Goal: Transaction & Acquisition: Purchase product/service

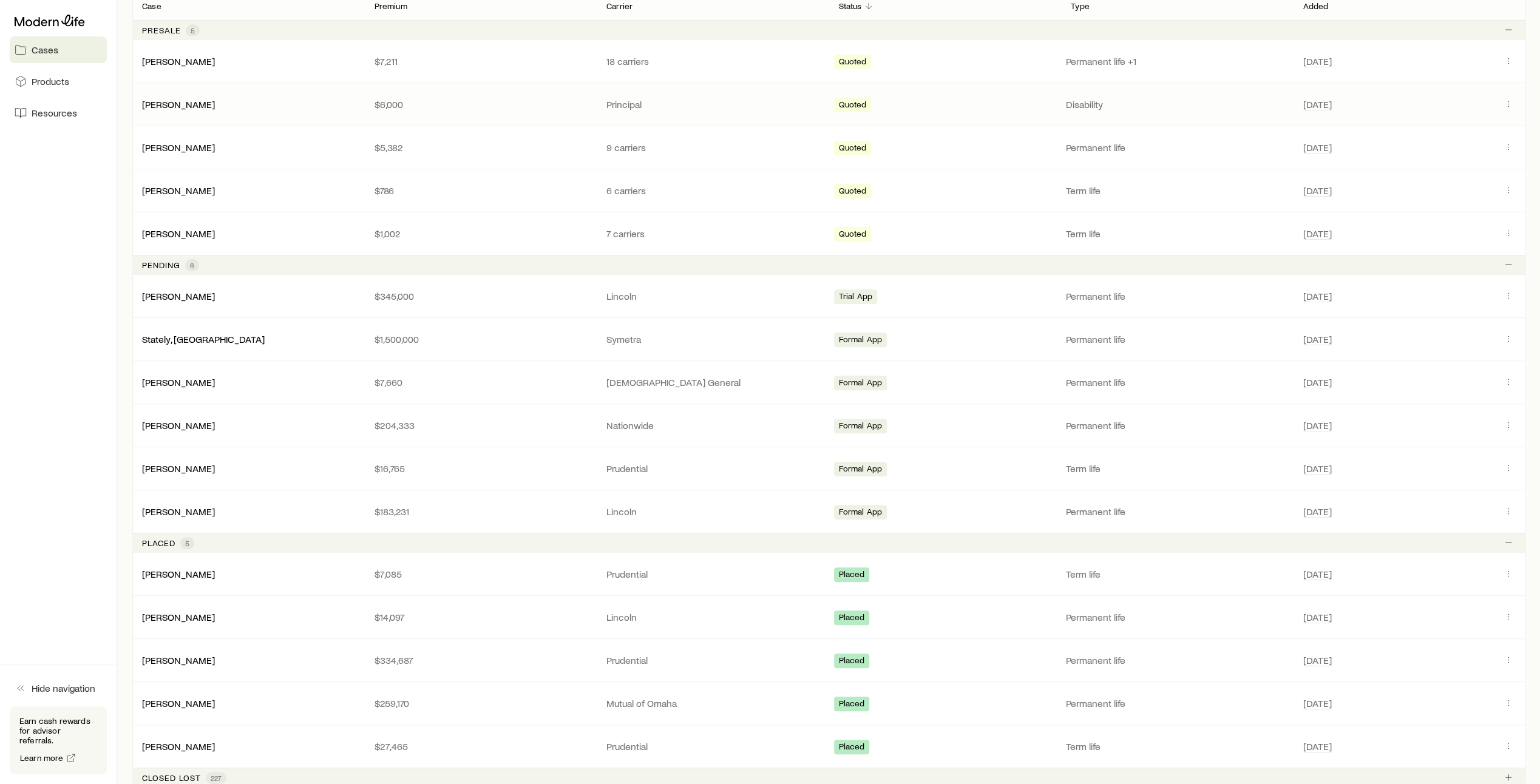
scroll to position [245, 0]
click at [180, 374] on link "[PERSON_NAME]" at bounding box center [179, 378] width 73 height 11
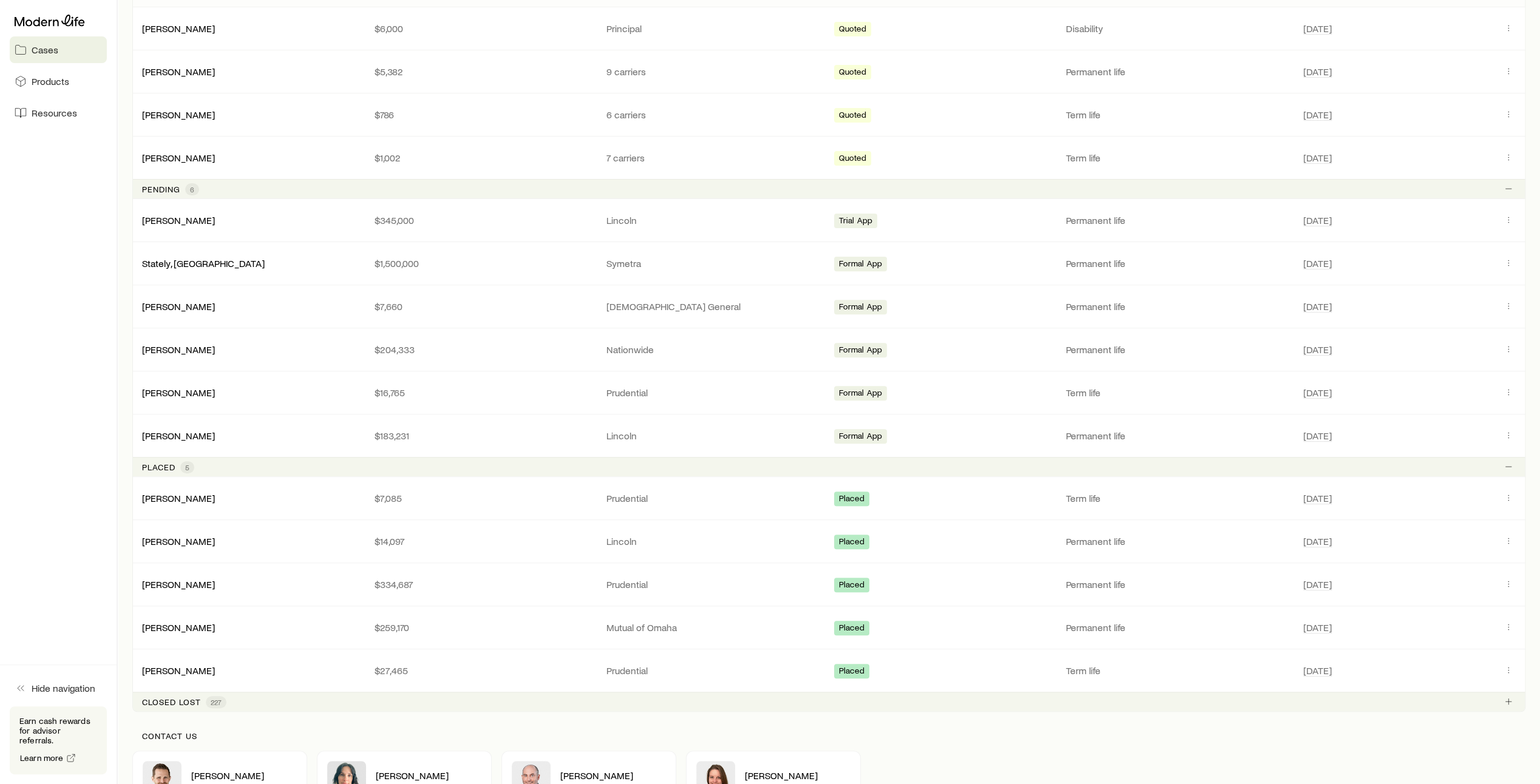
scroll to position [318, 0]
click at [198, 541] on link "[PERSON_NAME]" at bounding box center [179, 539] width 73 height 11
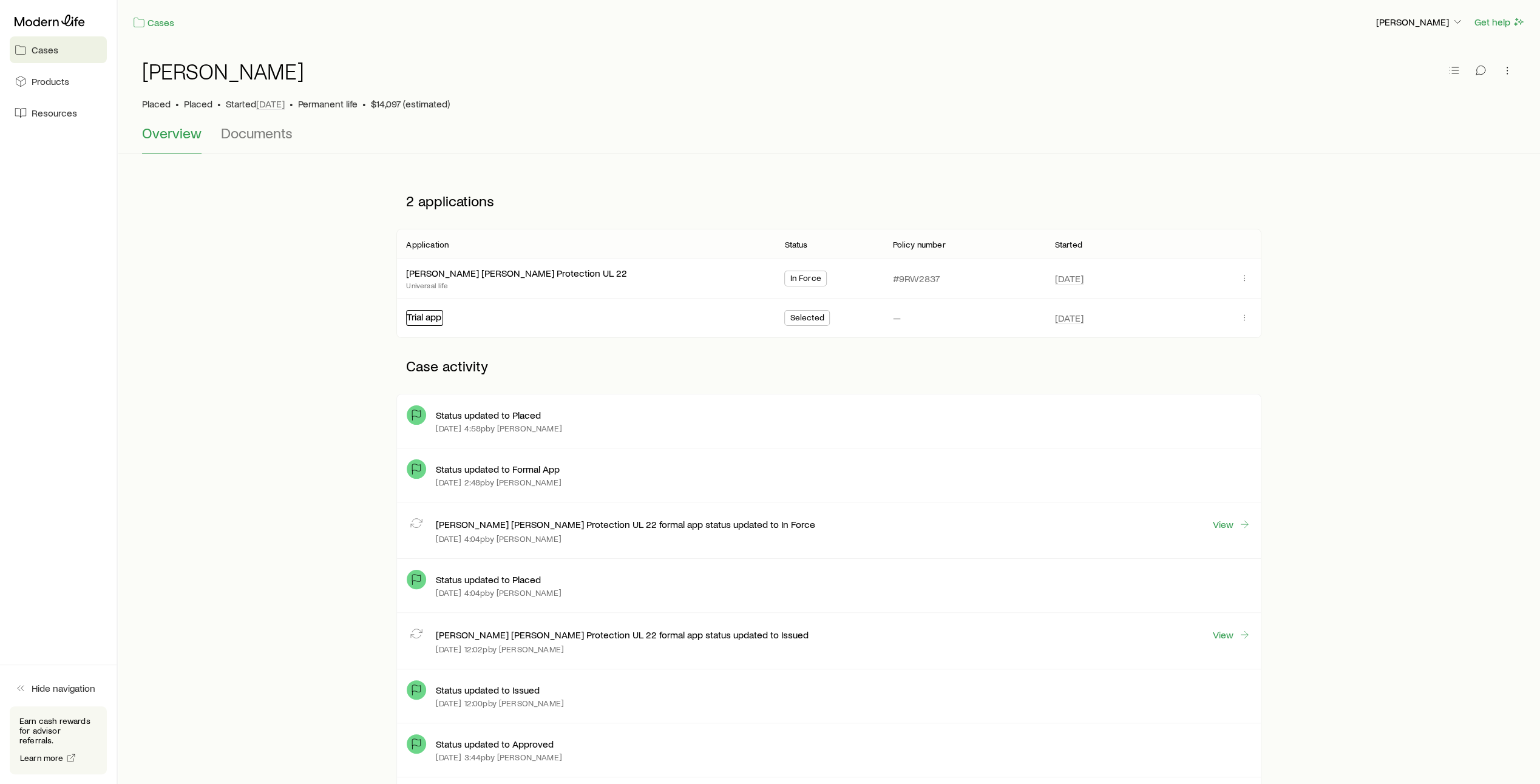
click at [428, 316] on link "Trial app" at bounding box center [424, 316] width 34 height 11
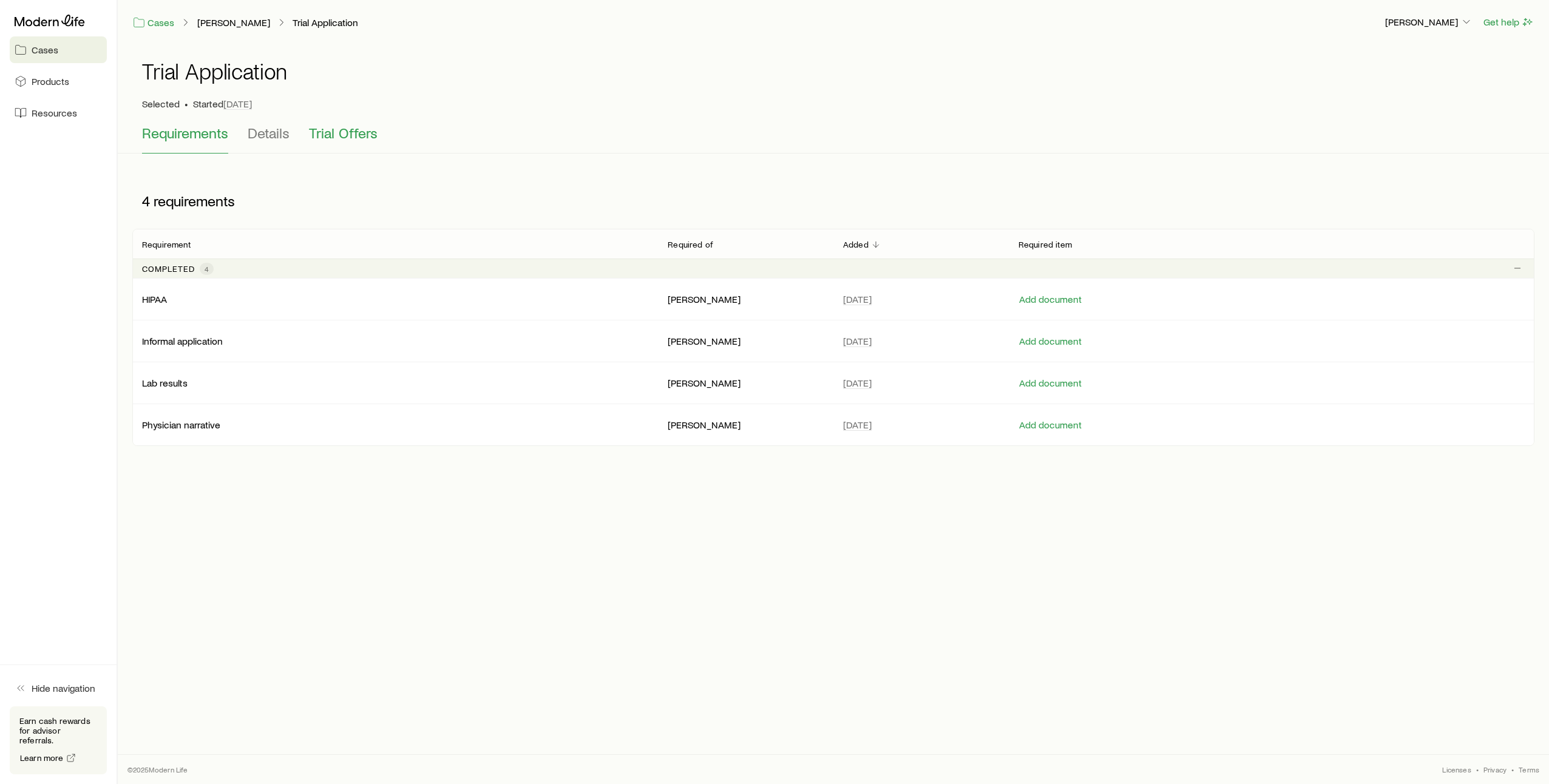
click at [329, 140] on span "Trial Offers" at bounding box center [343, 133] width 68 height 17
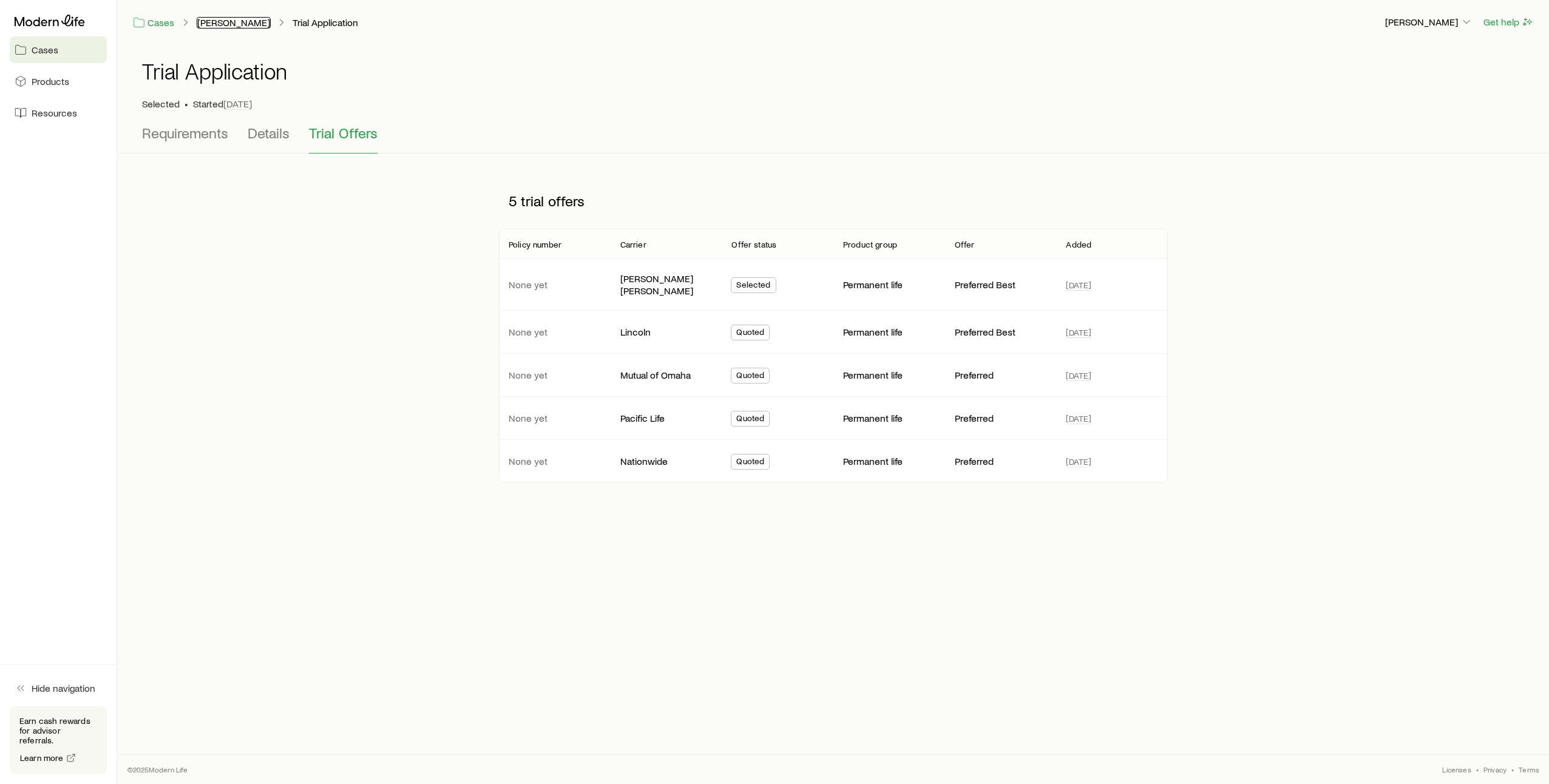
click at [230, 23] on link "[PERSON_NAME]" at bounding box center [234, 23] width 74 height 11
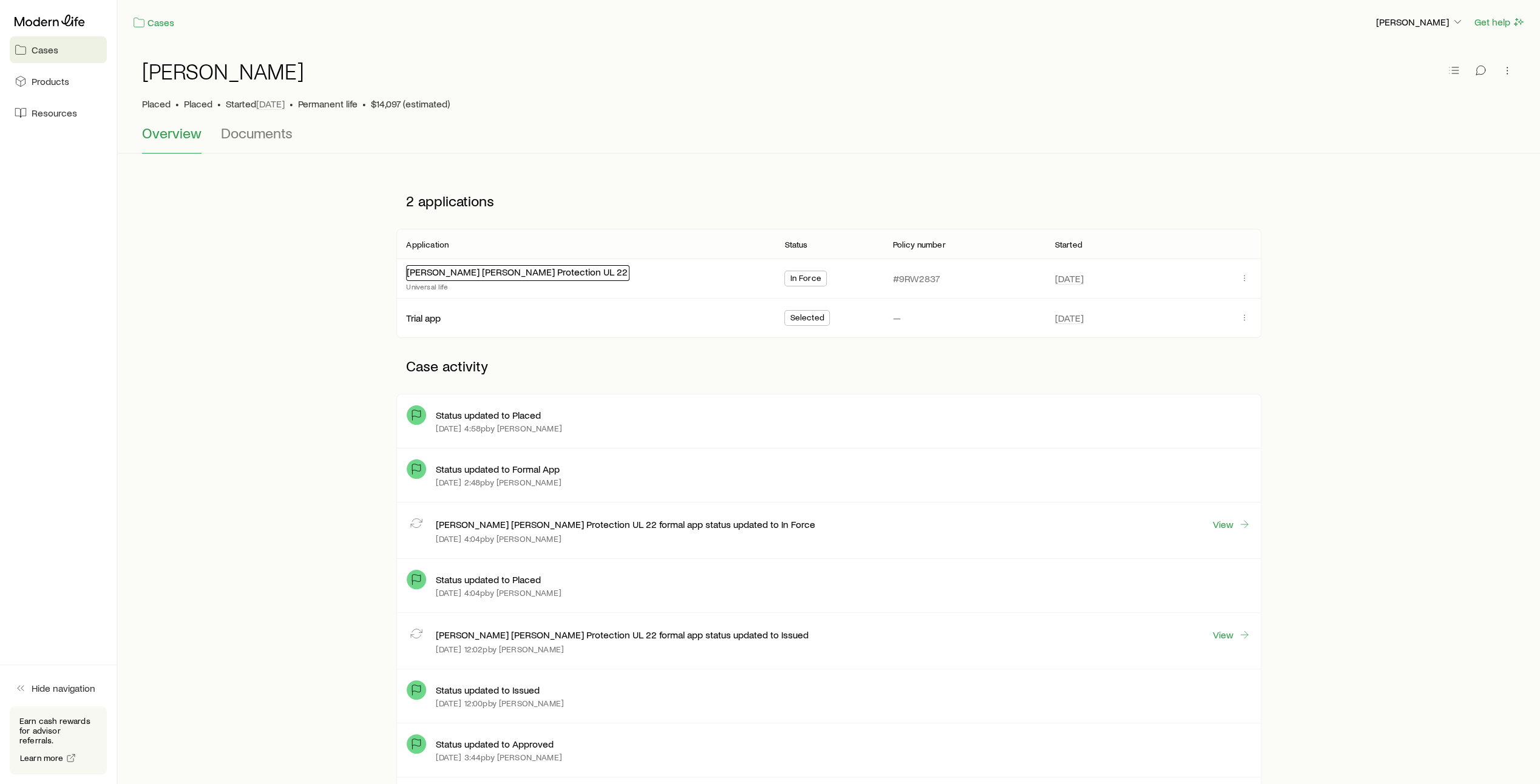
click at [485, 273] on link "[PERSON_NAME] [PERSON_NAME] Protection UL 22" at bounding box center [516, 271] width 221 height 11
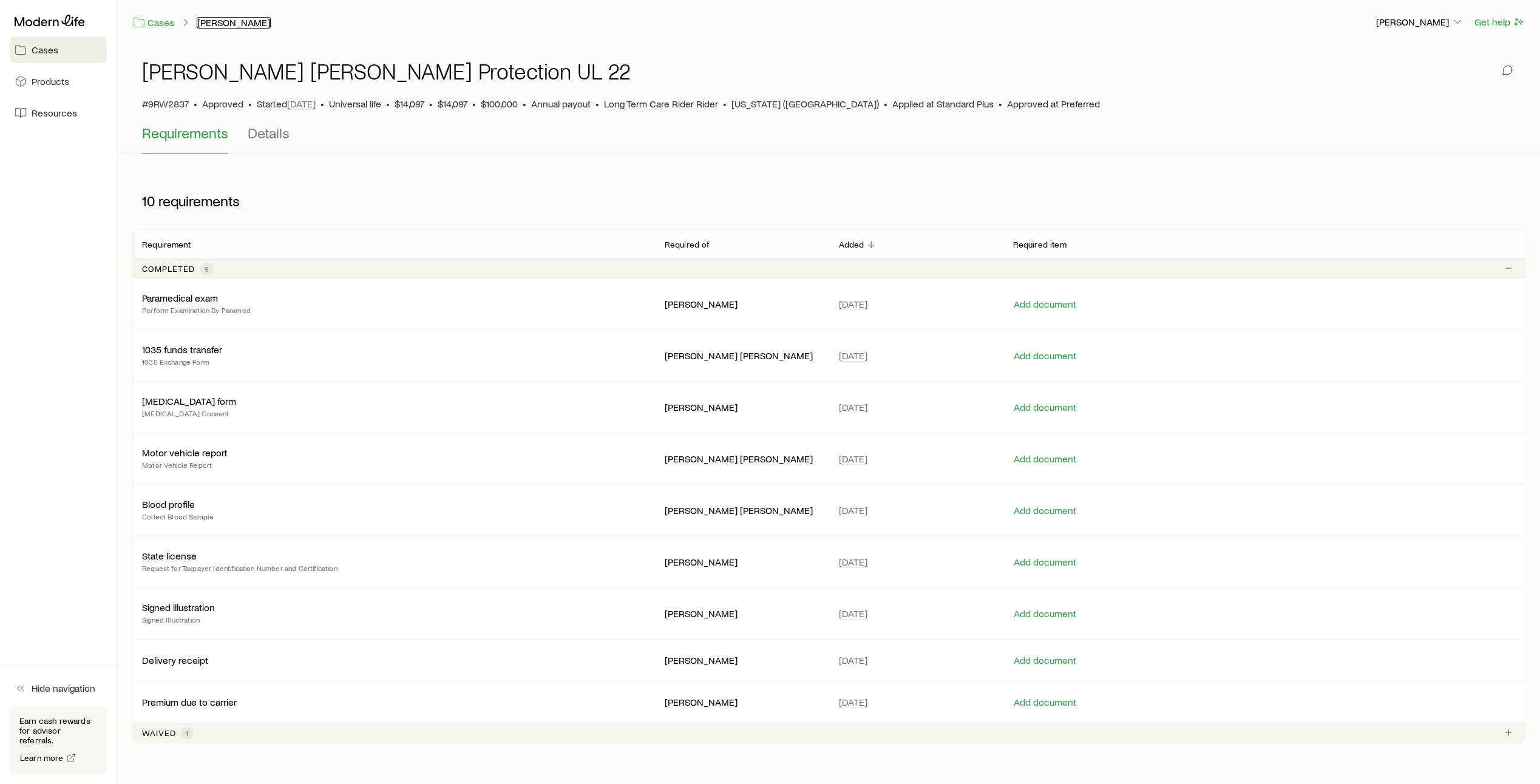
click at [248, 25] on link "[PERSON_NAME]" at bounding box center [234, 23] width 74 height 11
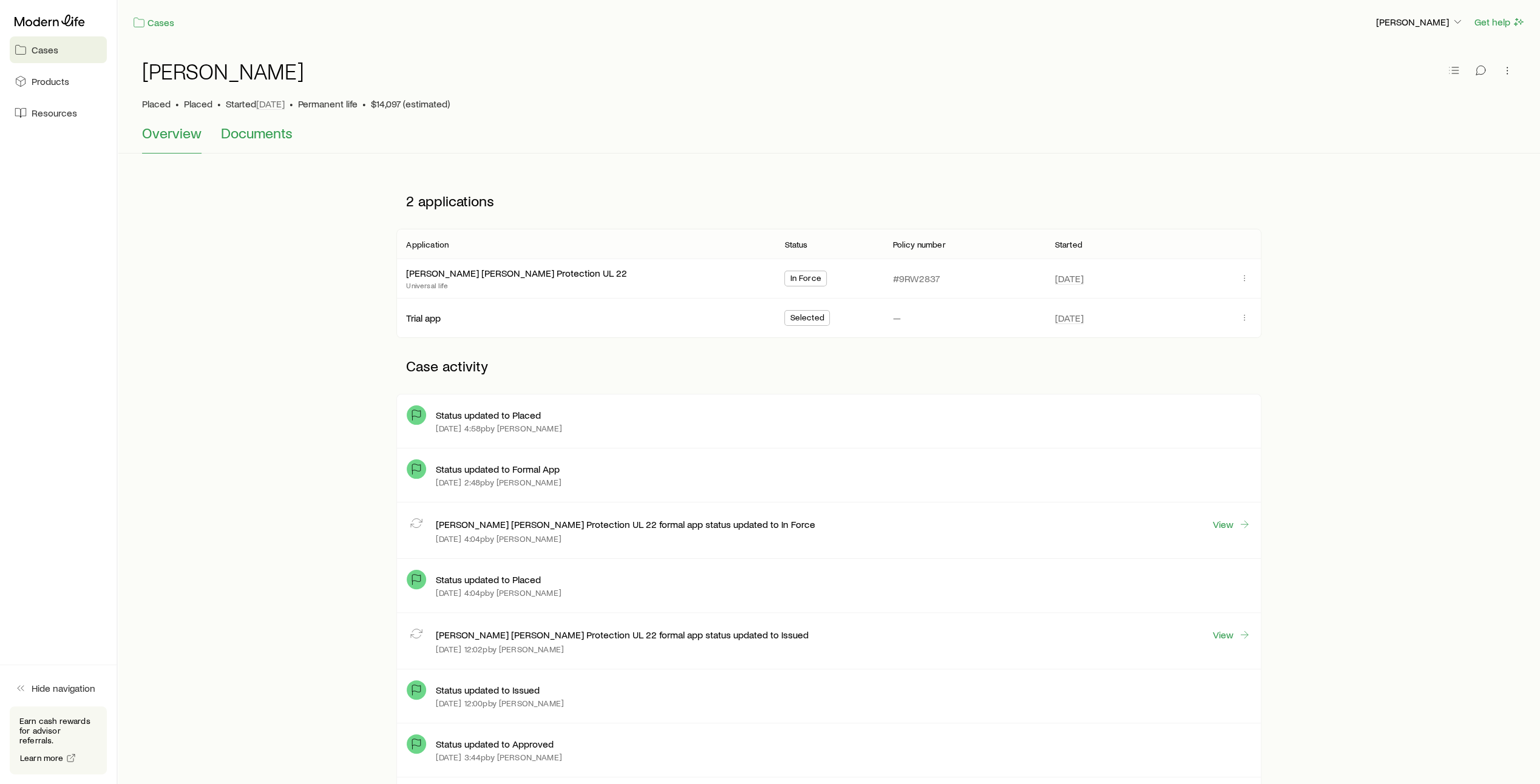
click at [259, 140] on span "Documents" at bounding box center [257, 133] width 72 height 17
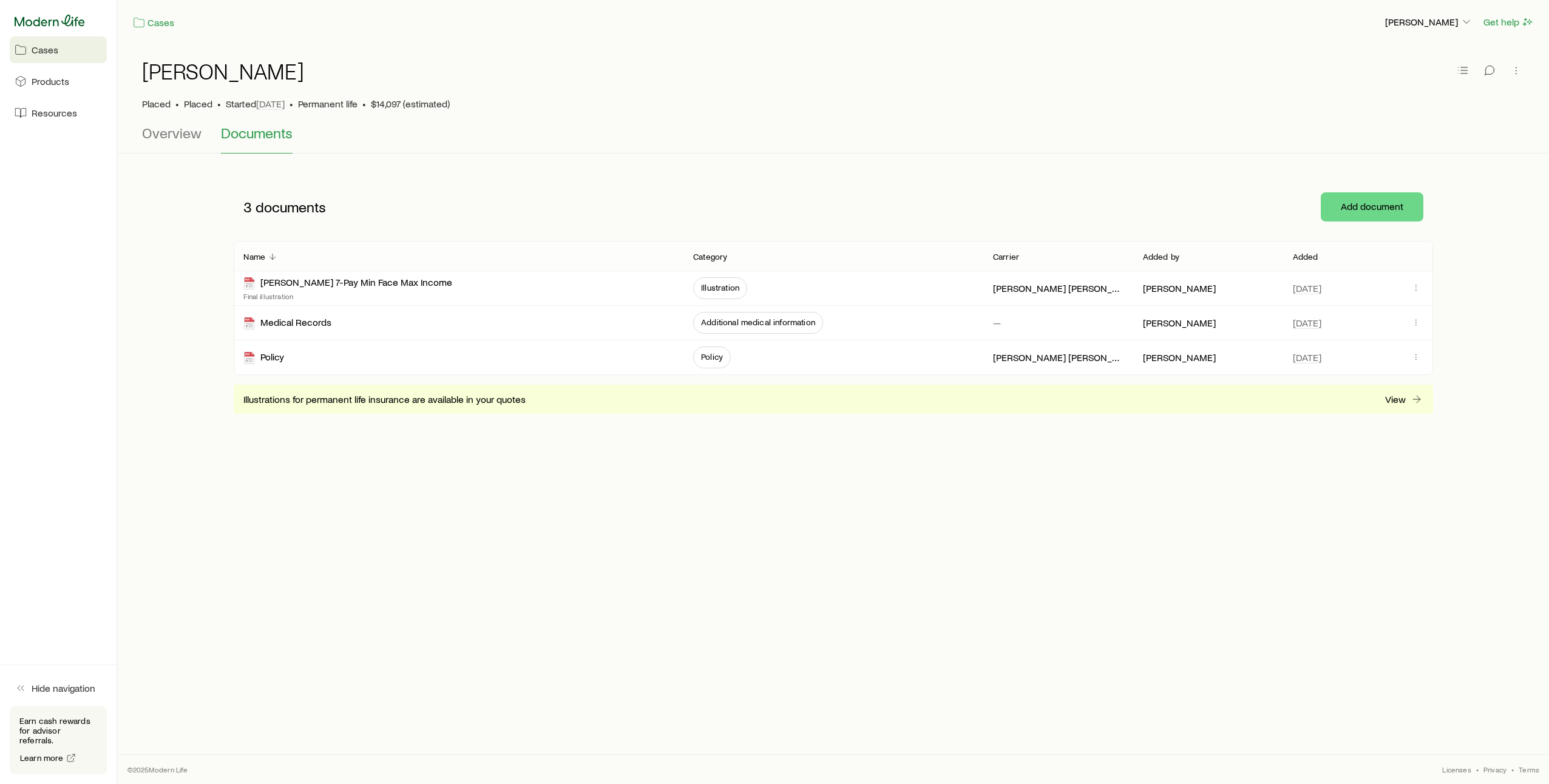
click at [70, 21] on icon at bounding box center [50, 21] width 70 height 12
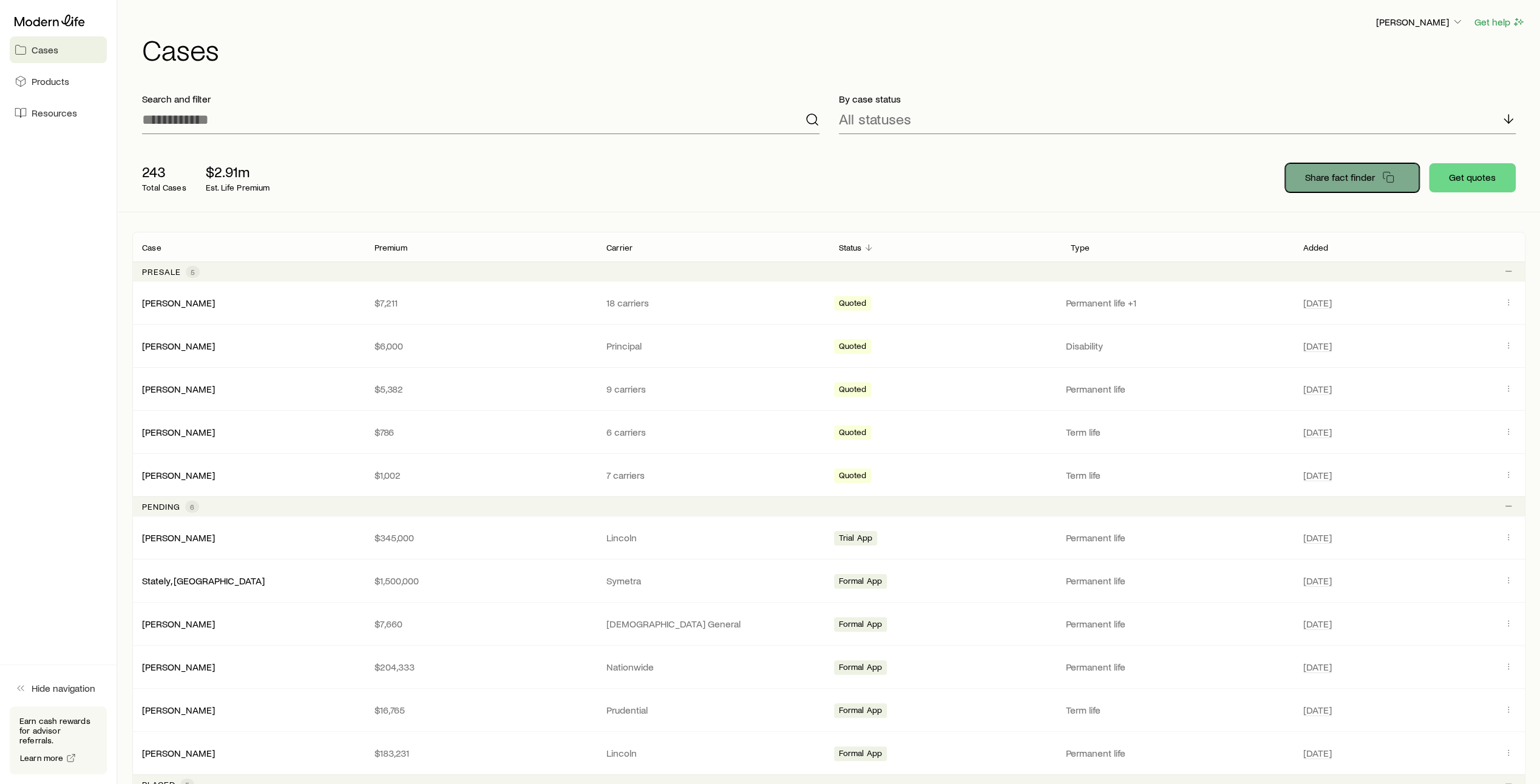
click at [1353, 177] on p "Share fact finder" at bounding box center [1339, 177] width 70 height 12
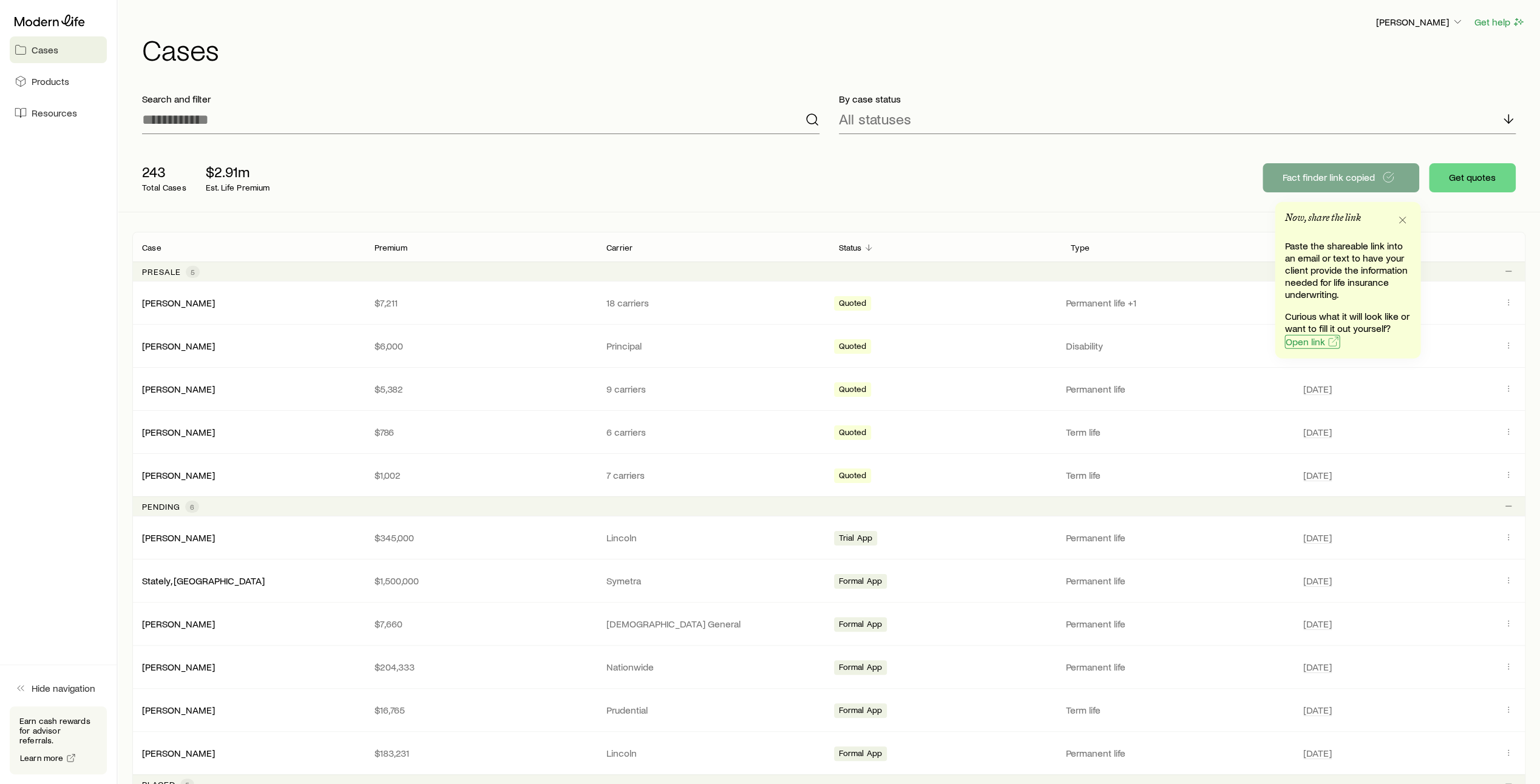
click at [1312, 343] on span "Open link" at bounding box center [1305, 341] width 40 height 10
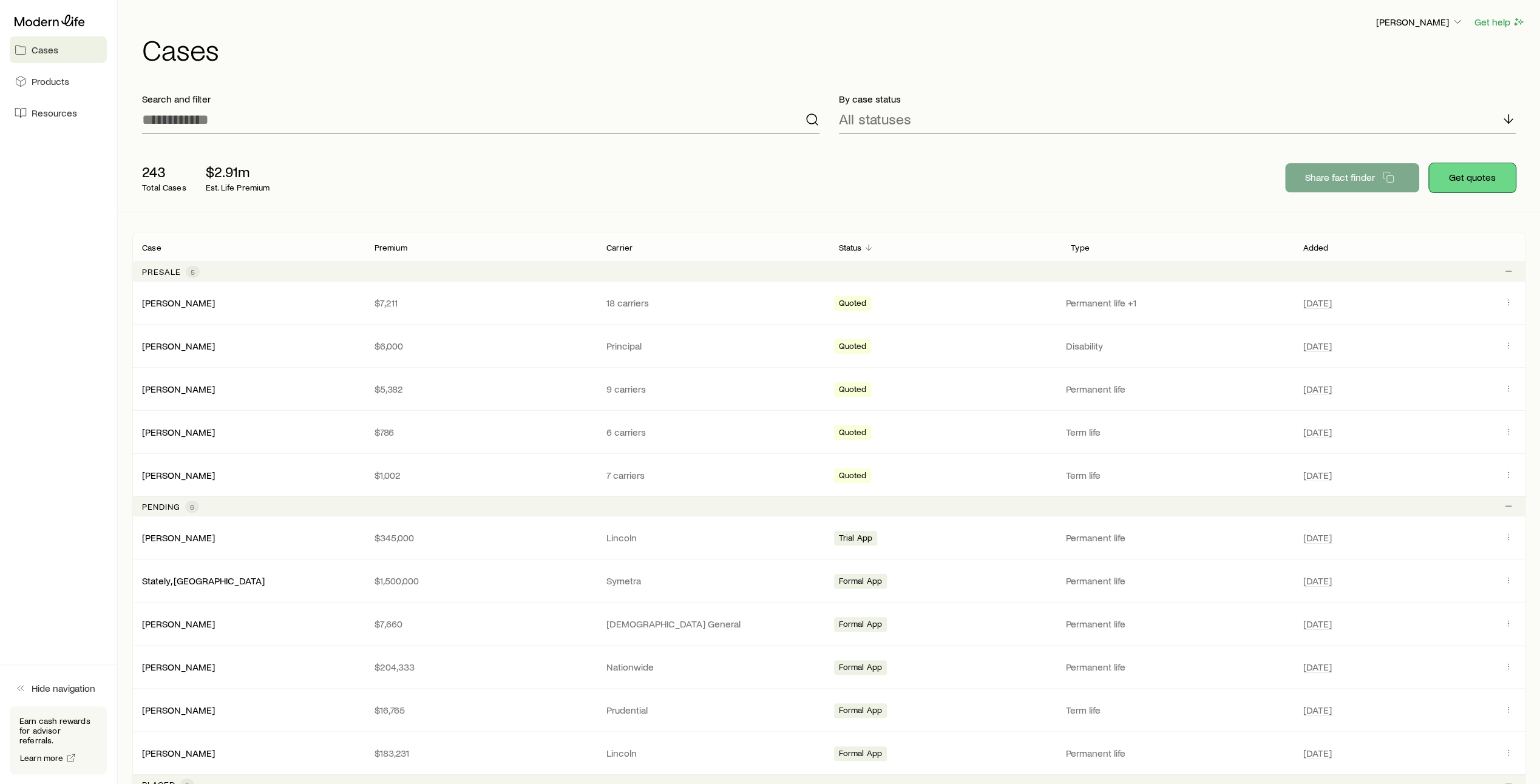
click at [1475, 181] on button "Get quotes" at bounding box center [1472, 178] width 87 height 29
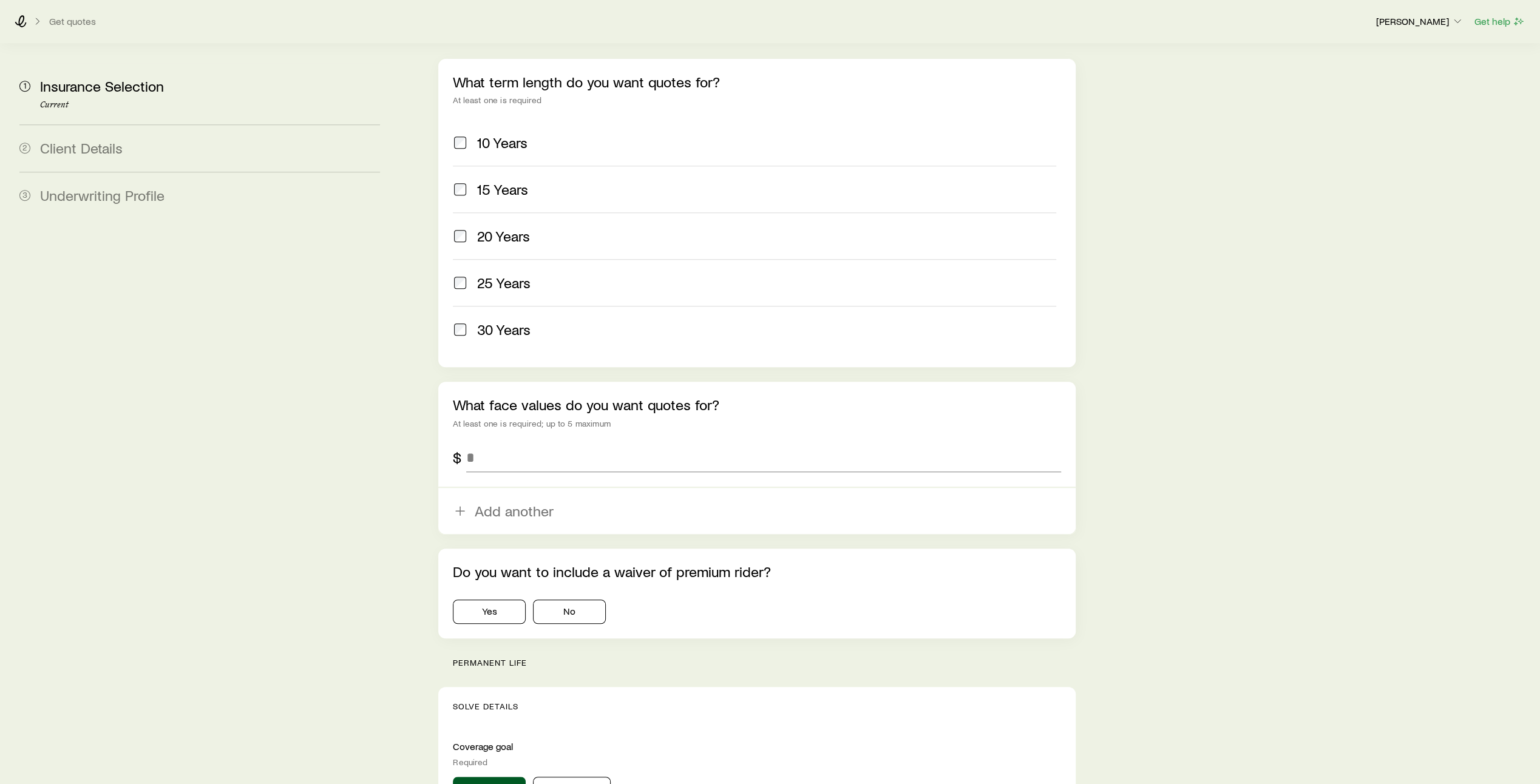
scroll to position [507, 0]
click at [551, 440] on input "tel" at bounding box center [763, 455] width 595 height 29
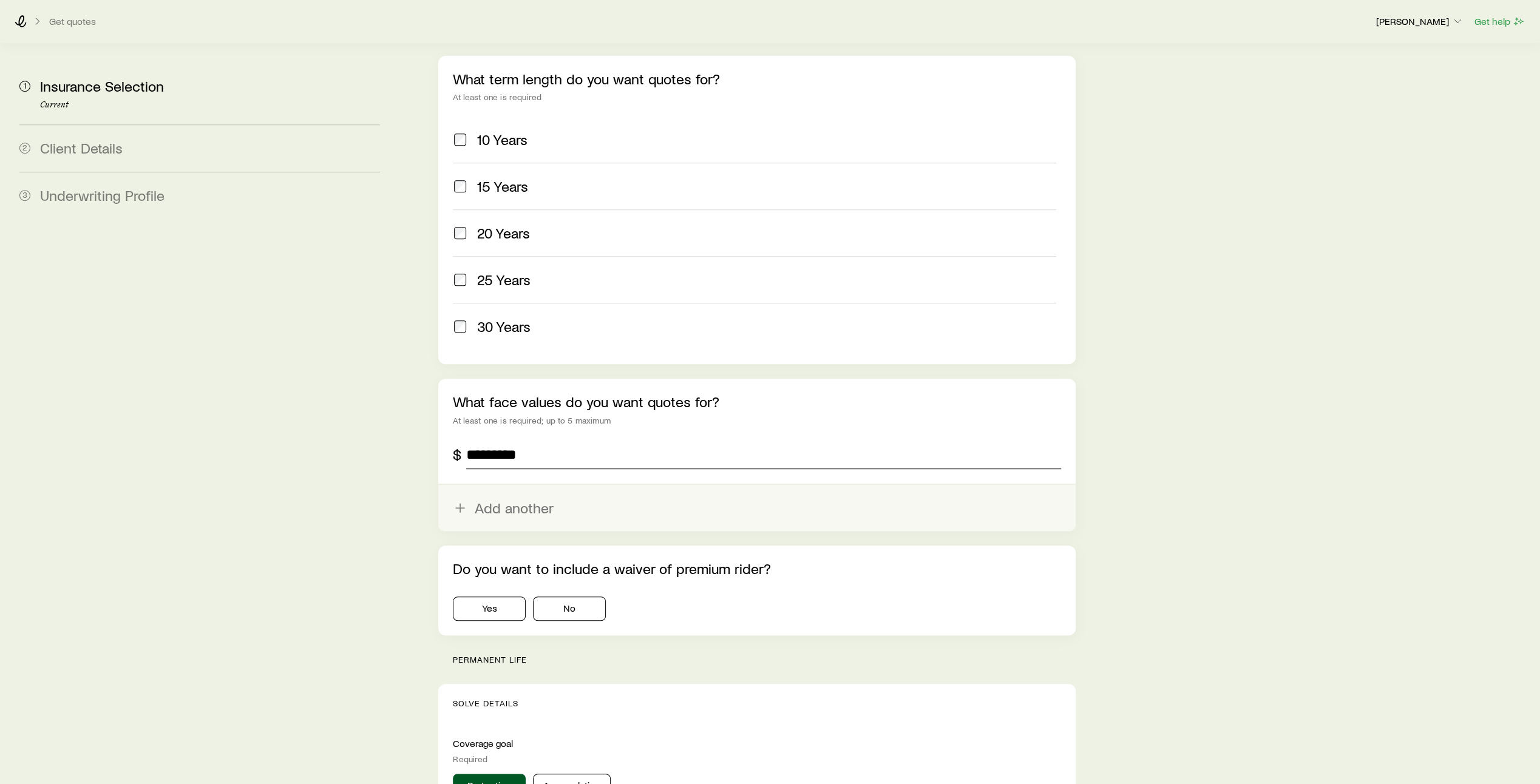
type input "*********"
click at [506, 484] on button "Add another" at bounding box center [756, 508] width 637 height 46
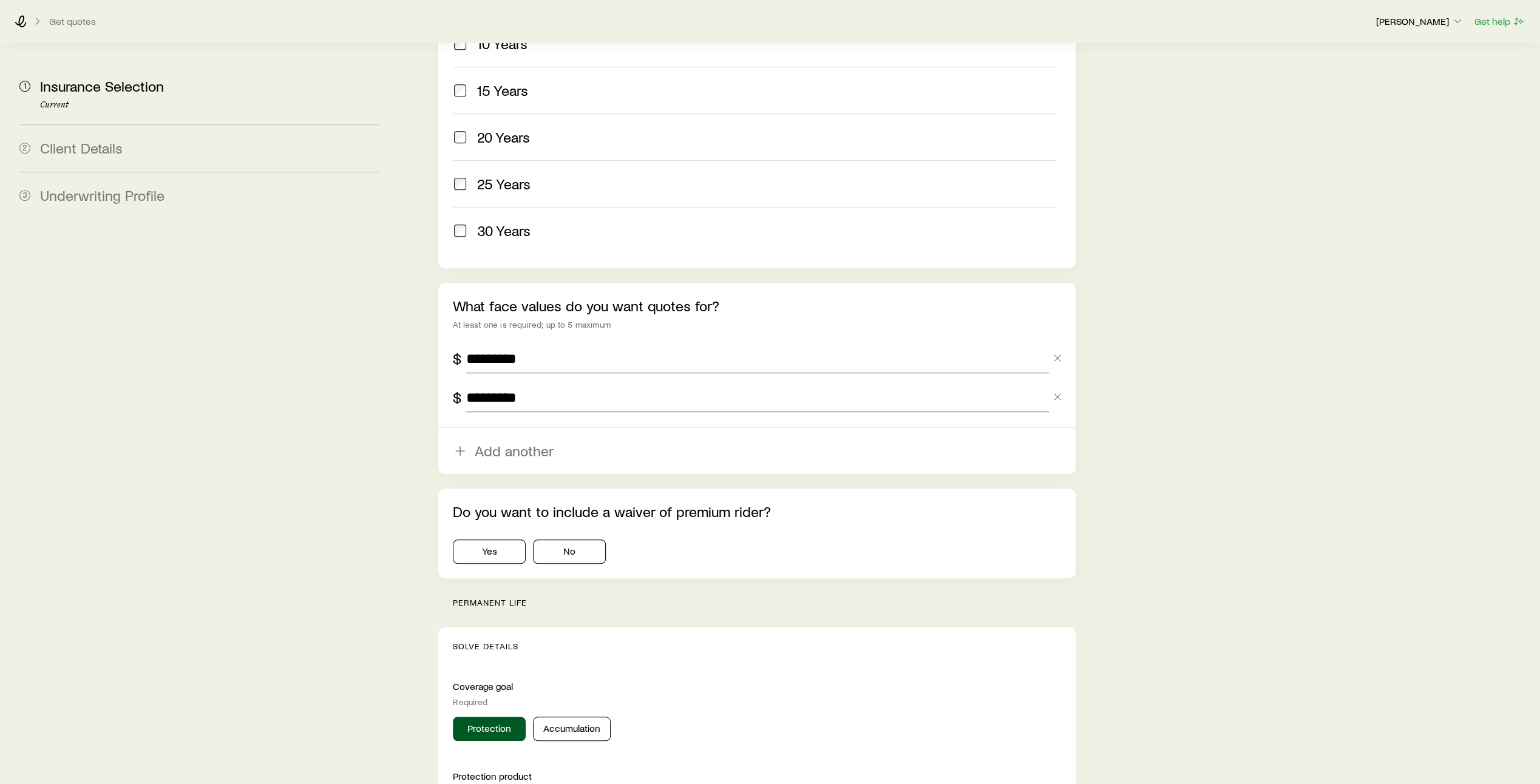
scroll to position [604, 0]
type input "*********"
click at [581, 539] on button "No" at bounding box center [569, 551] width 73 height 25
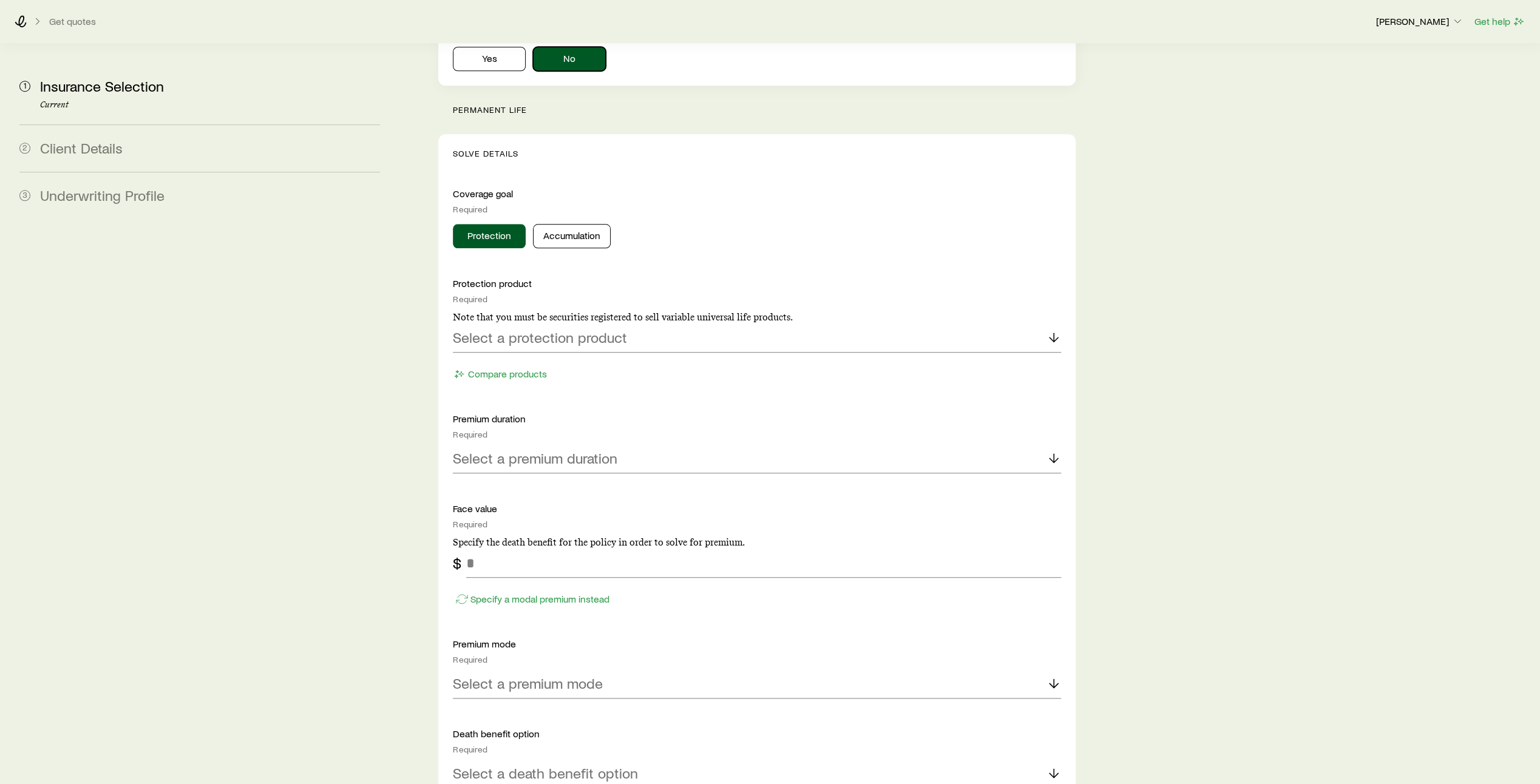
scroll to position [1097, 0]
click at [1055, 329] on icon at bounding box center [1053, 336] width 15 height 15
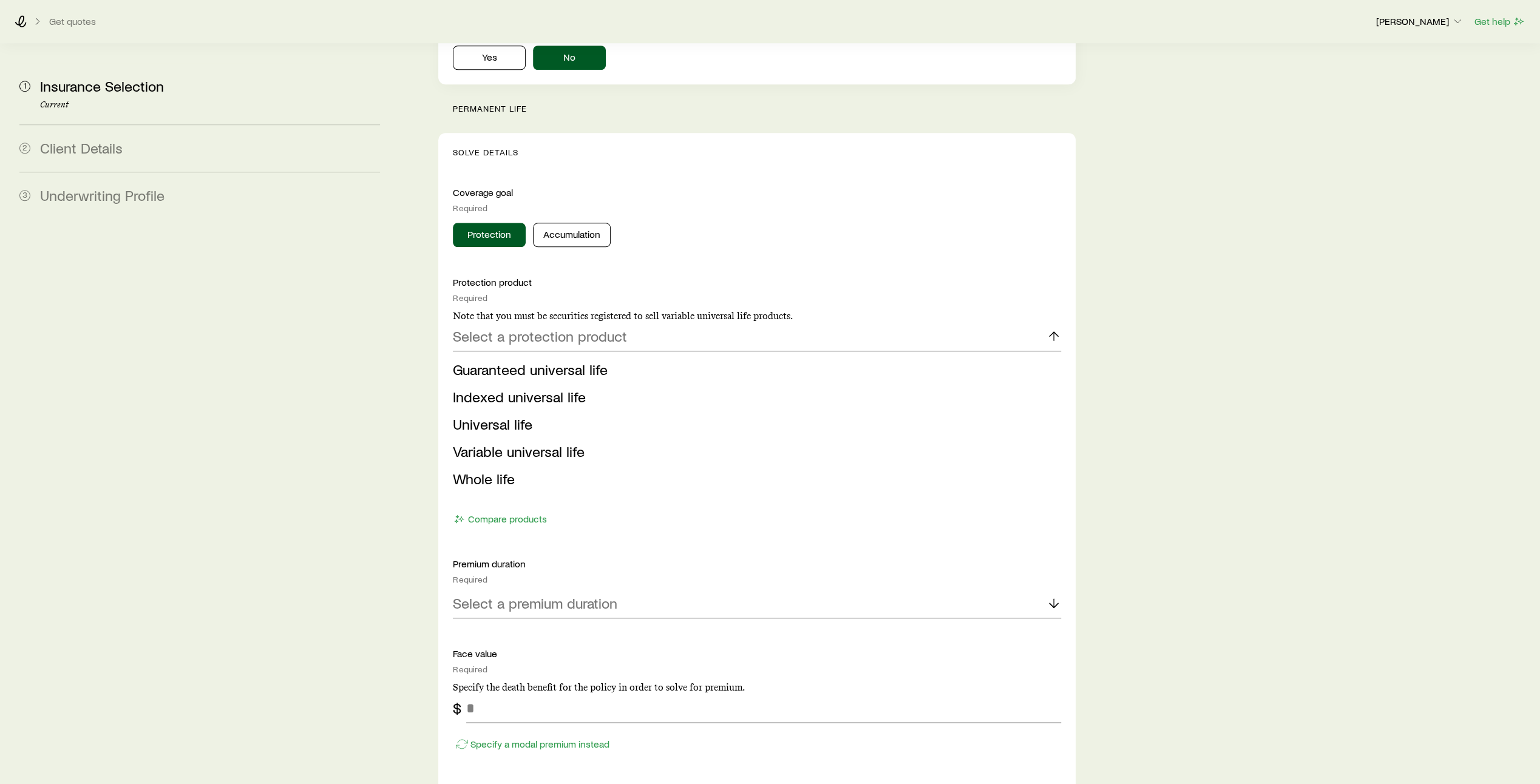
click at [657, 384] on li "Indexed universal life" at bounding box center [753, 397] width 601 height 27
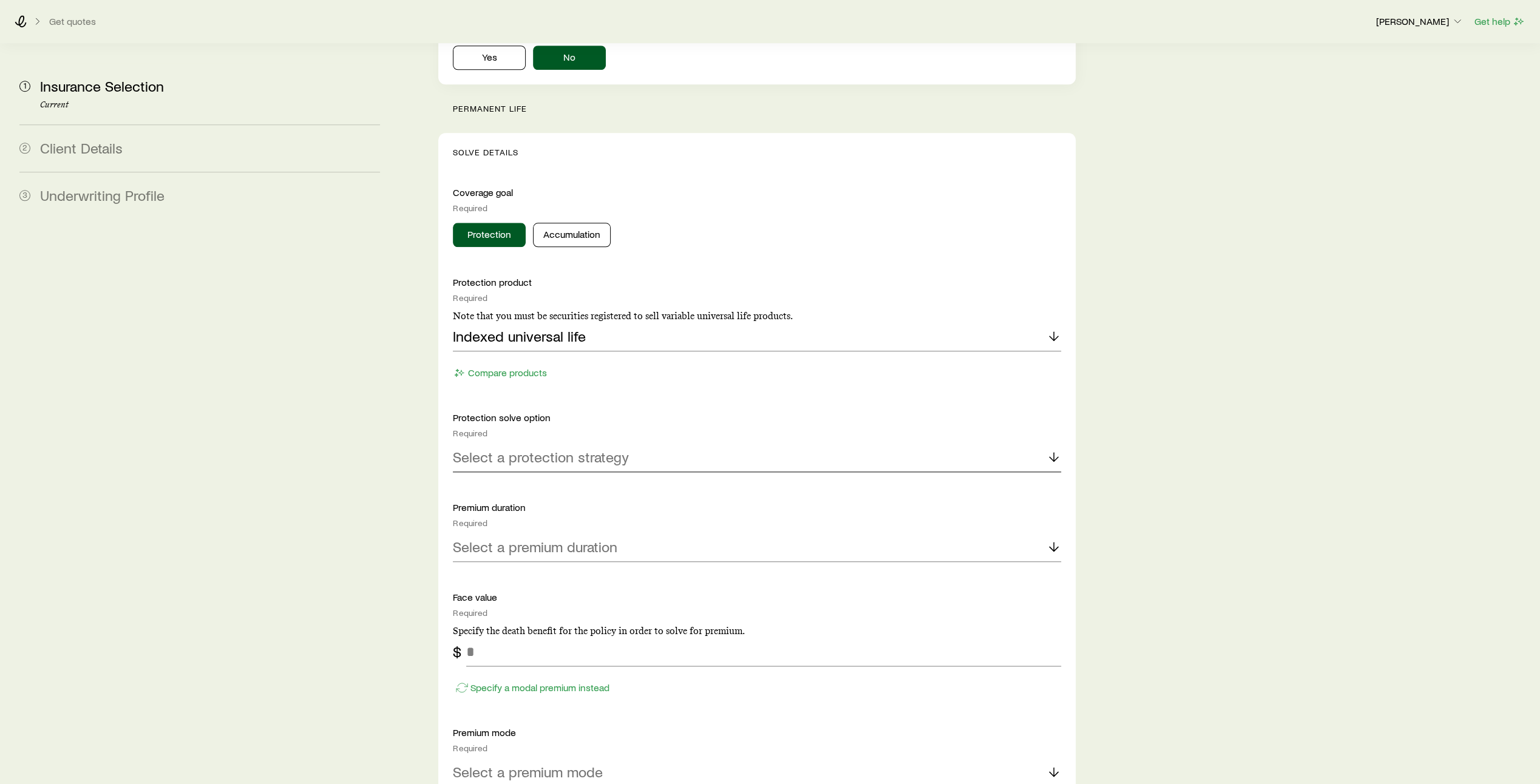
click at [1053, 449] on icon at bounding box center [1053, 457] width 15 height 15
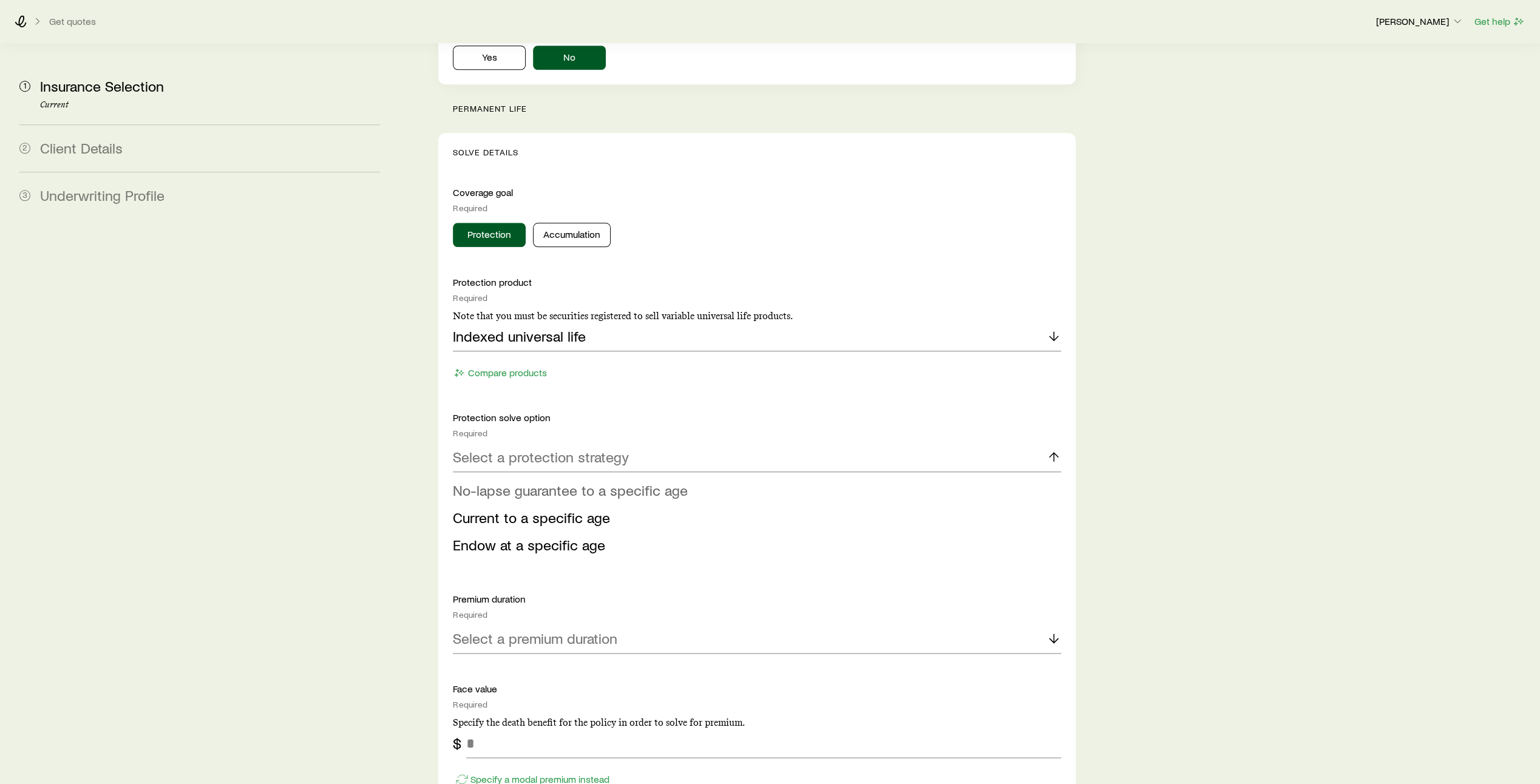
click at [983, 477] on li "No-lapse guarantee to a specific age" at bounding box center [753, 490] width 601 height 27
click at [1051, 533] on div "Select an age" at bounding box center [756, 547] width 608 height 29
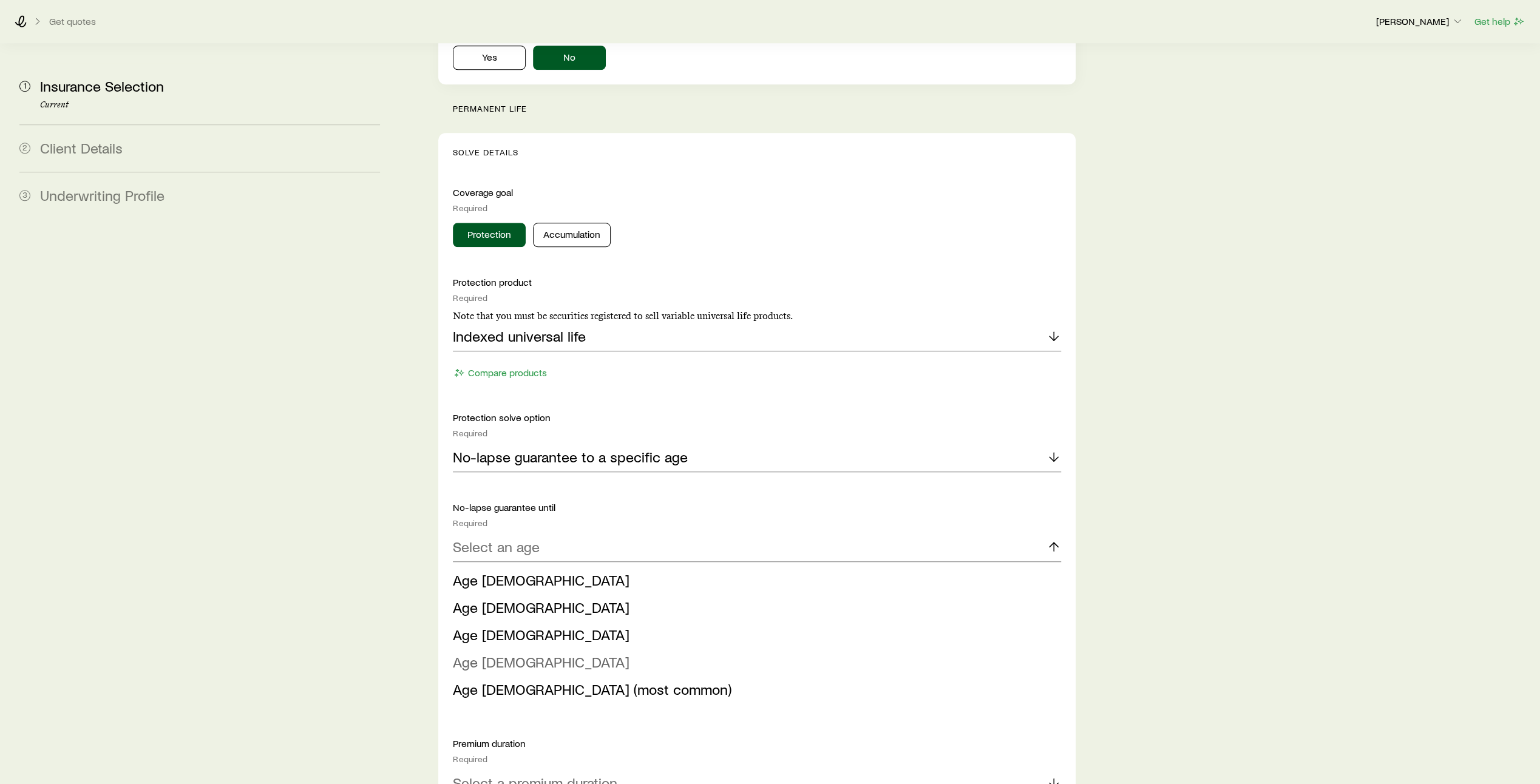
click at [937, 649] on li "Age [DEMOGRAPHIC_DATA]" at bounding box center [753, 662] width 601 height 27
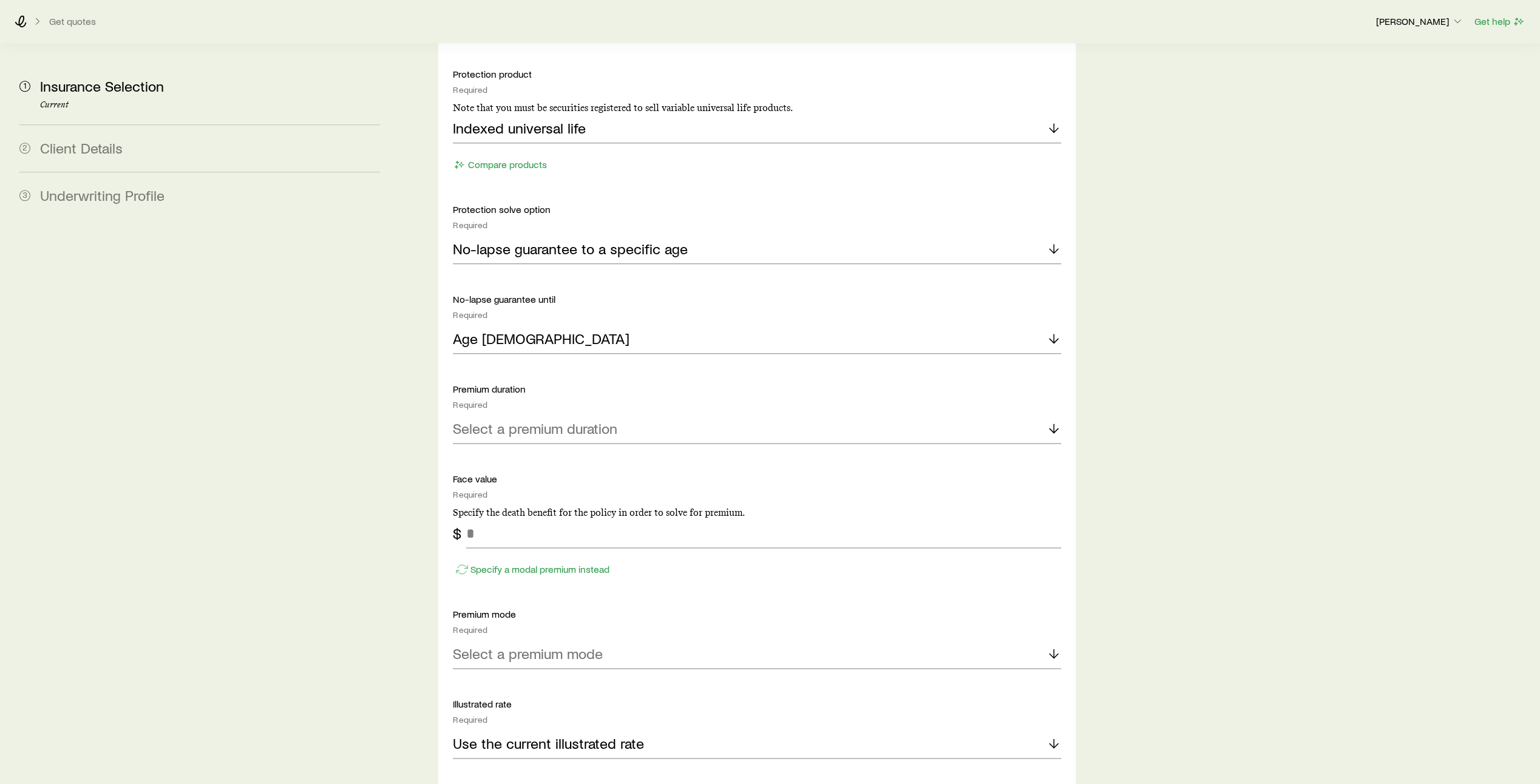
scroll to position [1308, 0]
click at [1053, 418] on icon at bounding box center [1053, 425] width 15 height 15
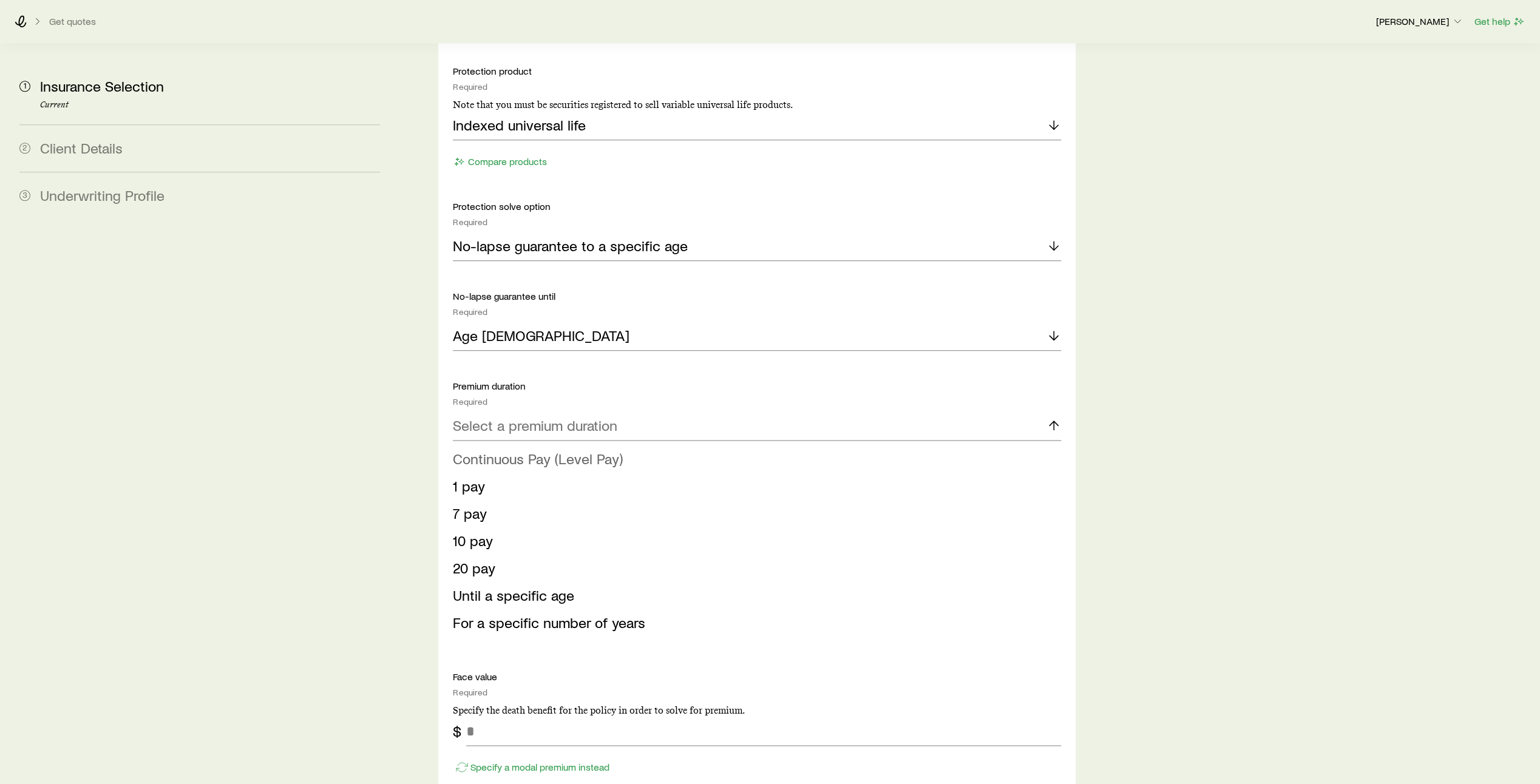
click at [980, 445] on li "Continuous Pay (Level Pay)" at bounding box center [753, 459] width 601 height 27
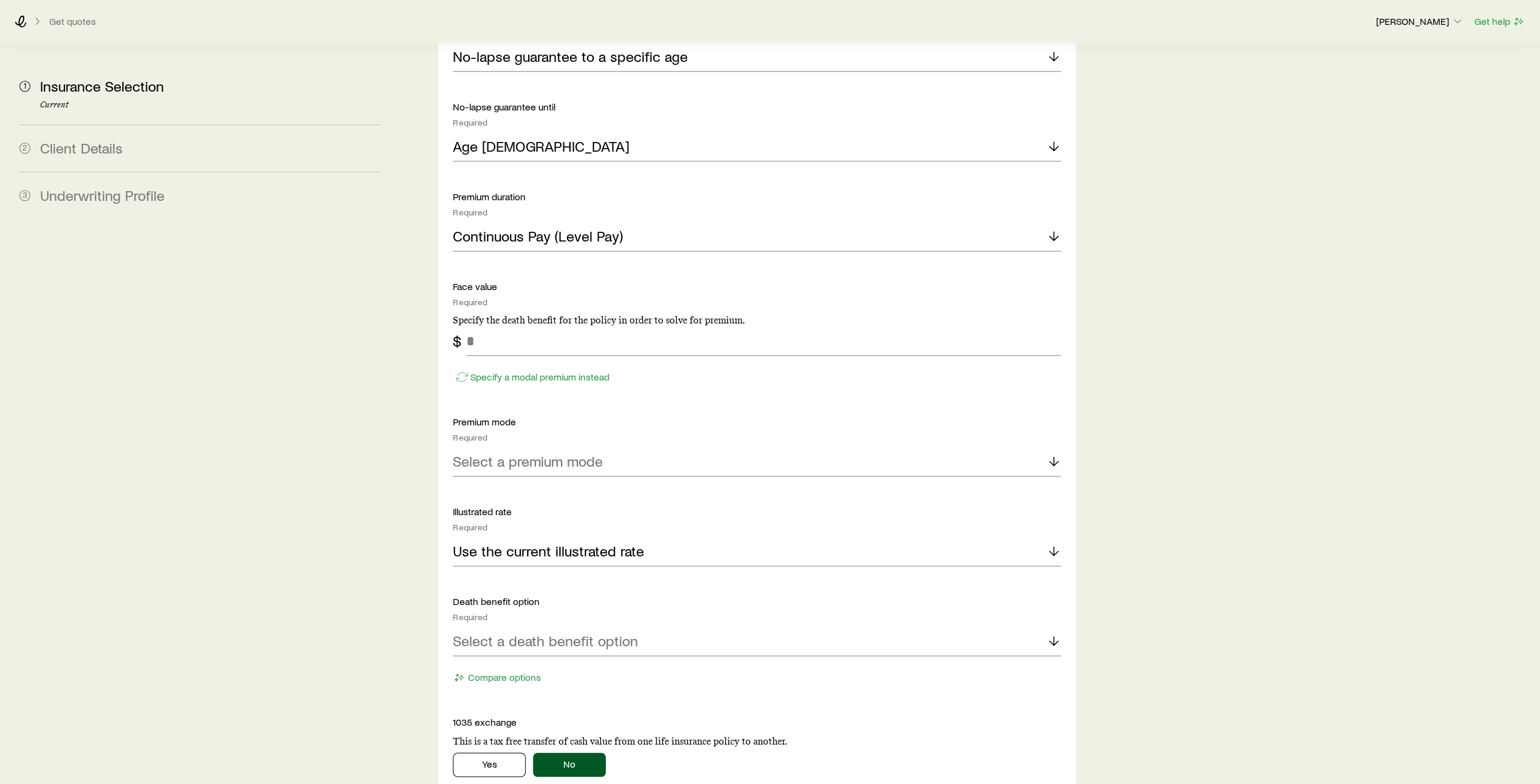
scroll to position [1498, 0]
click at [519, 326] on input "tel" at bounding box center [763, 341] width 595 height 29
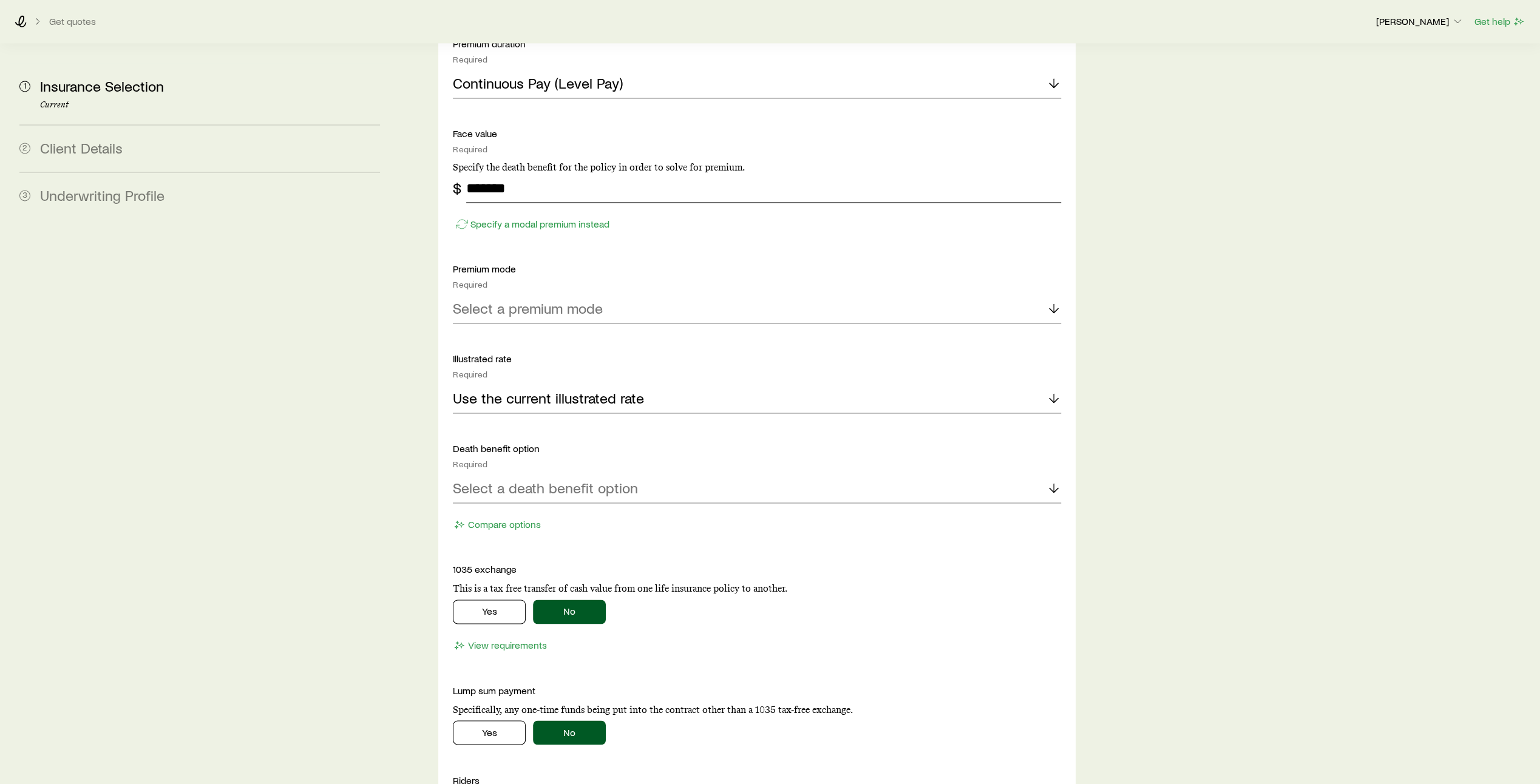
scroll to position [1651, 0]
type input "*******"
click at [1053, 304] on line at bounding box center [1053, 308] width 0 height 9
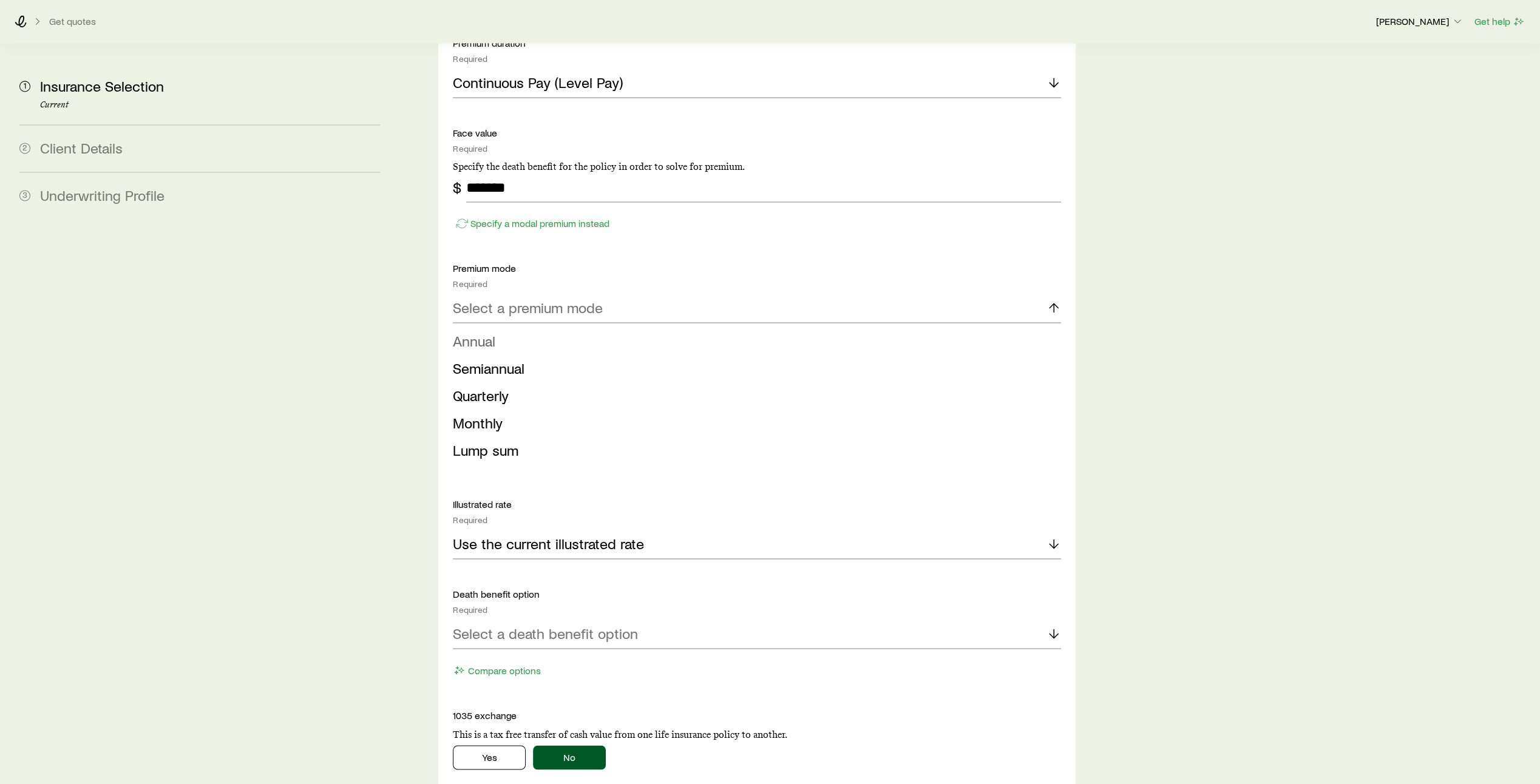
click at [987, 327] on li "Annual" at bounding box center [753, 341] width 601 height 27
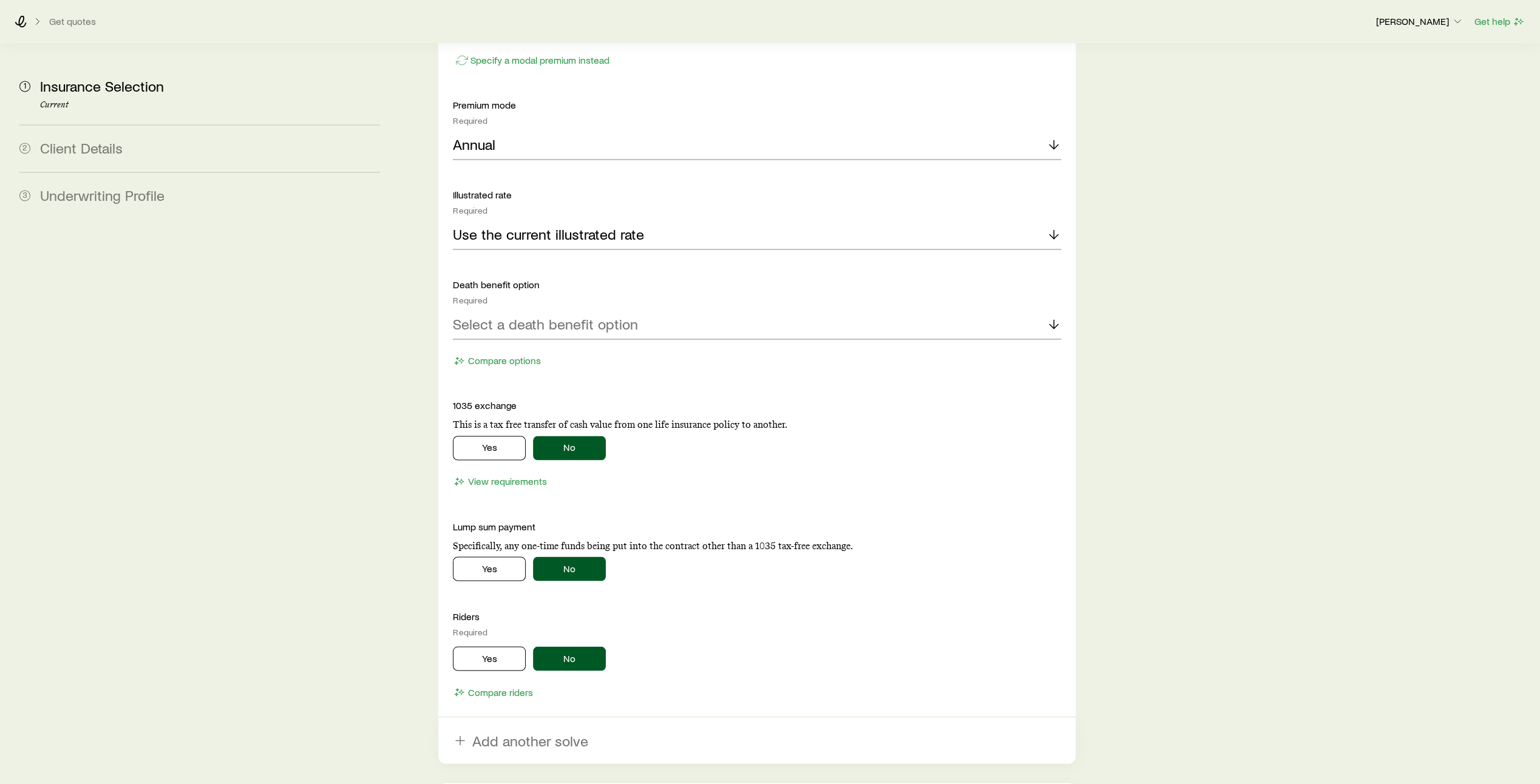
scroll to position [1817, 0]
click at [1056, 313] on icon at bounding box center [1053, 321] width 15 height 15
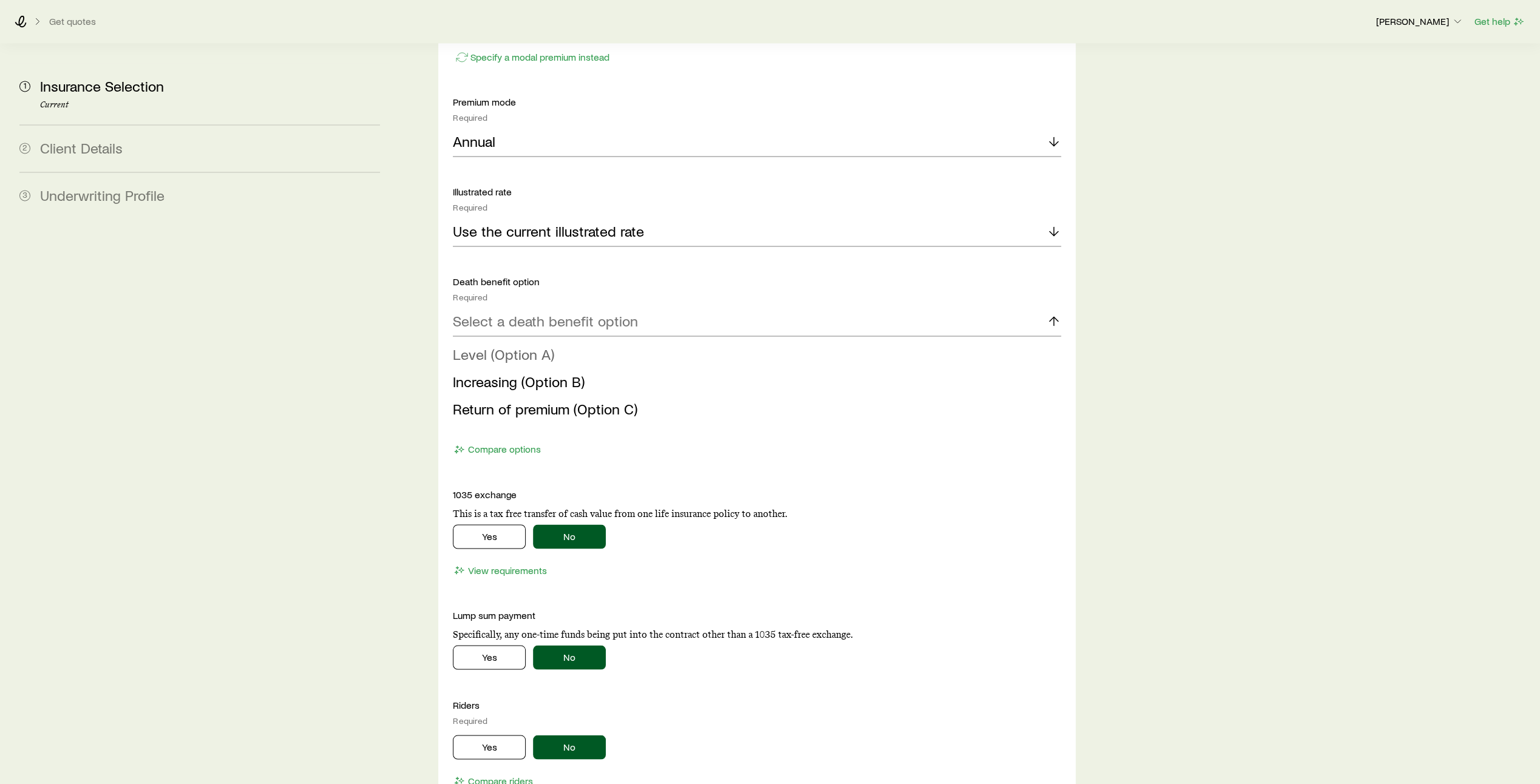
click at [1000, 341] on li "Level (Option A)" at bounding box center [753, 355] width 601 height 27
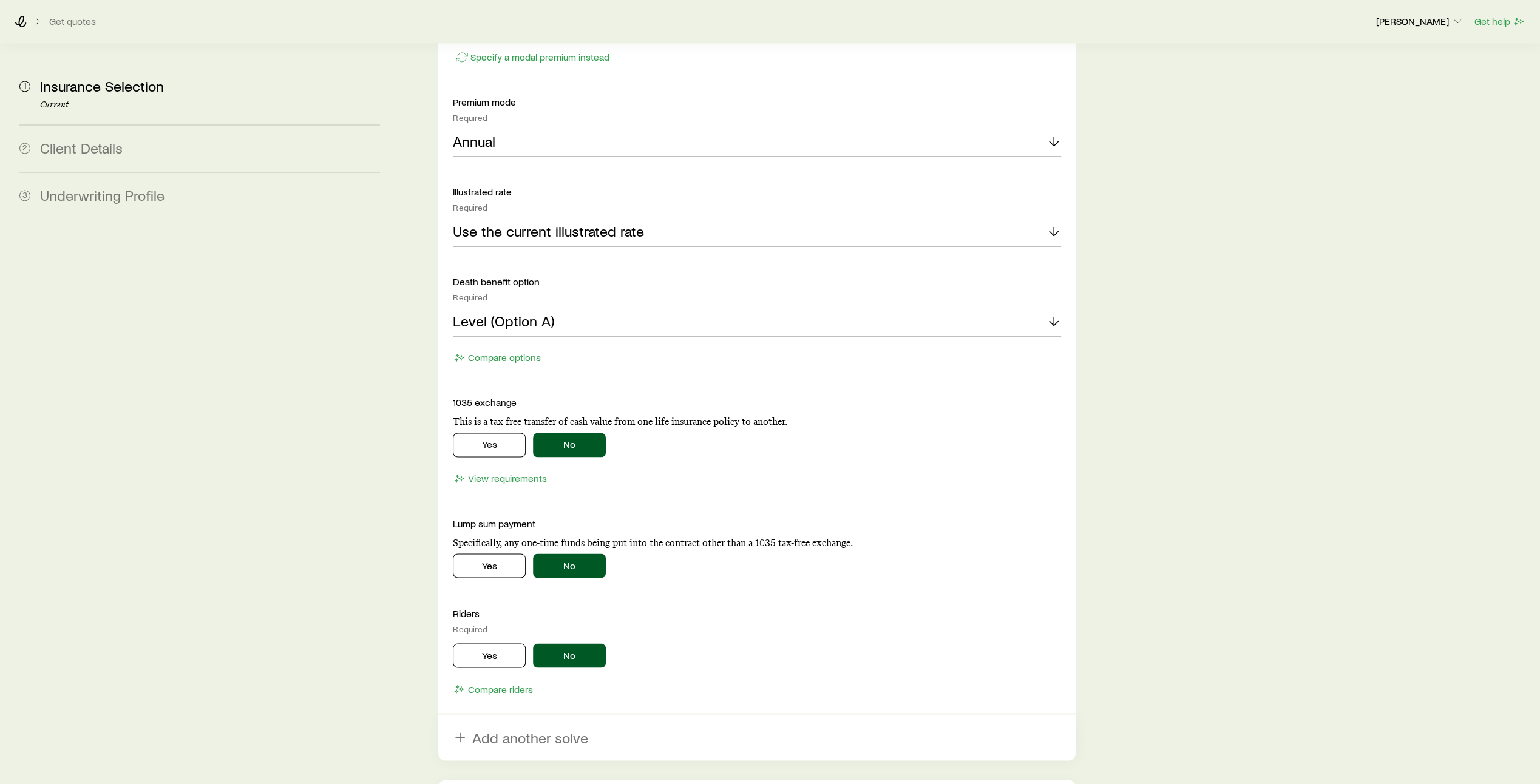
scroll to position [1939, 0]
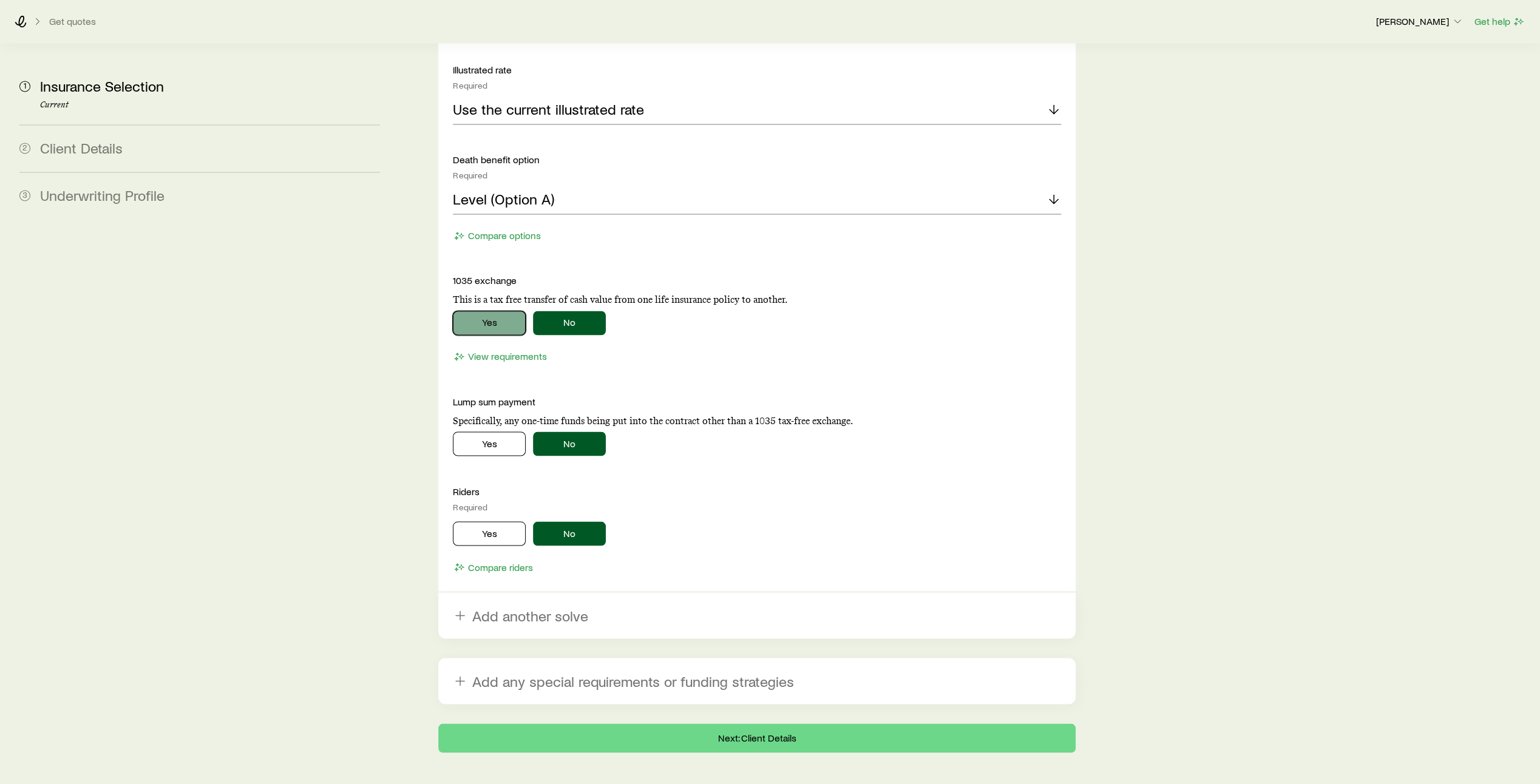
click at [485, 311] on button "Yes" at bounding box center [489, 323] width 73 height 25
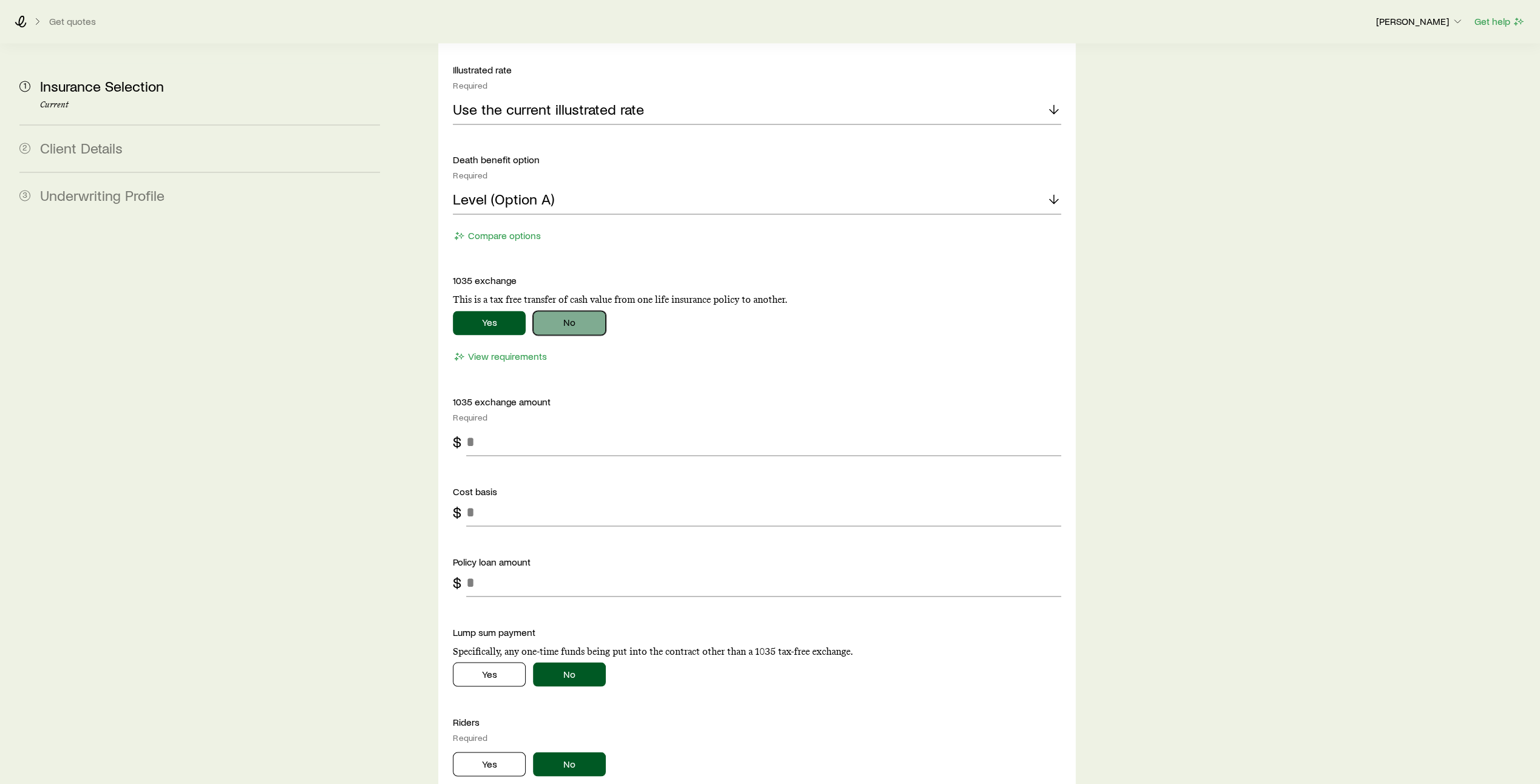
click at [566, 311] on button "No" at bounding box center [569, 323] width 73 height 25
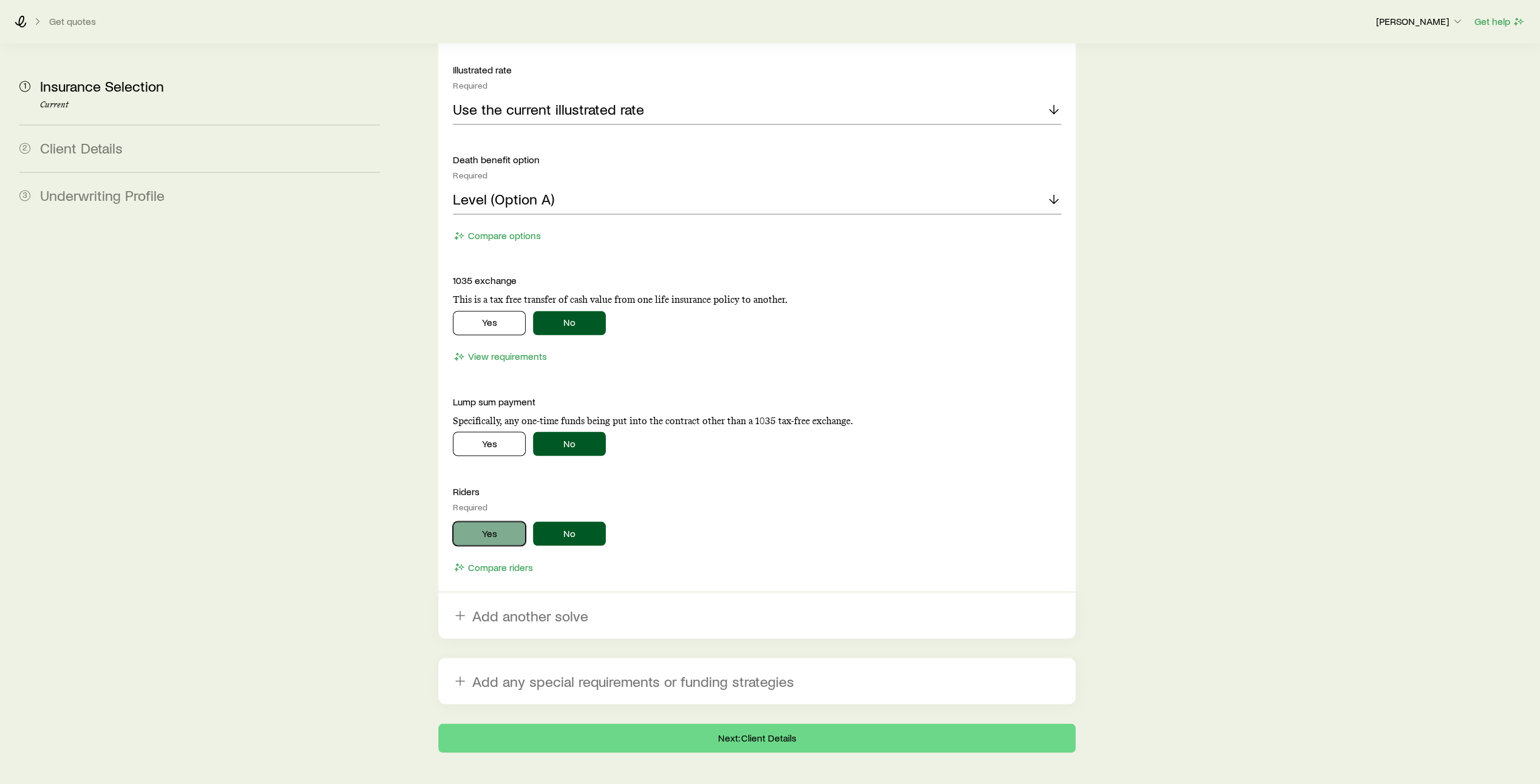
click at [493, 521] on button "Yes" at bounding box center [489, 533] width 73 height 25
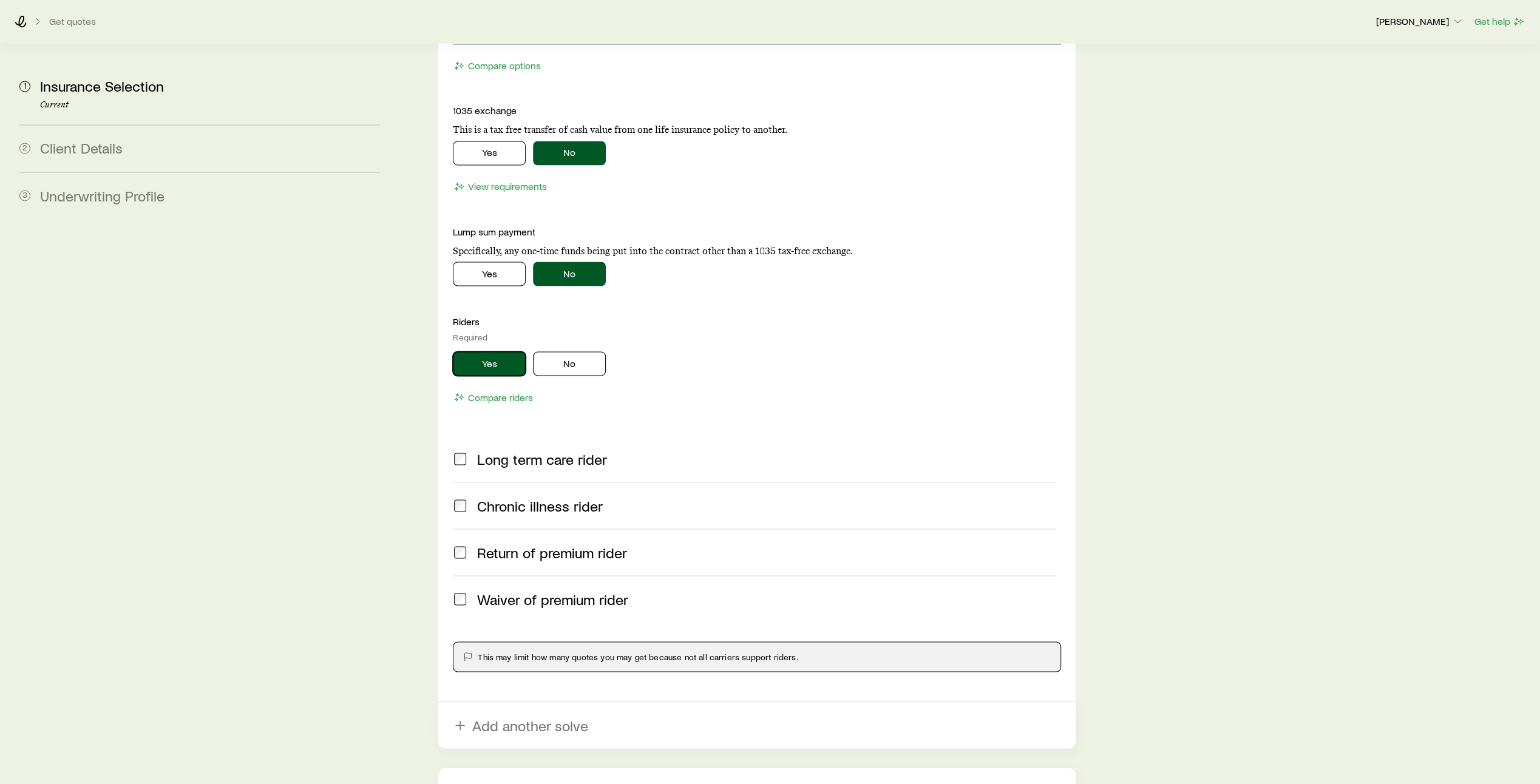
scroll to position [2110, 0]
click at [572, 350] on button "No" at bounding box center [569, 362] width 73 height 25
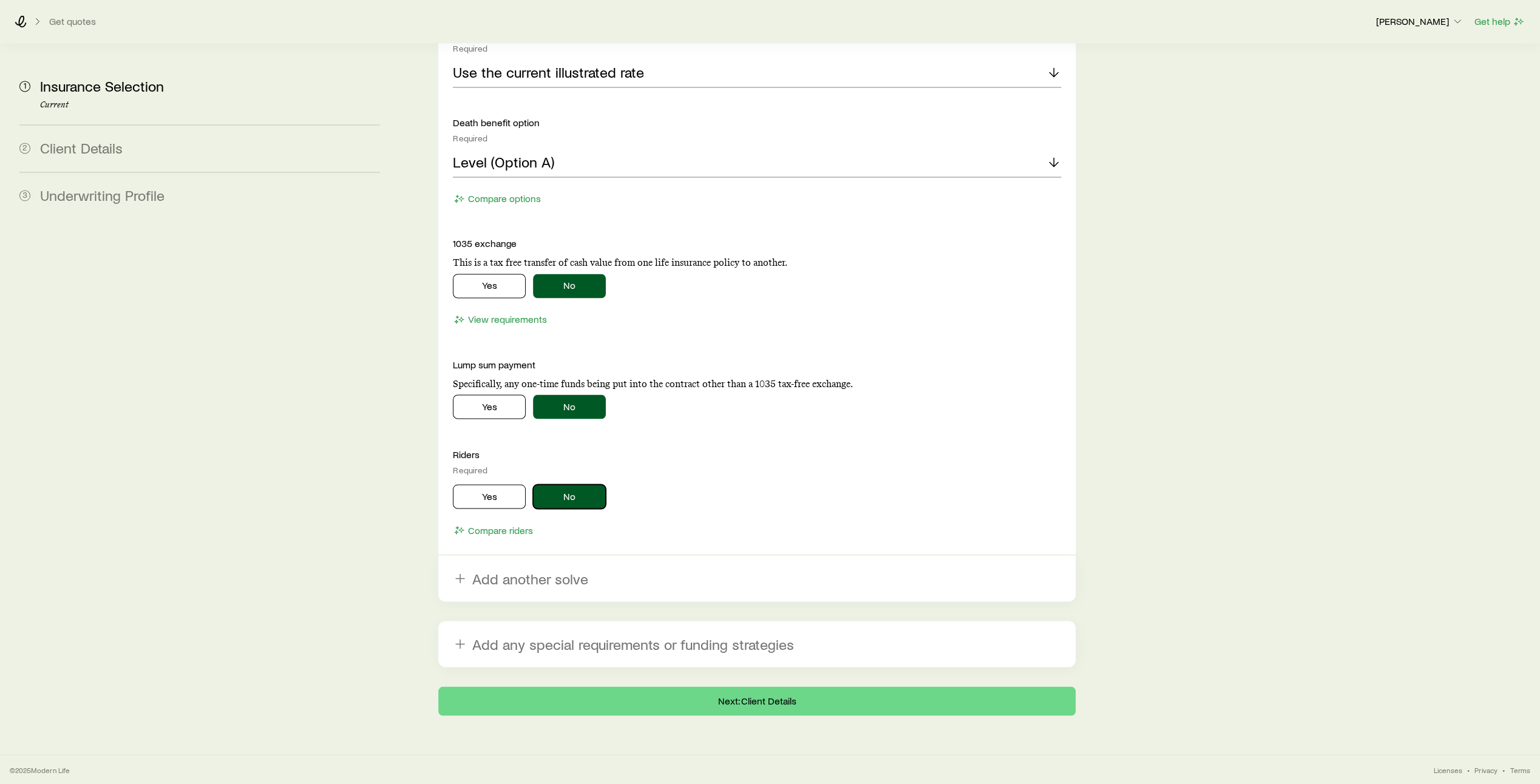
scroll to position [1939, 0]
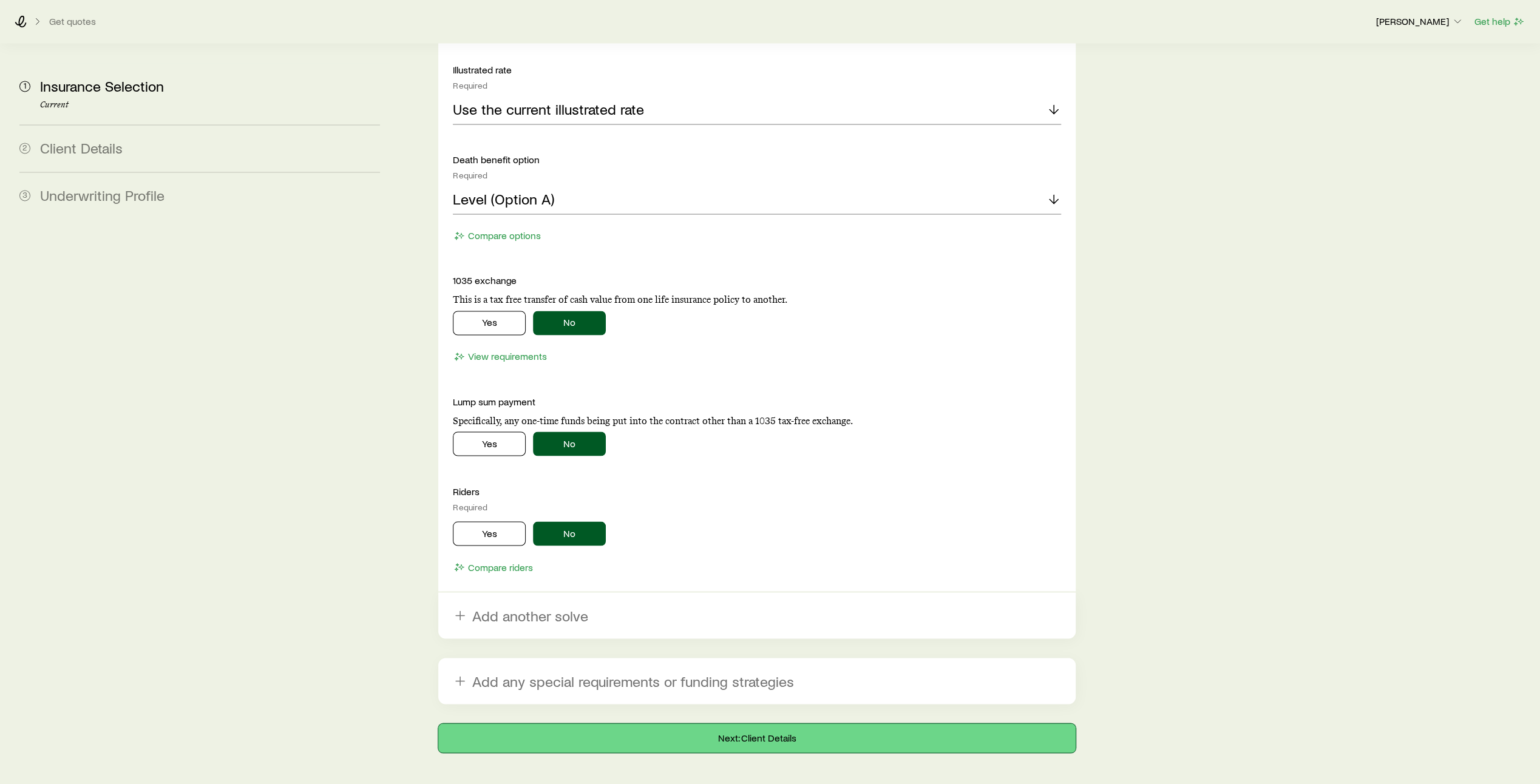
click at [761, 723] on button "Next: Client Details" at bounding box center [756, 738] width 637 height 29
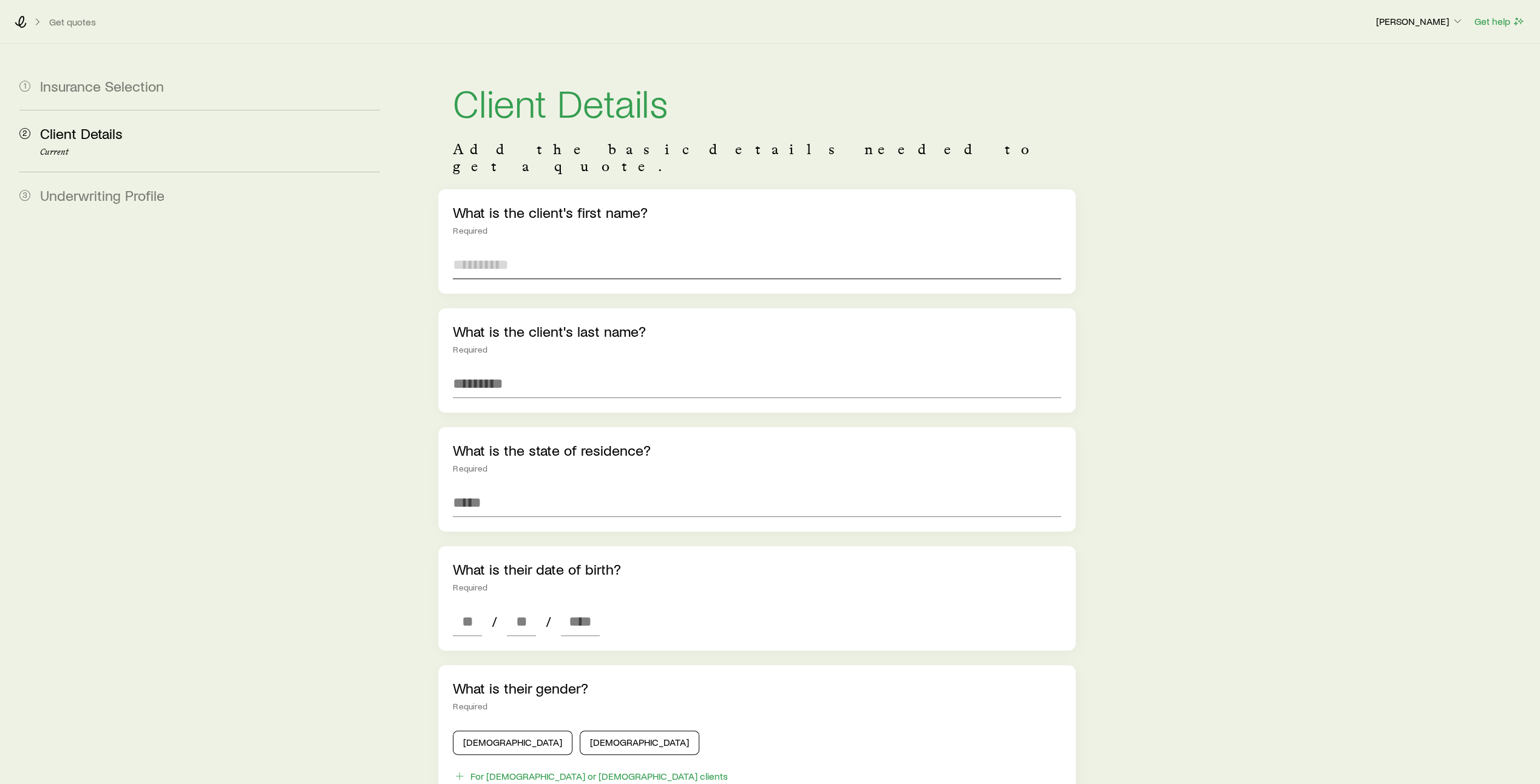
click at [556, 250] on input "text" at bounding box center [756, 264] width 608 height 29
type input "****"
type input "*******"
type input "**********"
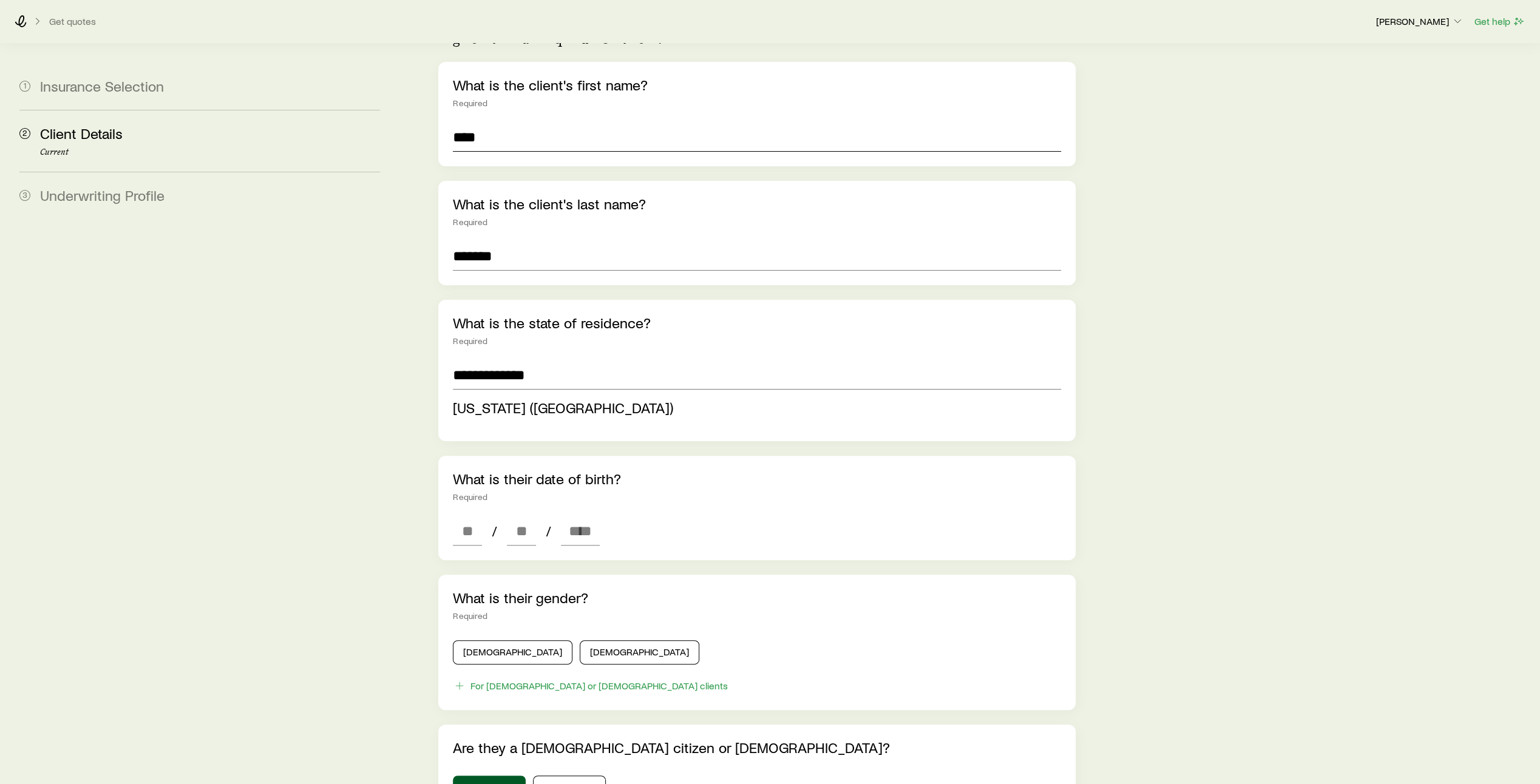
scroll to position [133, 0]
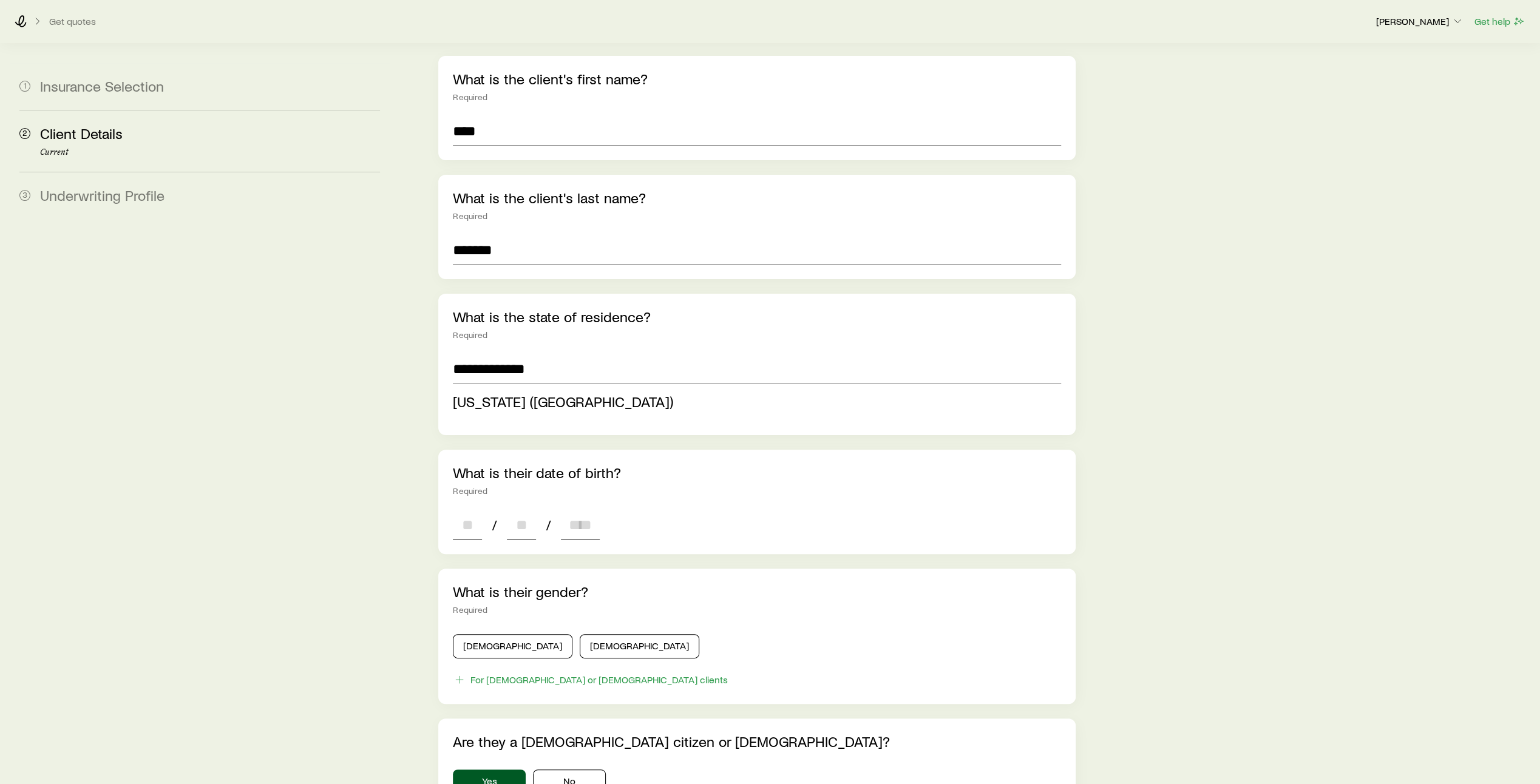
click at [461, 513] on div "**********" at bounding box center [756, 561] width 637 height 1012
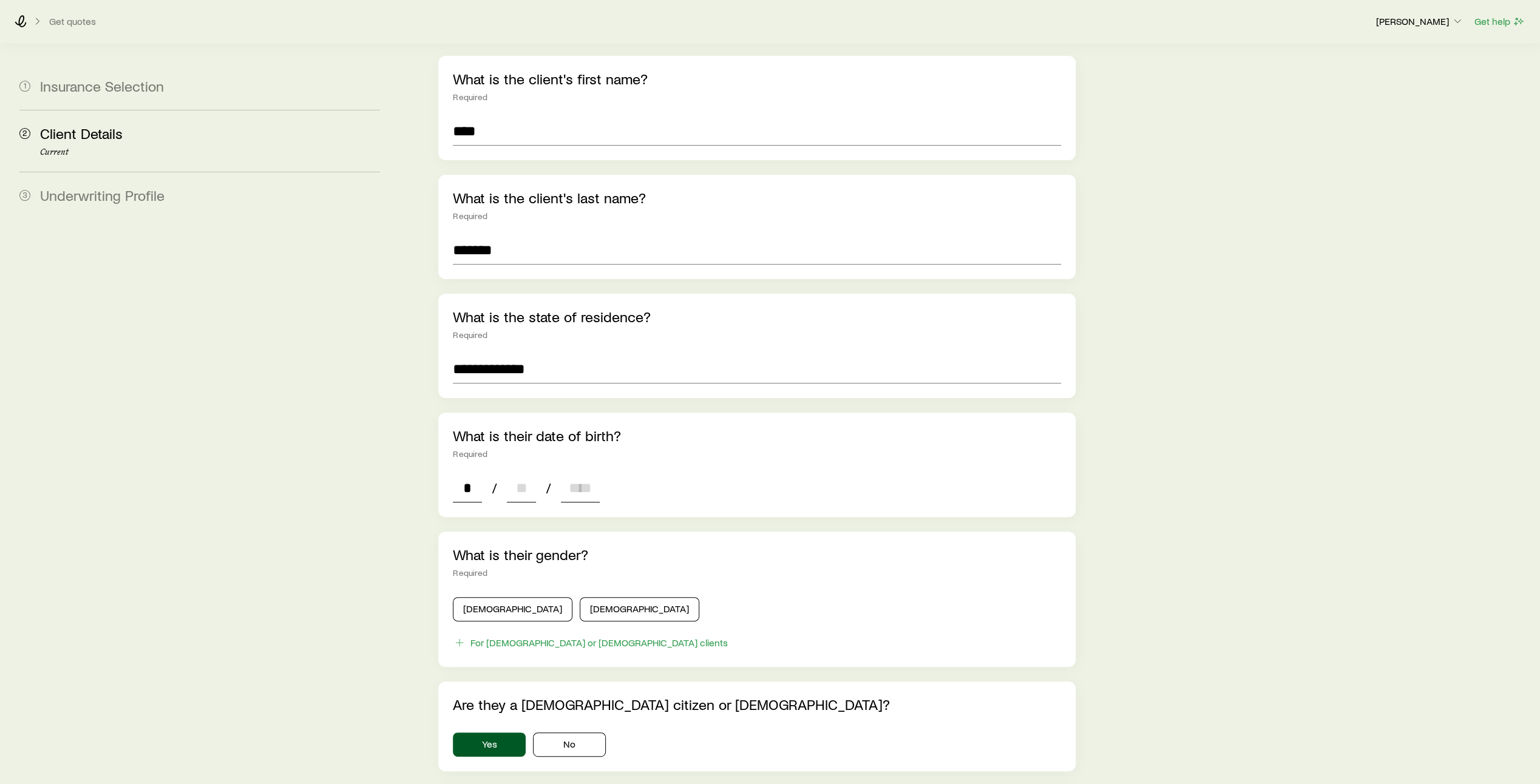
type input "**"
type input "****"
type input "*"
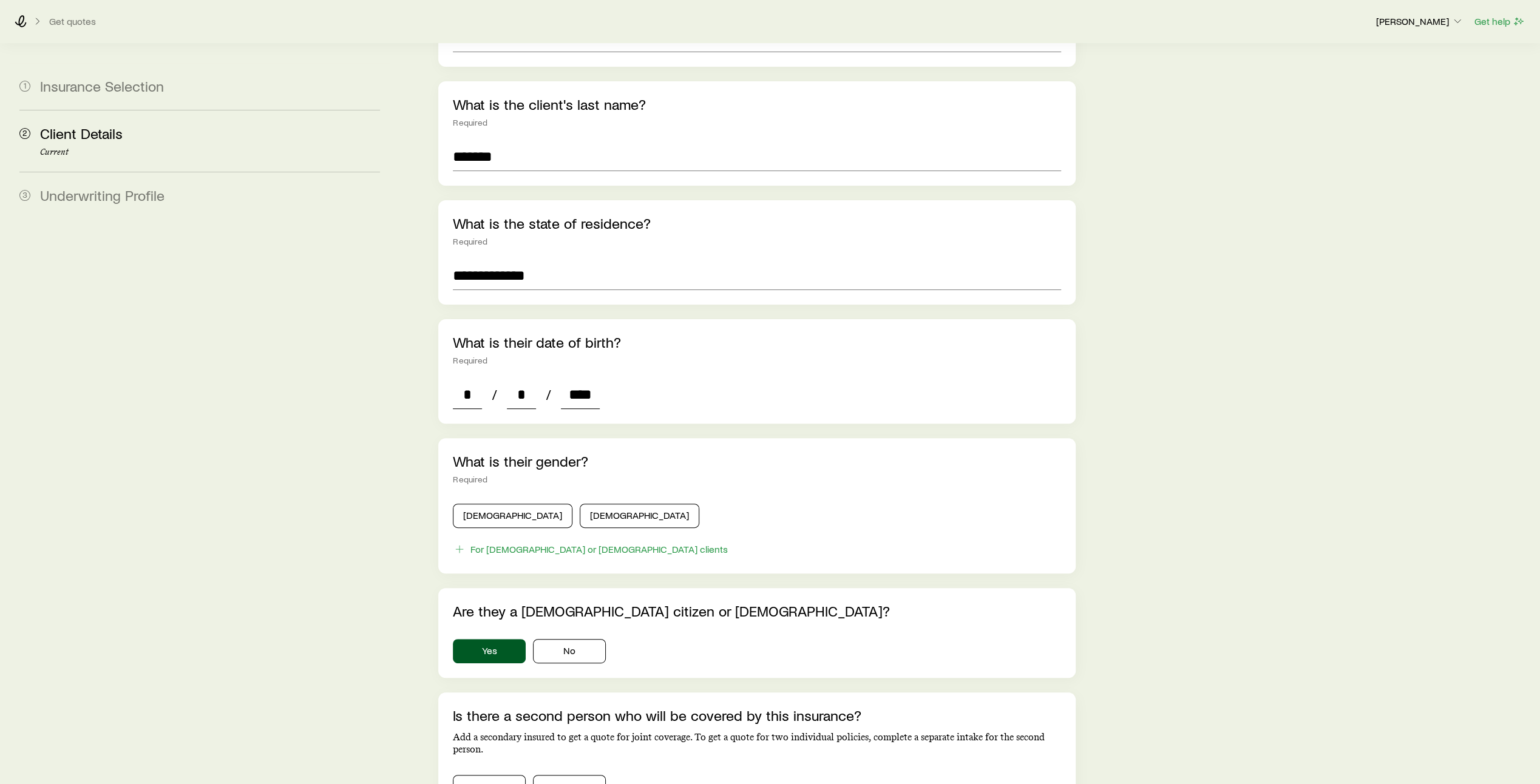
scroll to position [239, 0]
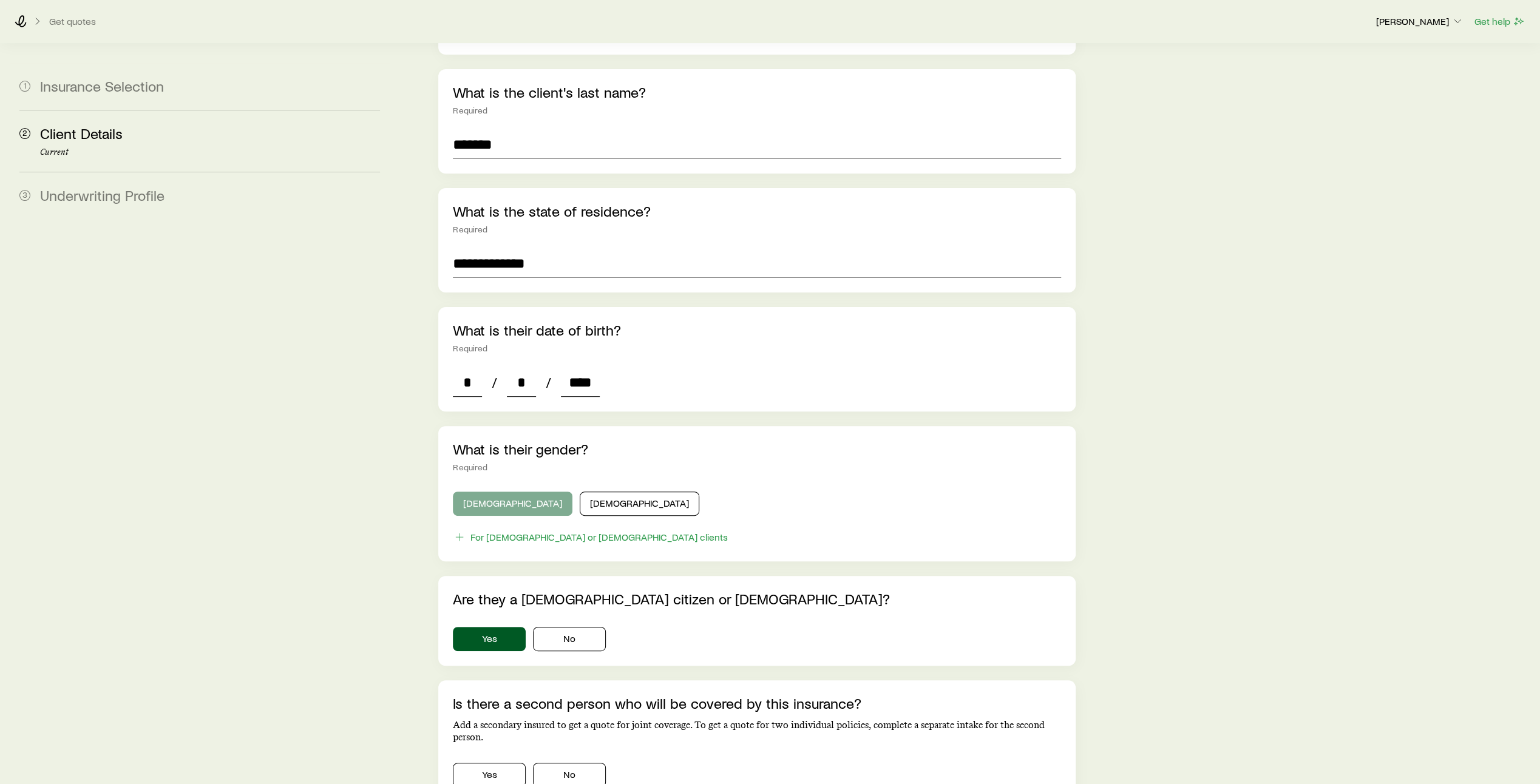
type input "****"
click at [494, 492] on button "[DEMOGRAPHIC_DATA]" at bounding box center [512, 504] width 119 height 25
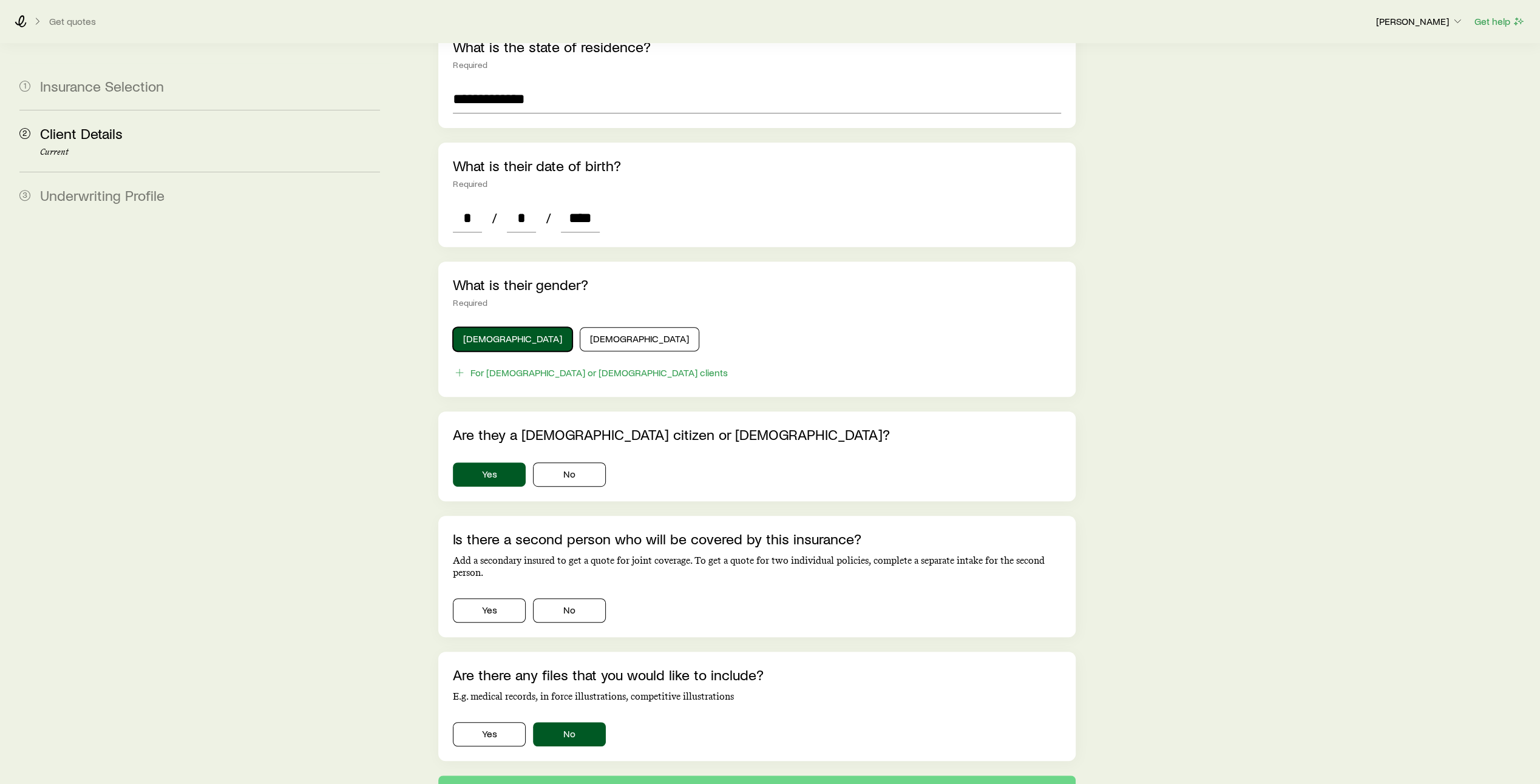
scroll to position [475, 0]
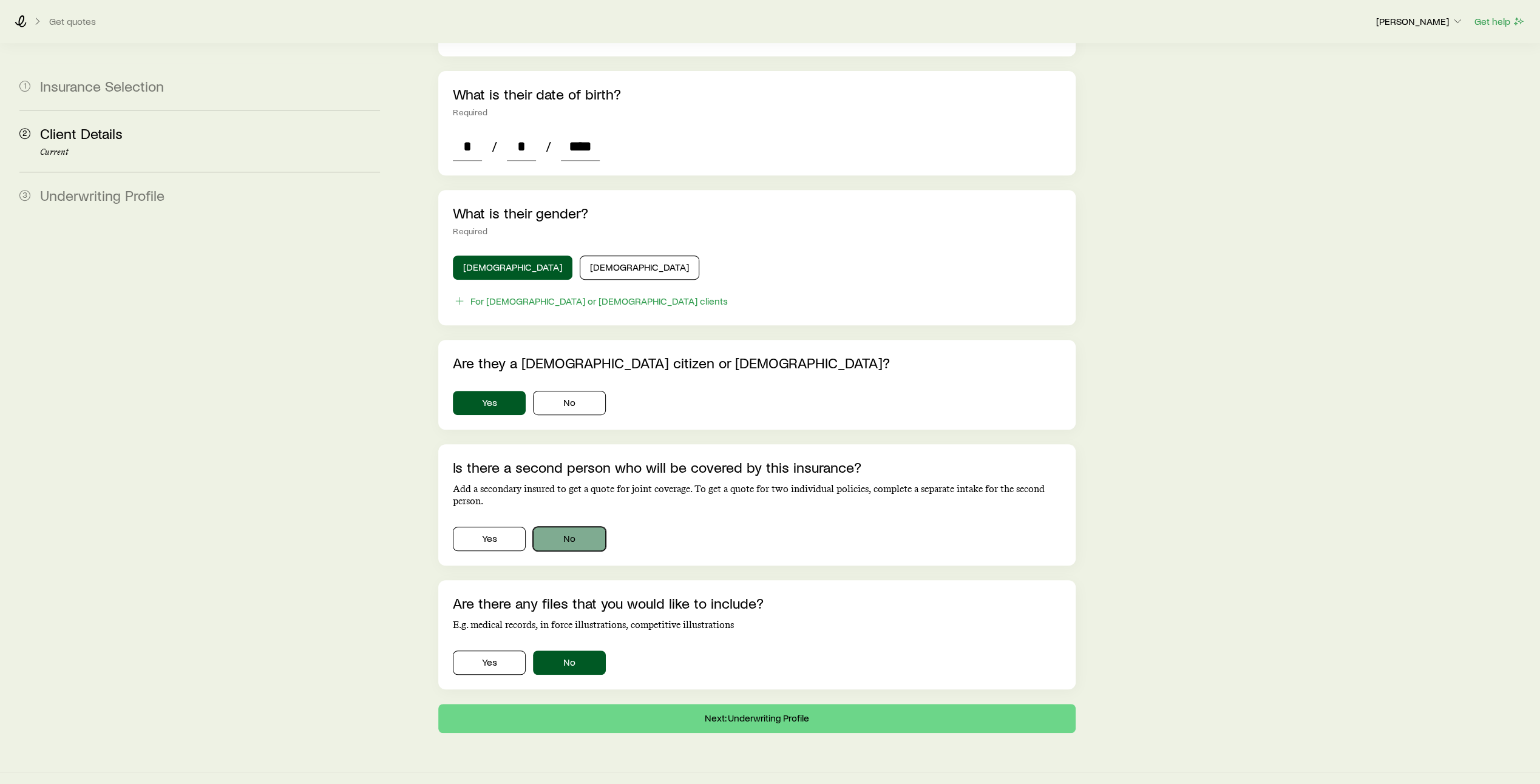
click at [573, 527] on button "No" at bounding box center [569, 539] width 73 height 25
click at [751, 704] on button "Next: Underwriting Profile" at bounding box center [756, 718] width 637 height 29
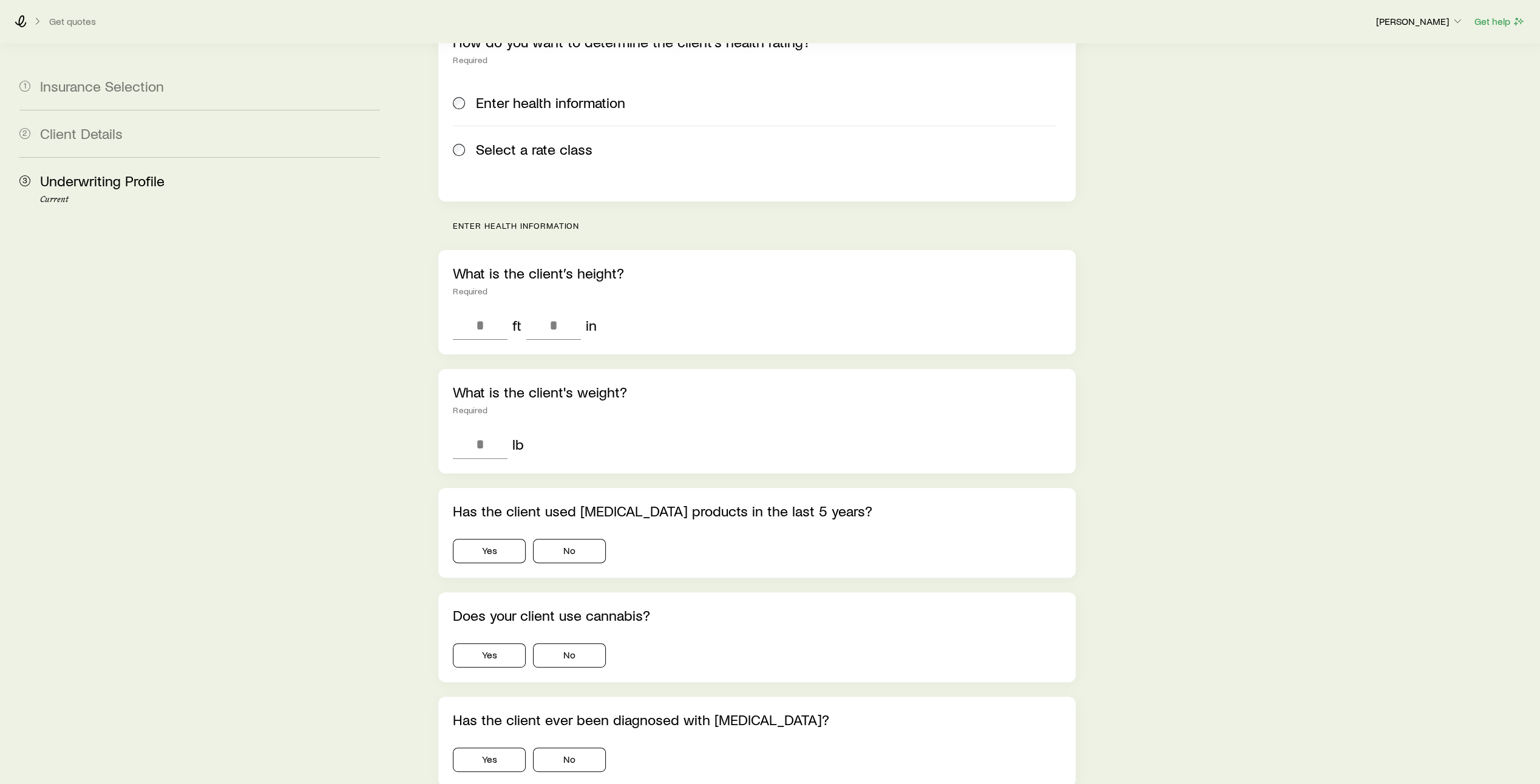
scroll to position [196, 0]
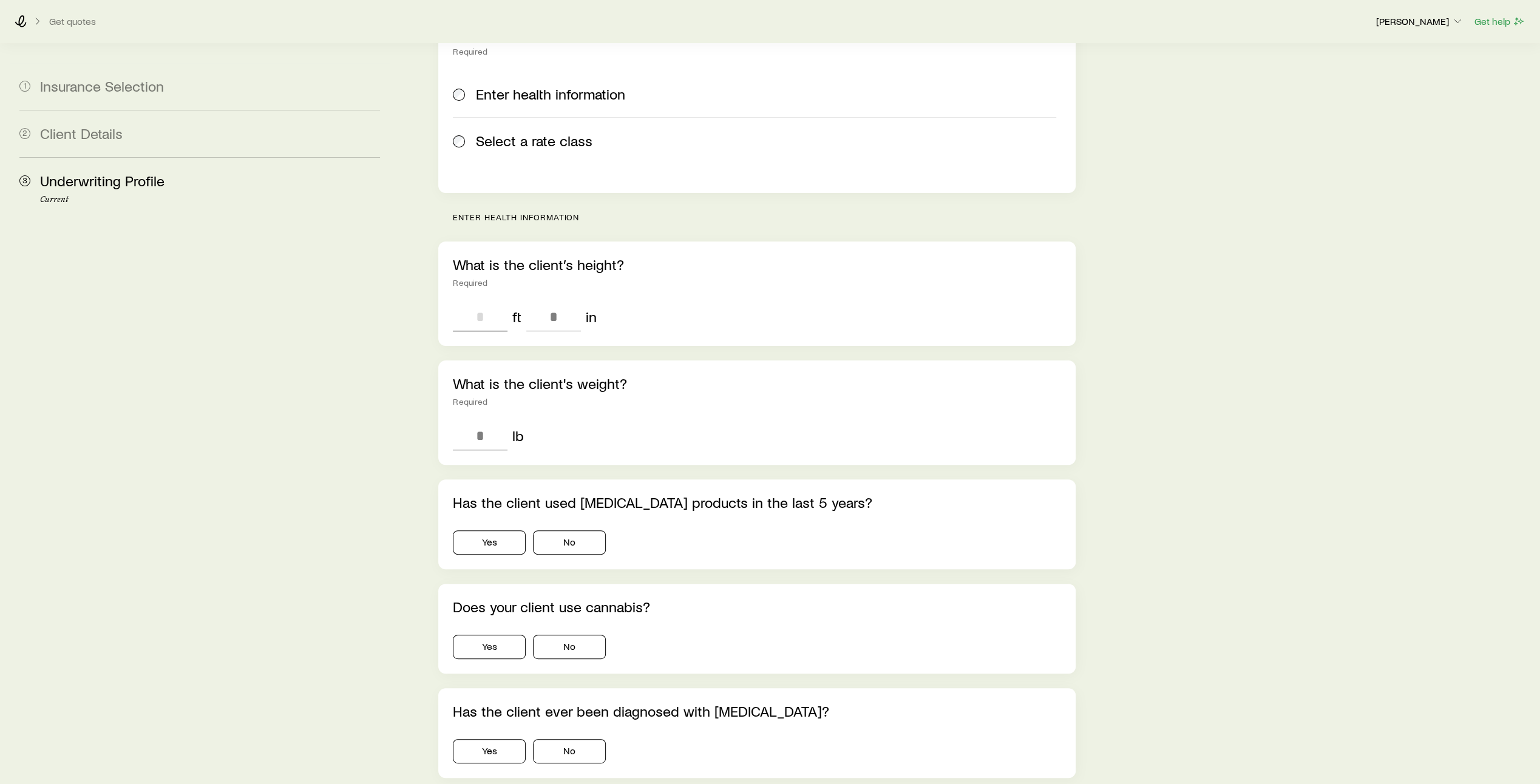
click at [482, 302] on input "tel" at bounding box center [480, 317] width 54 height 29
type input "*"
type input "**"
click at [478, 421] on input "tel" at bounding box center [480, 435] width 54 height 29
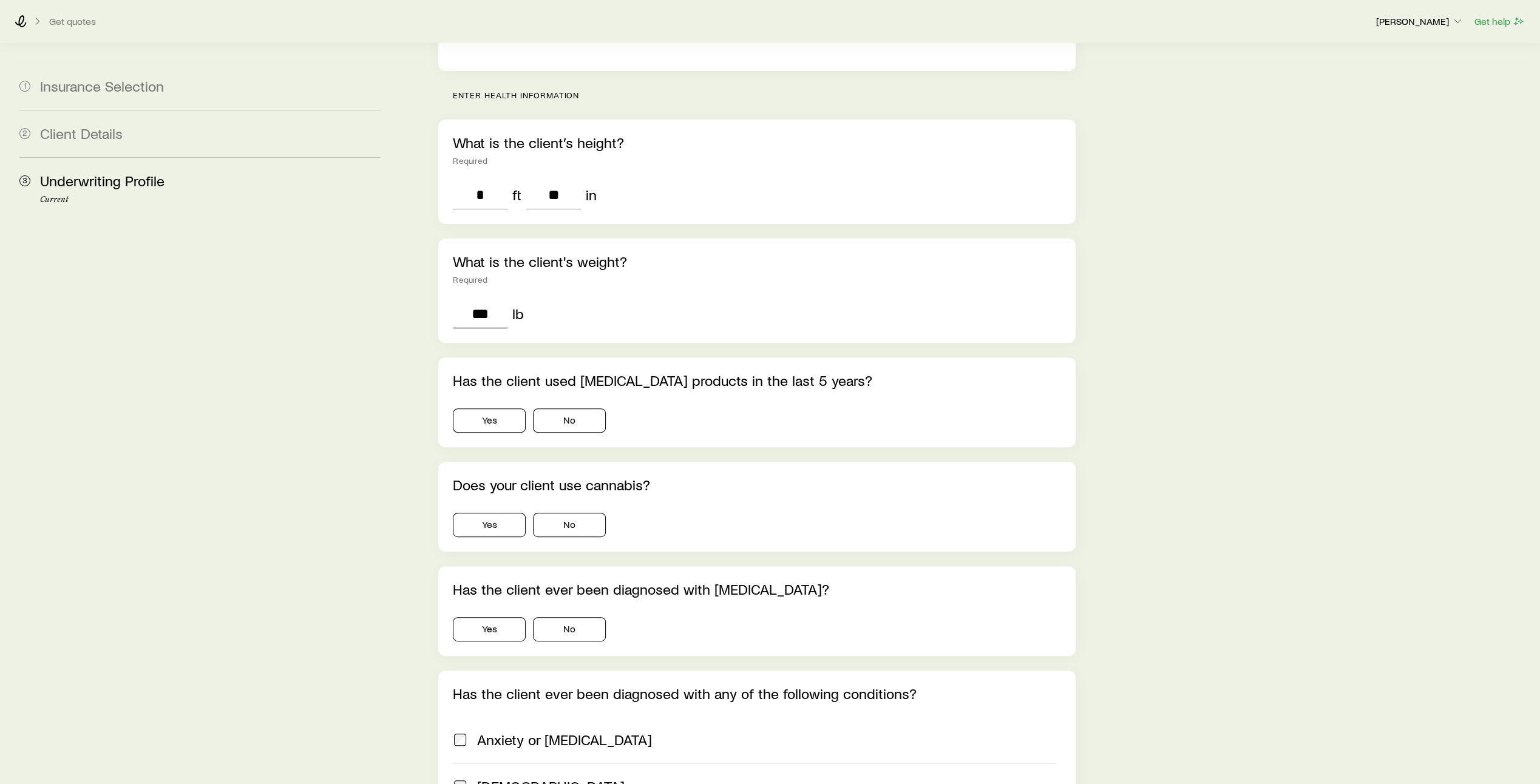
scroll to position [319, 0]
type input "***"
click at [593, 406] on button "No" at bounding box center [569, 418] width 73 height 25
click at [572, 511] on button "No" at bounding box center [569, 523] width 73 height 25
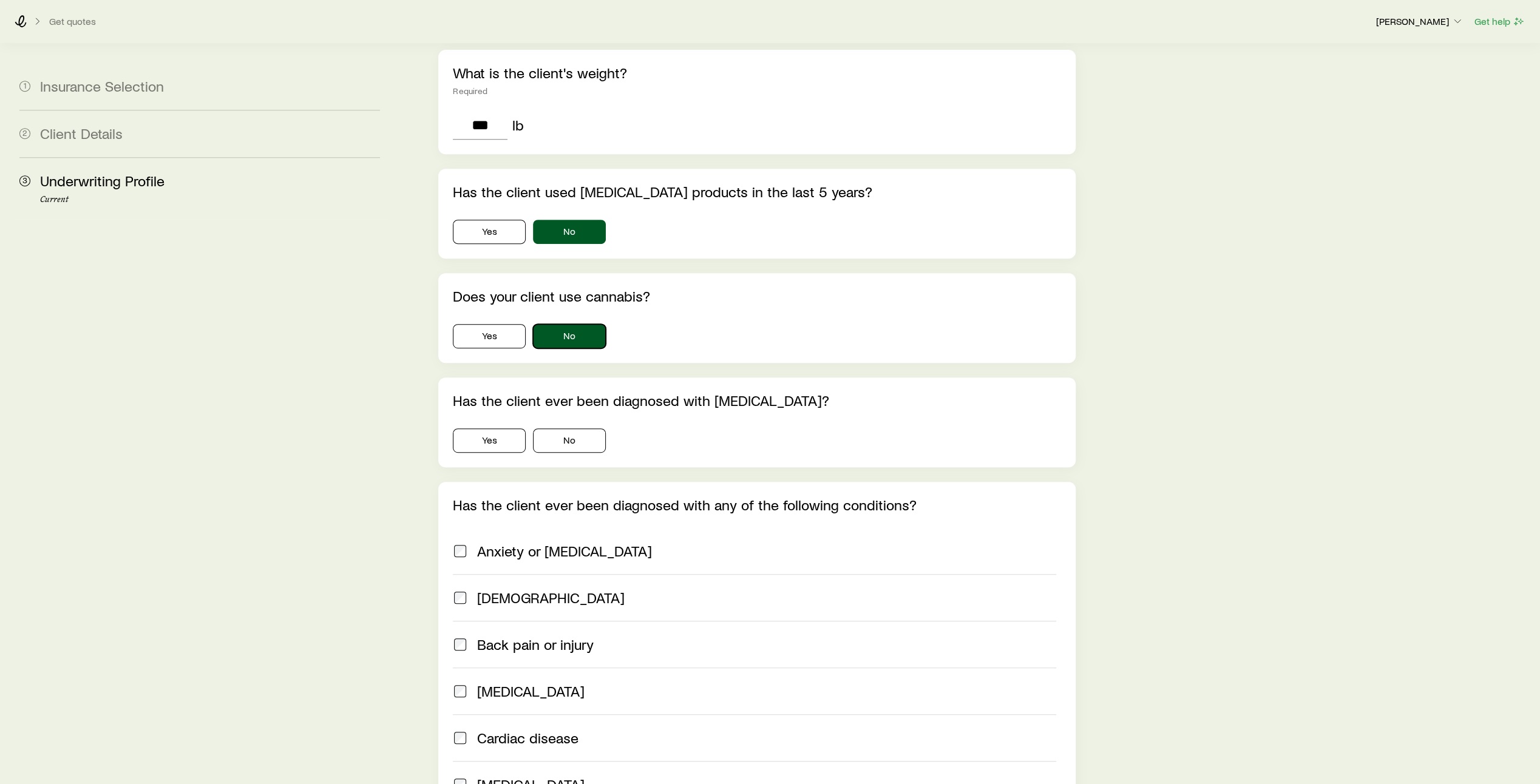
scroll to position [508, 0]
click at [590, 427] on button "No" at bounding box center [569, 439] width 73 height 25
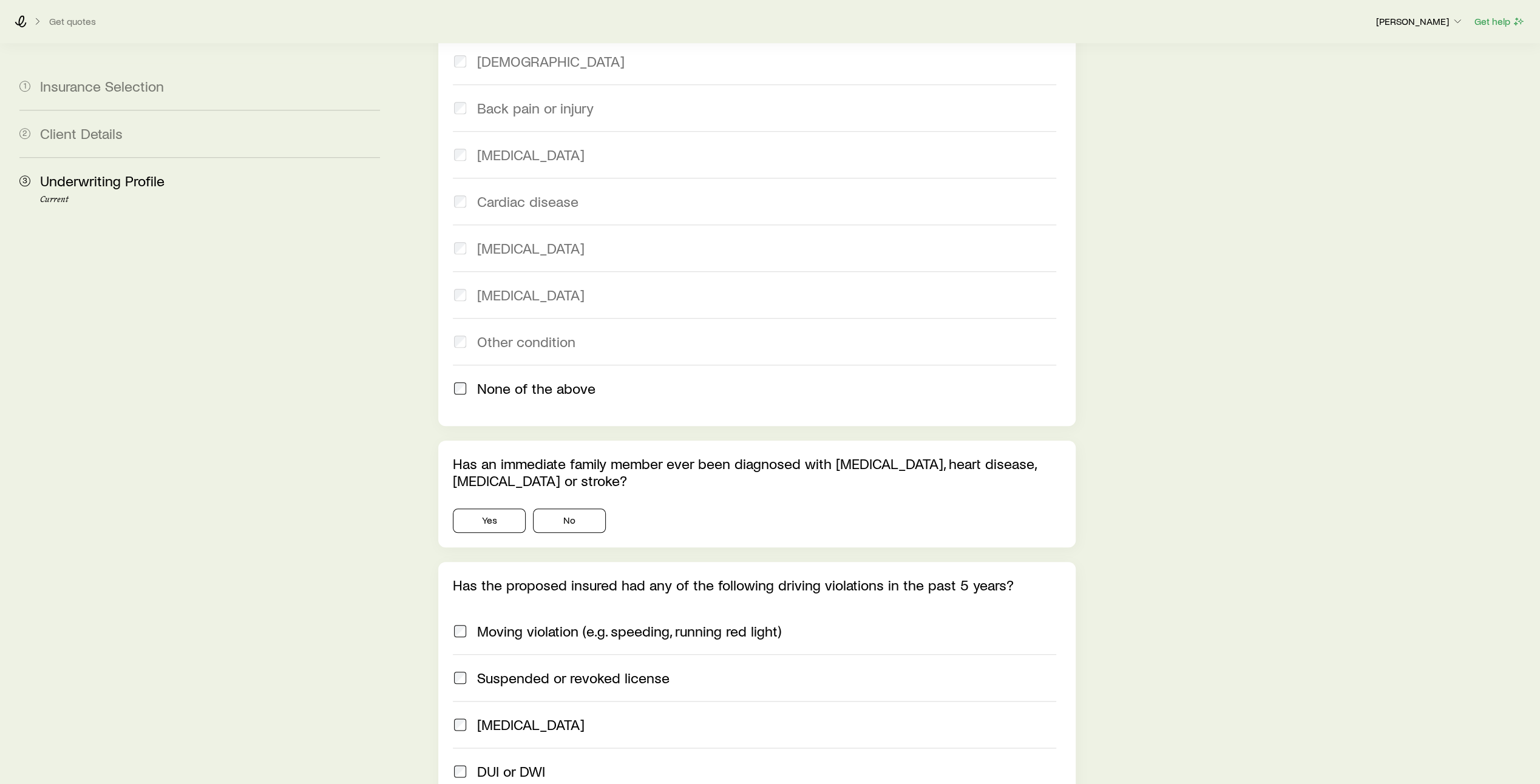
scroll to position [1044, 0]
click at [498, 508] on button "Yes" at bounding box center [489, 520] width 73 height 25
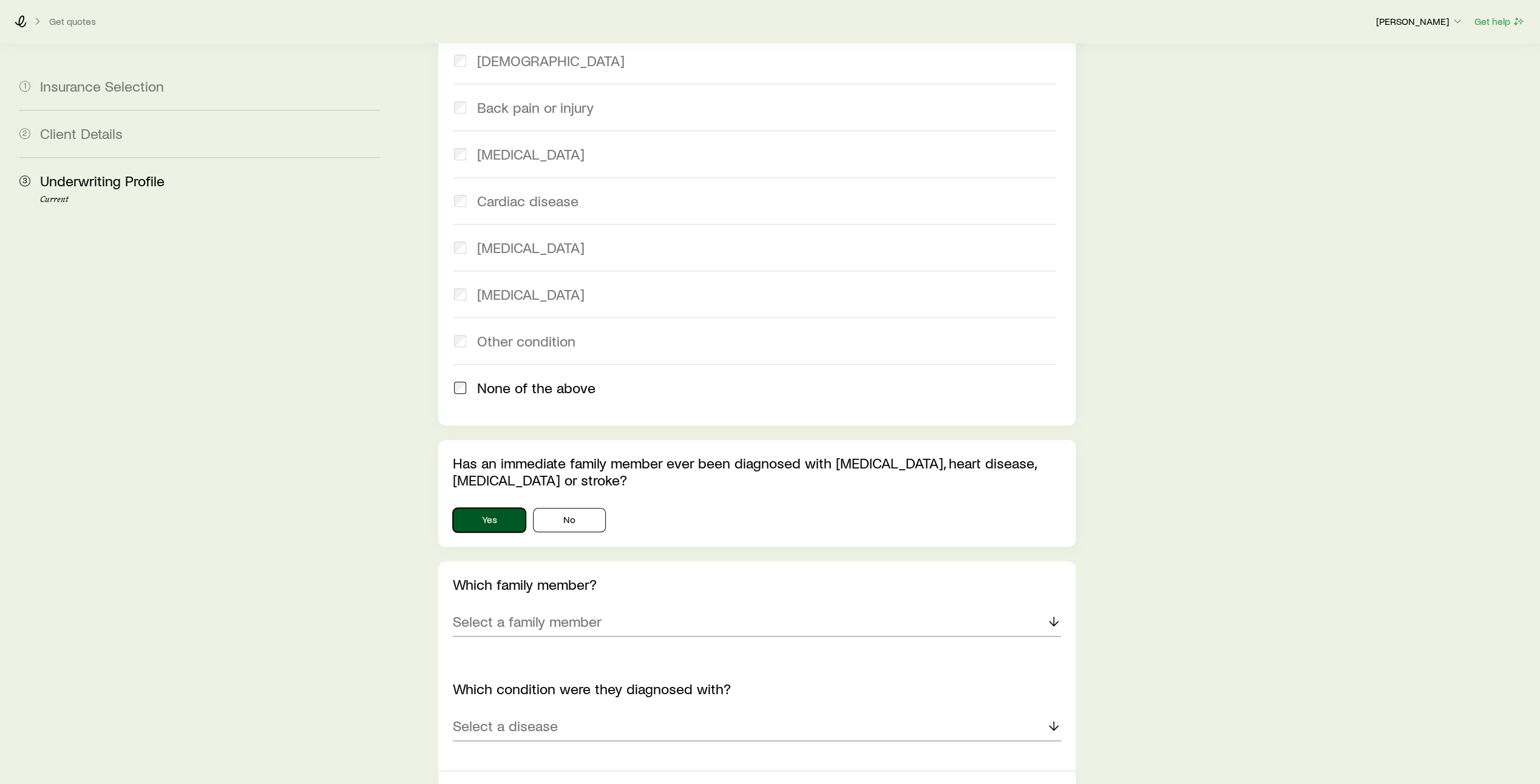
scroll to position [1217, 0]
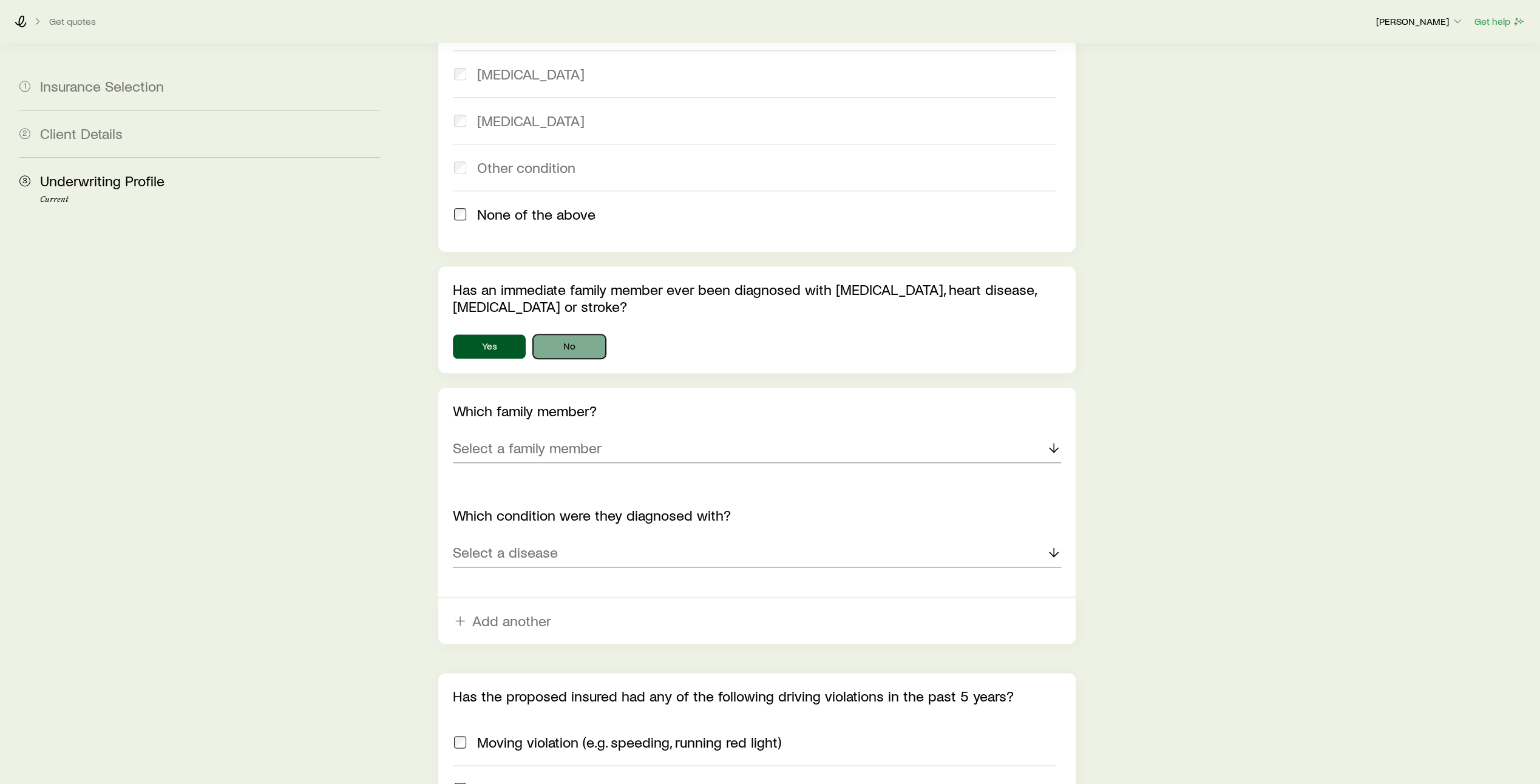
click at [577, 334] on button "No" at bounding box center [569, 346] width 73 height 25
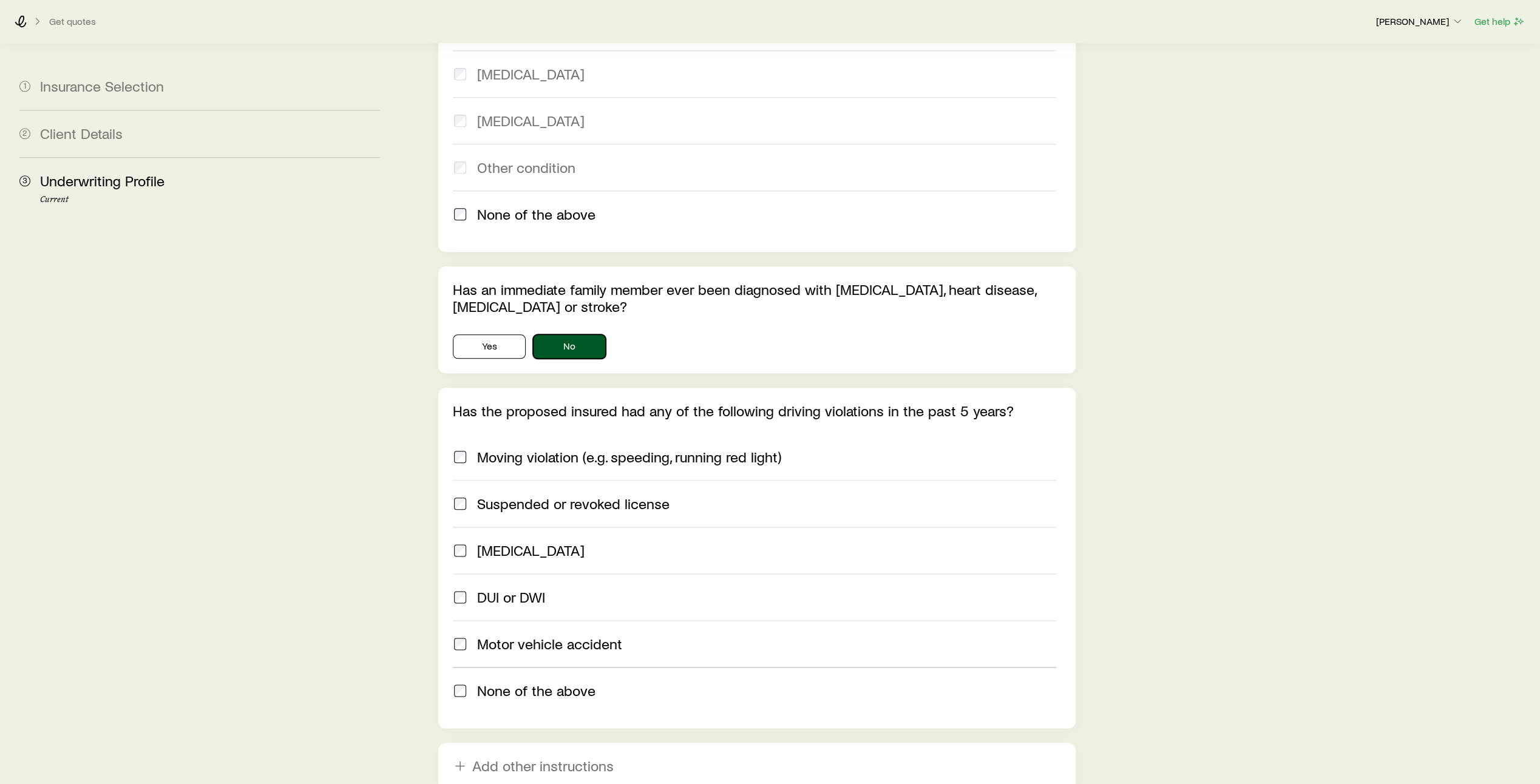
scroll to position [1335, 0]
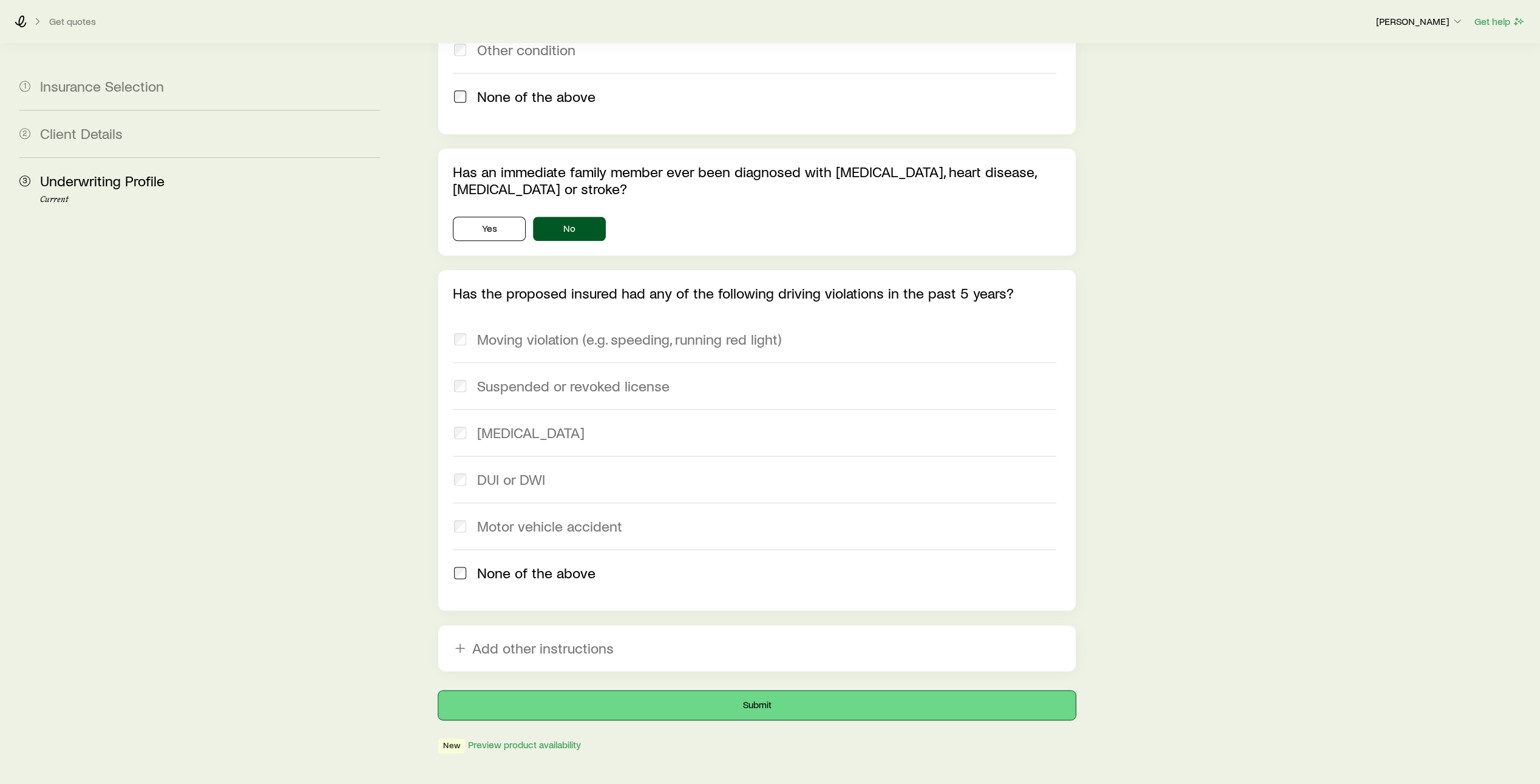
click at [771, 691] on button "Submit" at bounding box center [756, 705] width 637 height 29
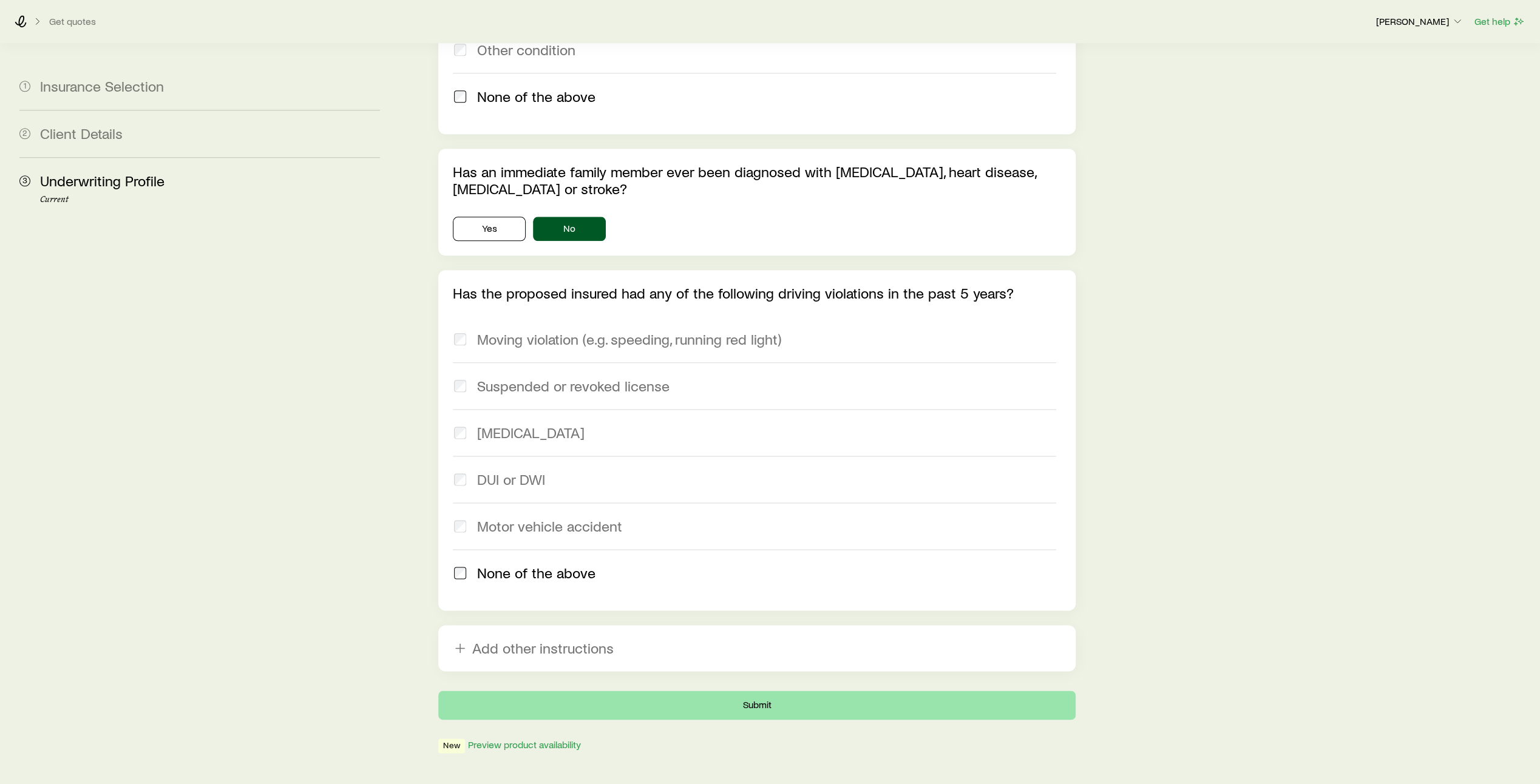
scroll to position [0, 0]
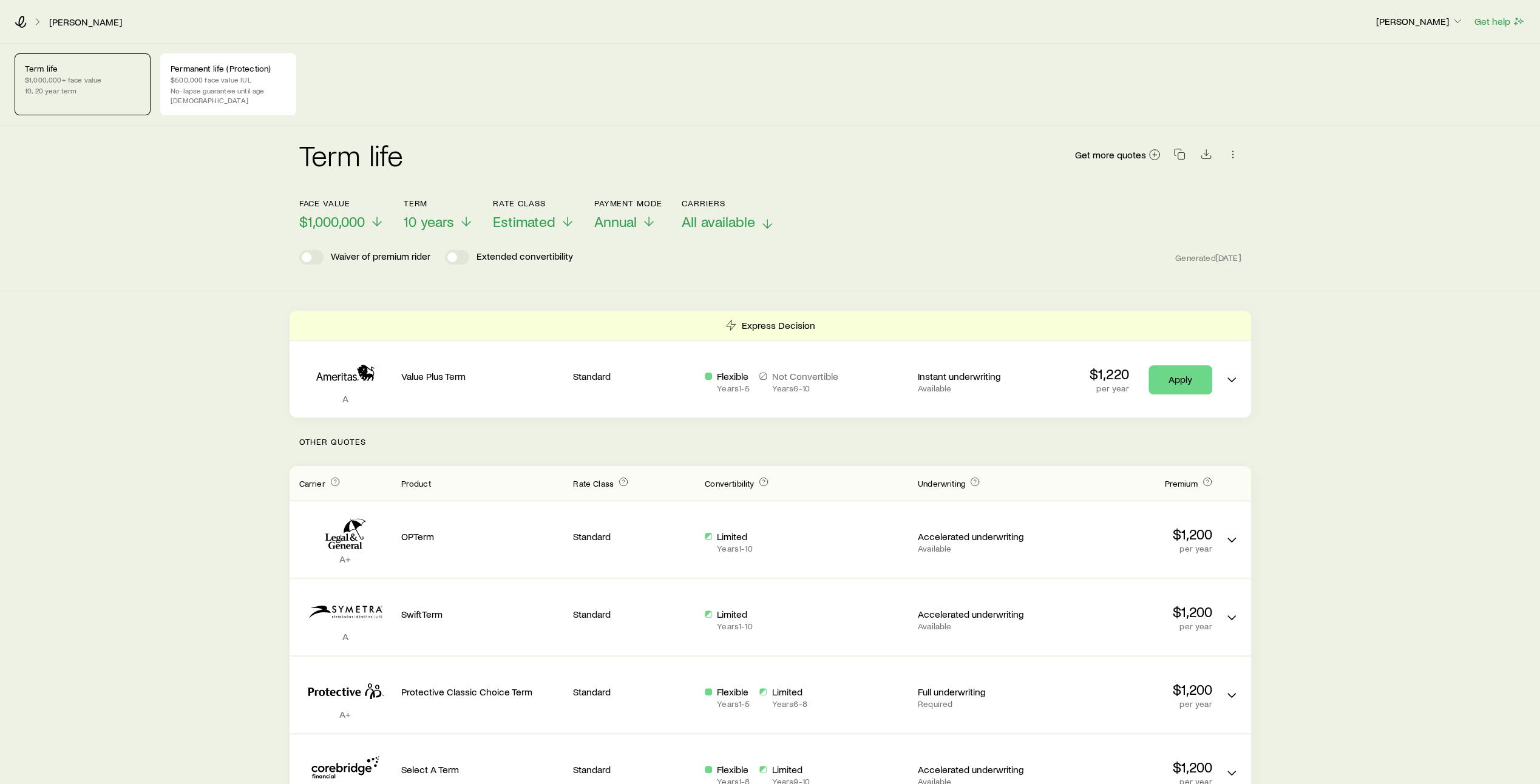
click at [764, 217] on icon at bounding box center [767, 224] width 15 height 15
click at [370, 217] on icon at bounding box center [377, 224] width 15 height 15
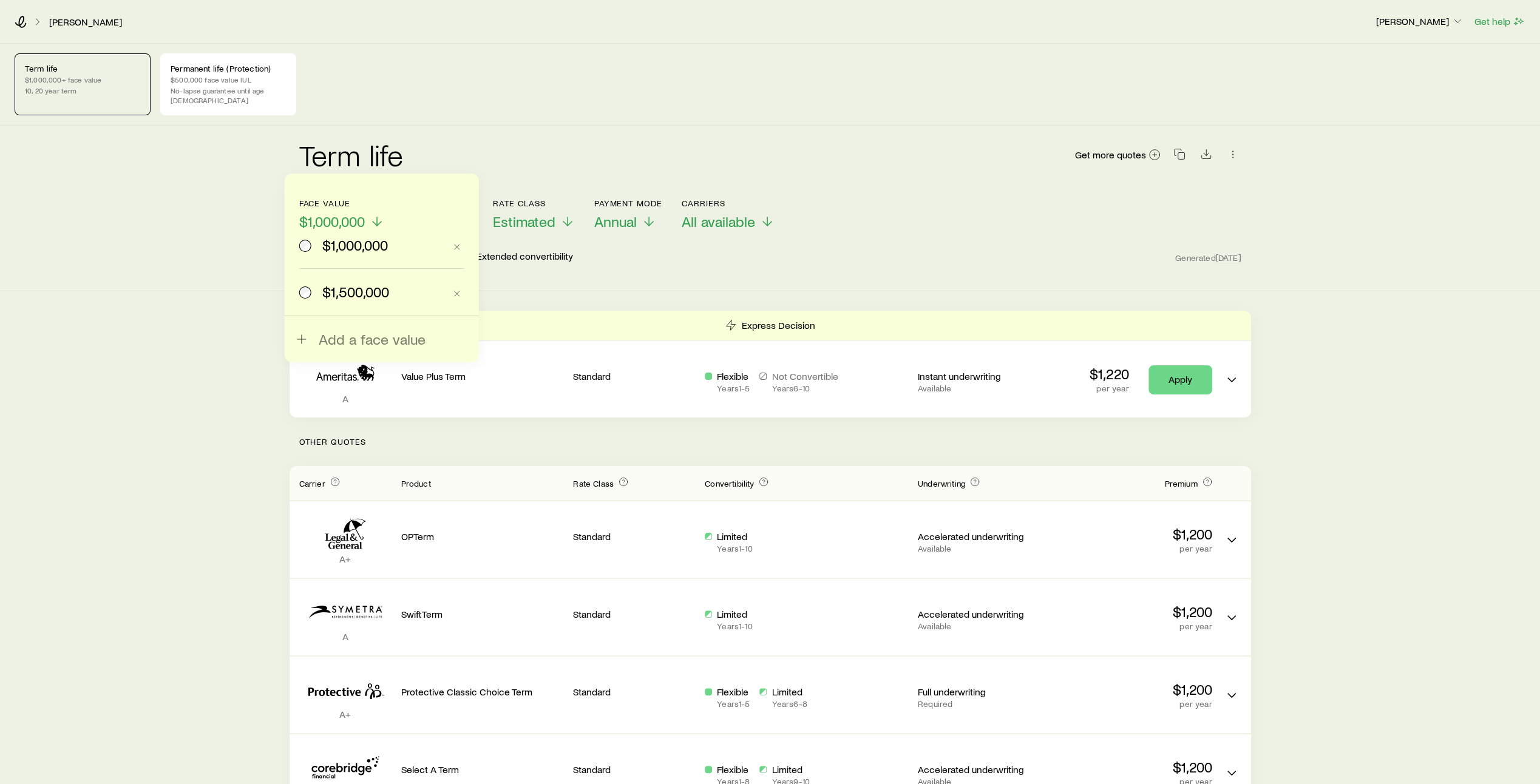
click at [342, 290] on span "$1,500,000" at bounding box center [355, 292] width 67 height 17
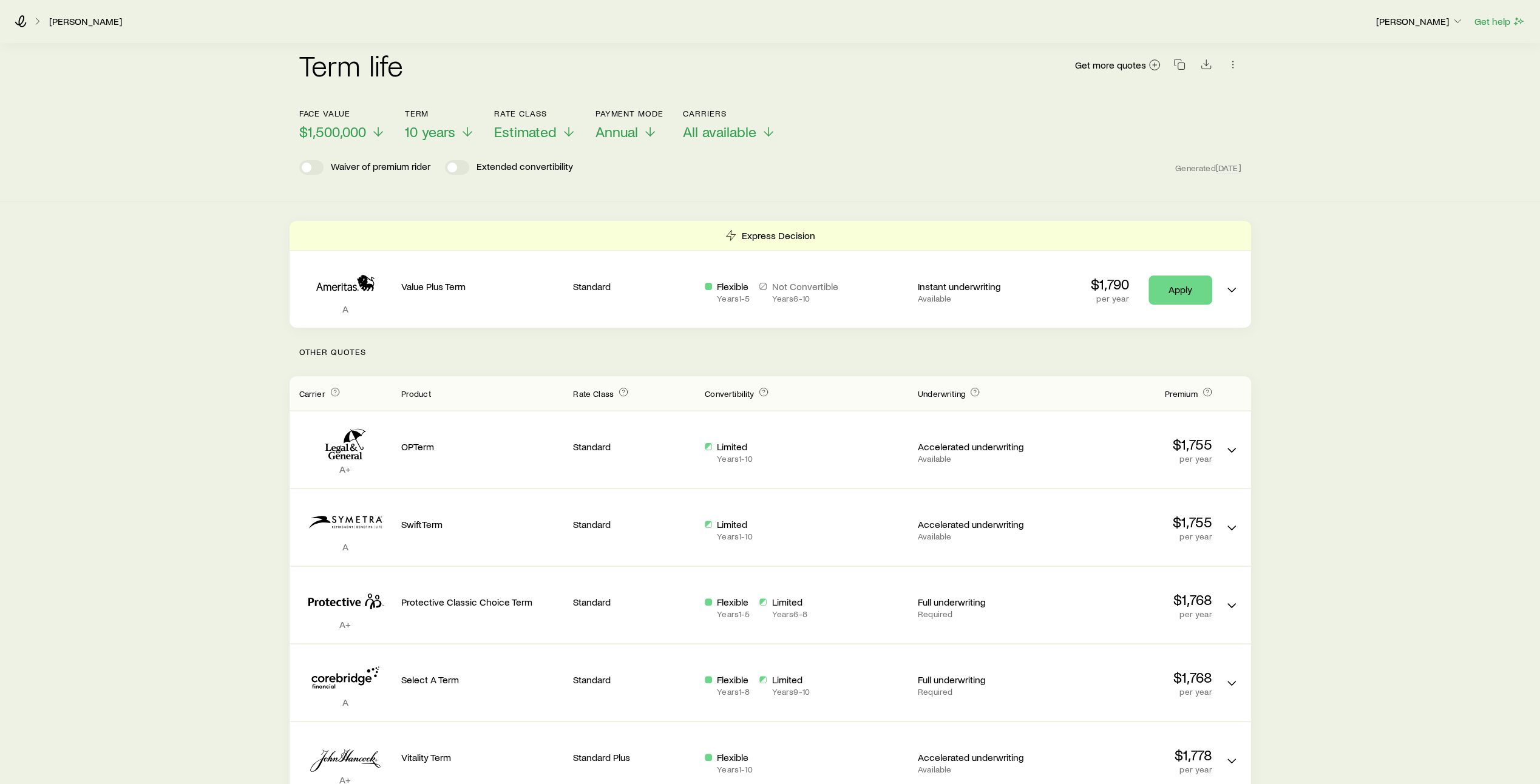
scroll to position [93, 0]
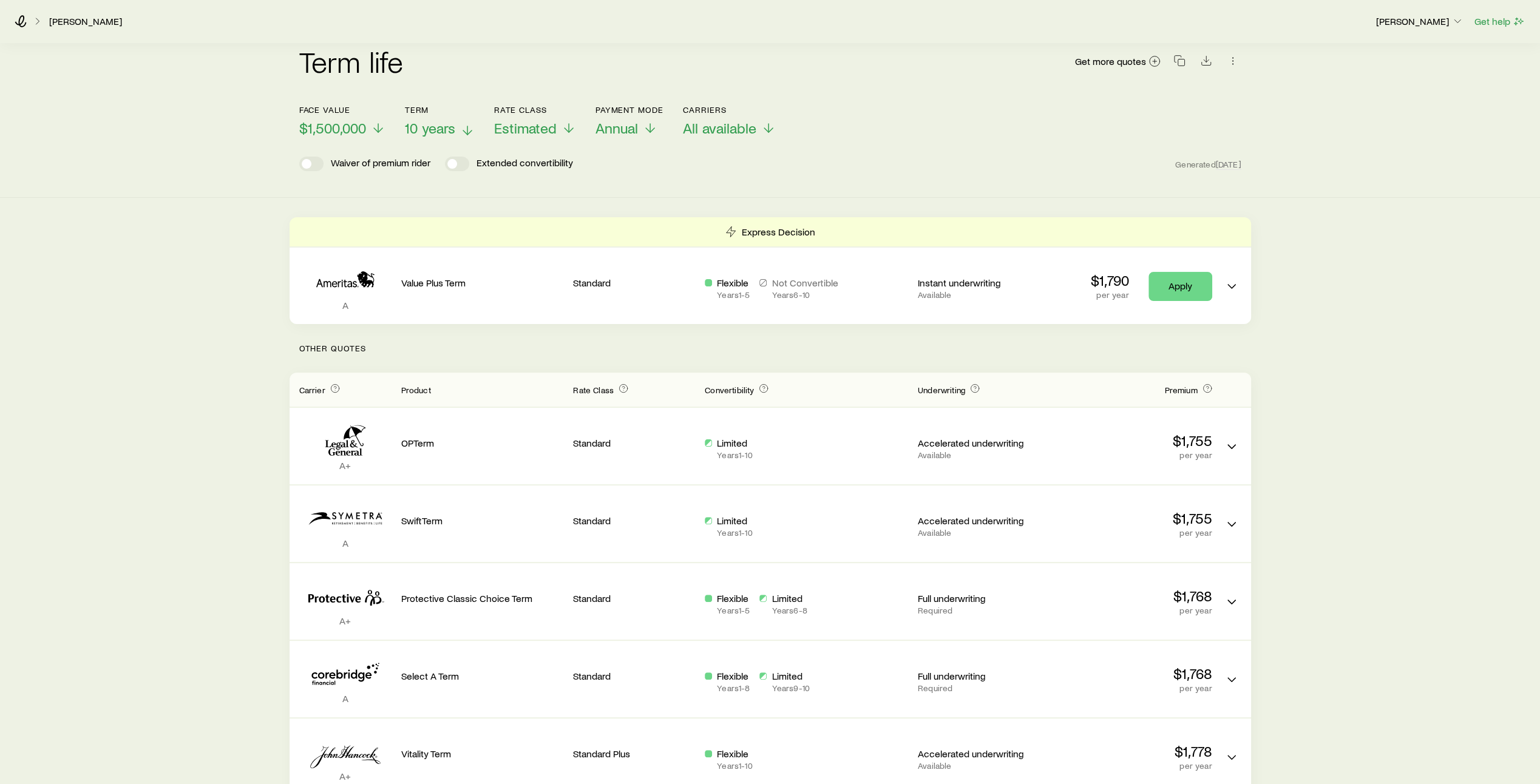
click at [460, 120] on p "10 years" at bounding box center [440, 128] width 70 height 17
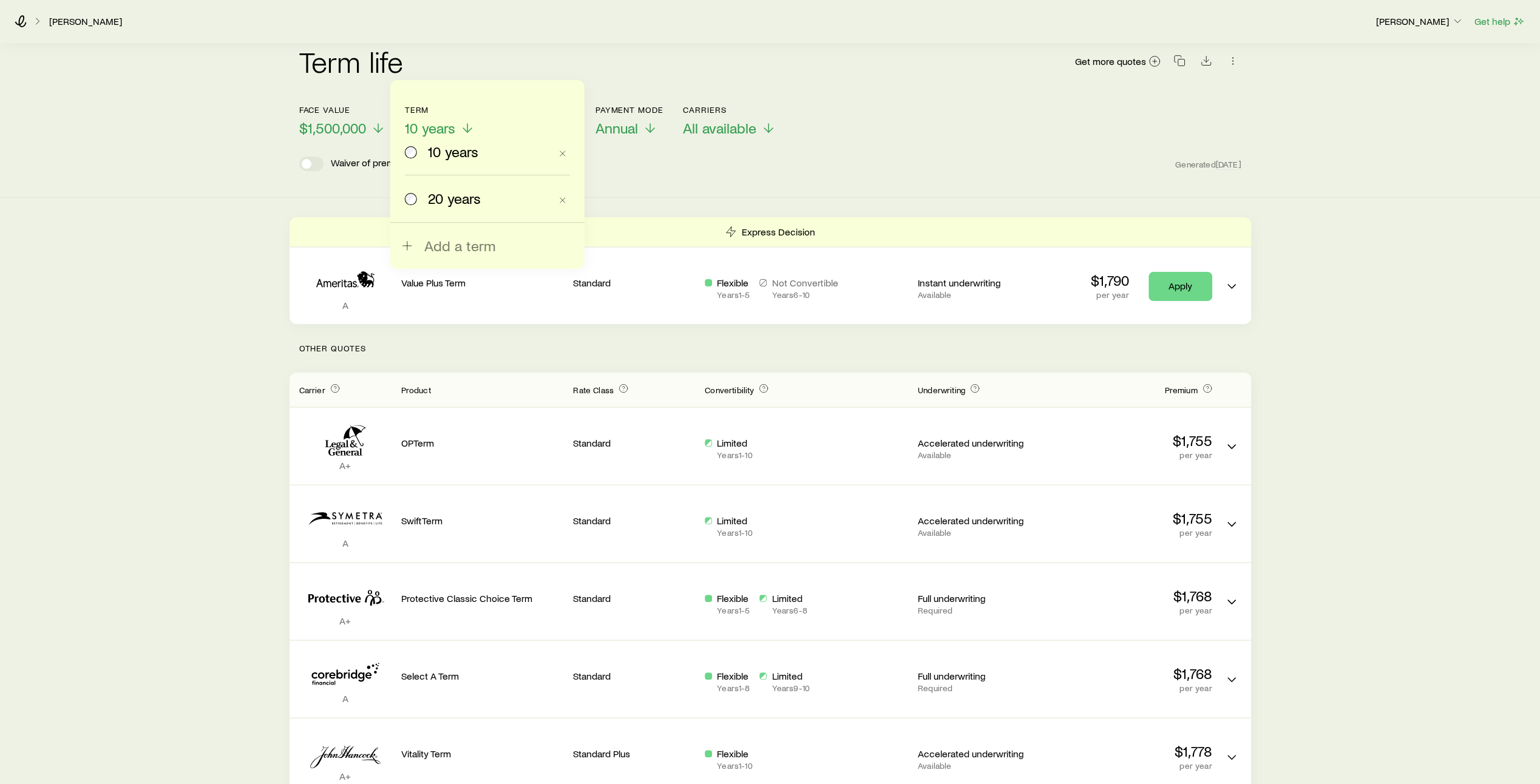
click at [437, 197] on span "20 years" at bounding box center [454, 199] width 53 height 17
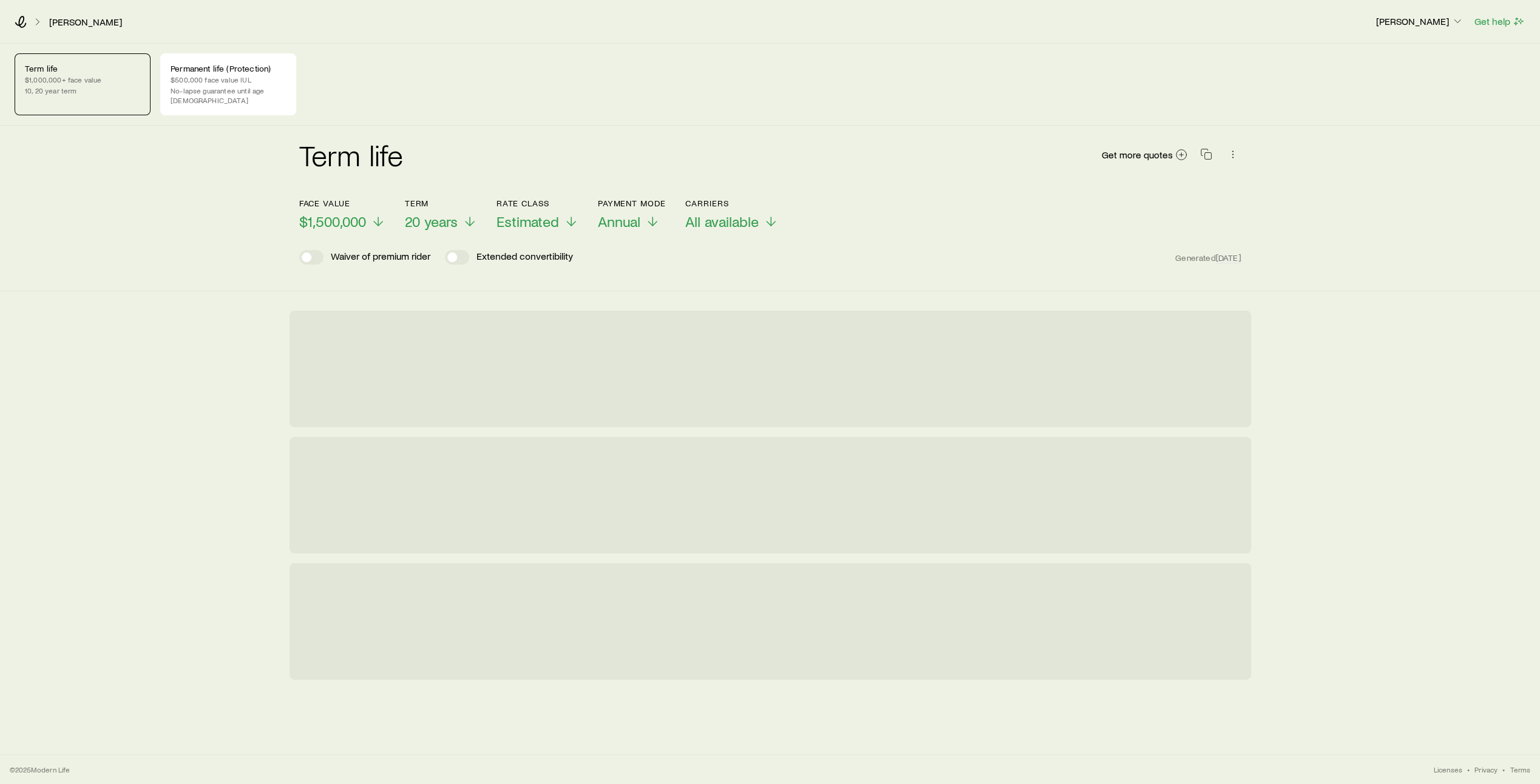
scroll to position [0, 0]
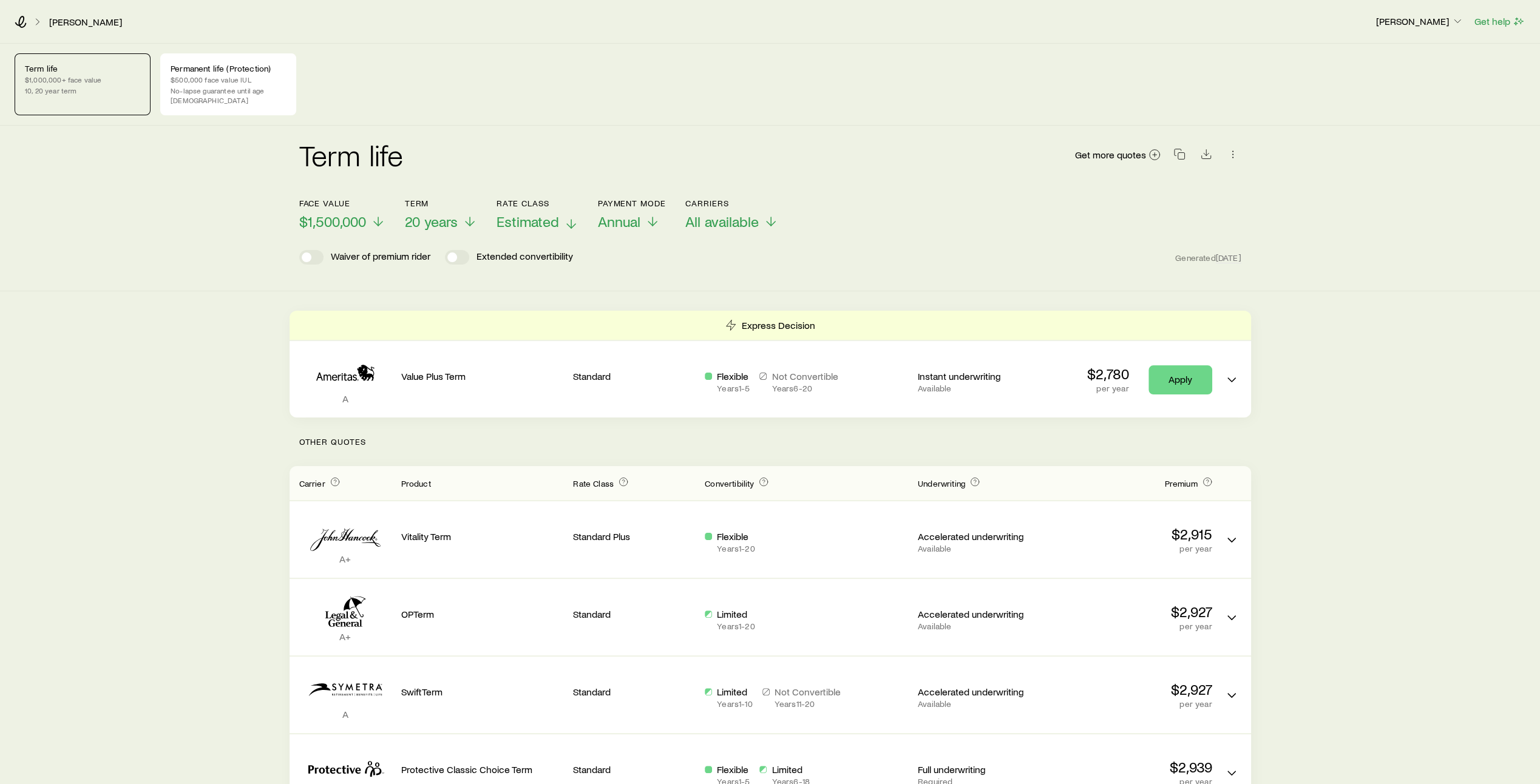
click at [554, 213] on span "Estimated" at bounding box center [528, 221] width 62 height 17
click at [512, 140] on div "Term life Get more quotes" at bounding box center [770, 162] width 942 height 44
click at [470, 219] on line at bounding box center [470, 223] width 0 height 9
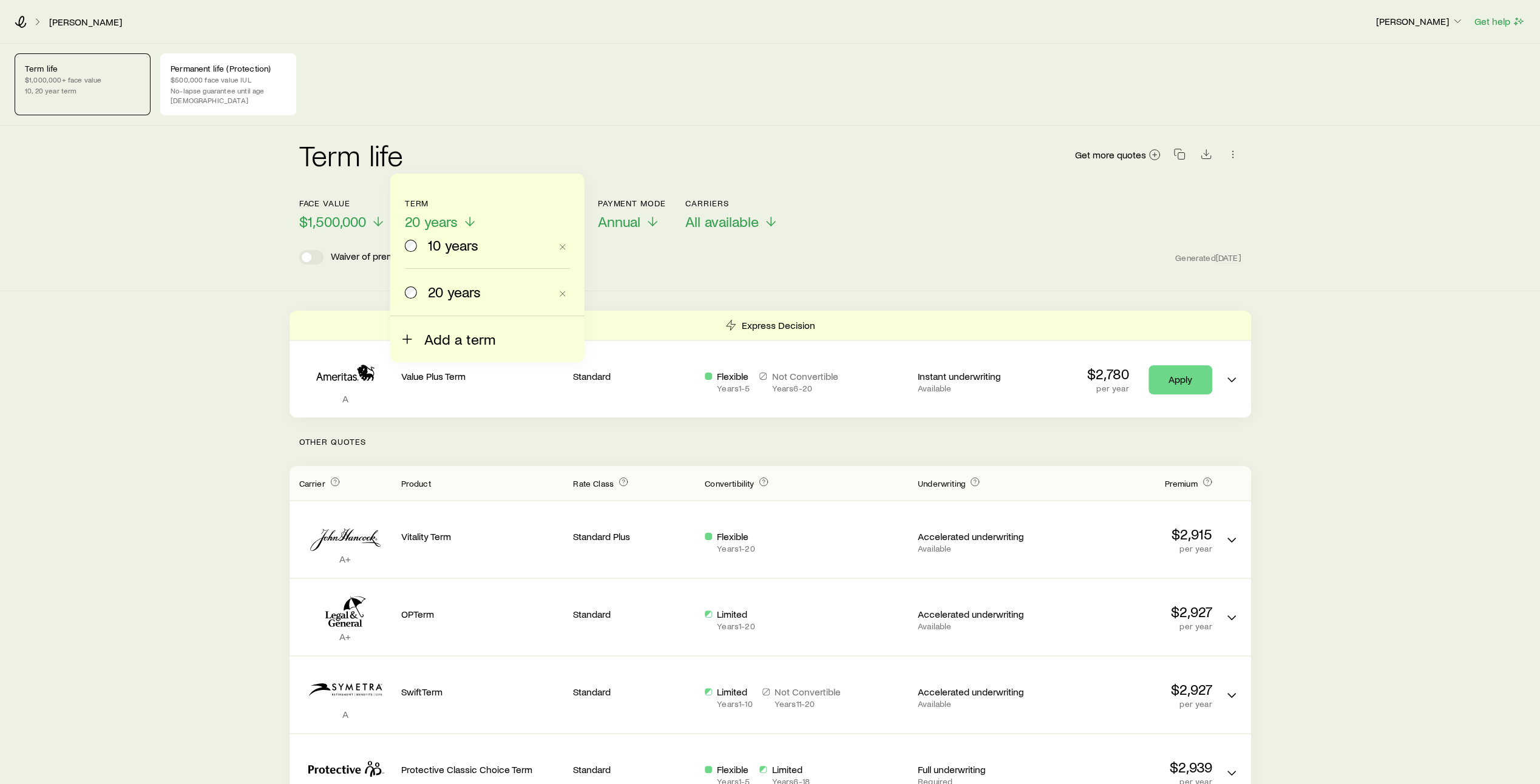
click at [434, 341] on span "Add a term" at bounding box center [459, 339] width 71 height 17
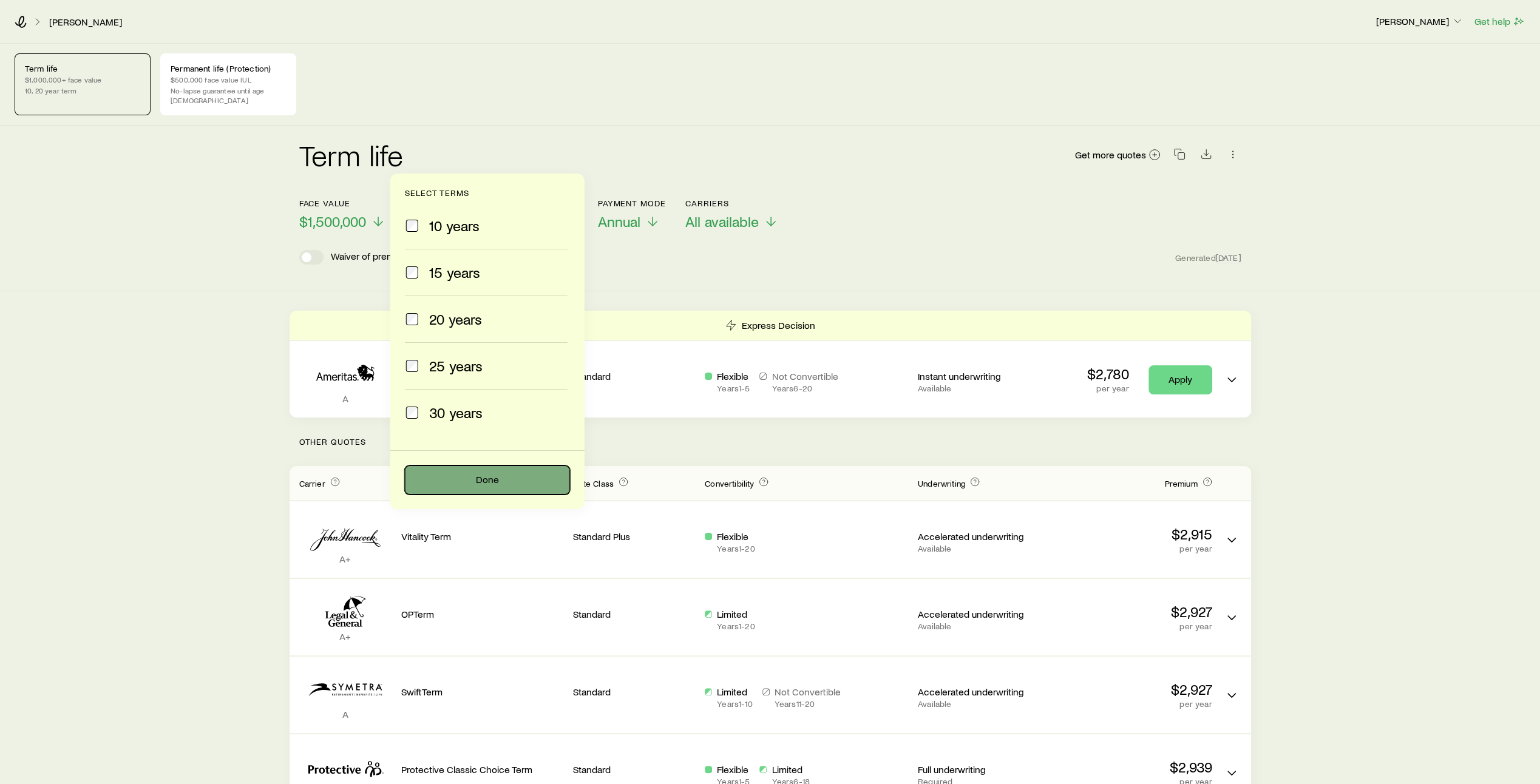
click at [503, 477] on button "Done" at bounding box center [487, 480] width 165 height 29
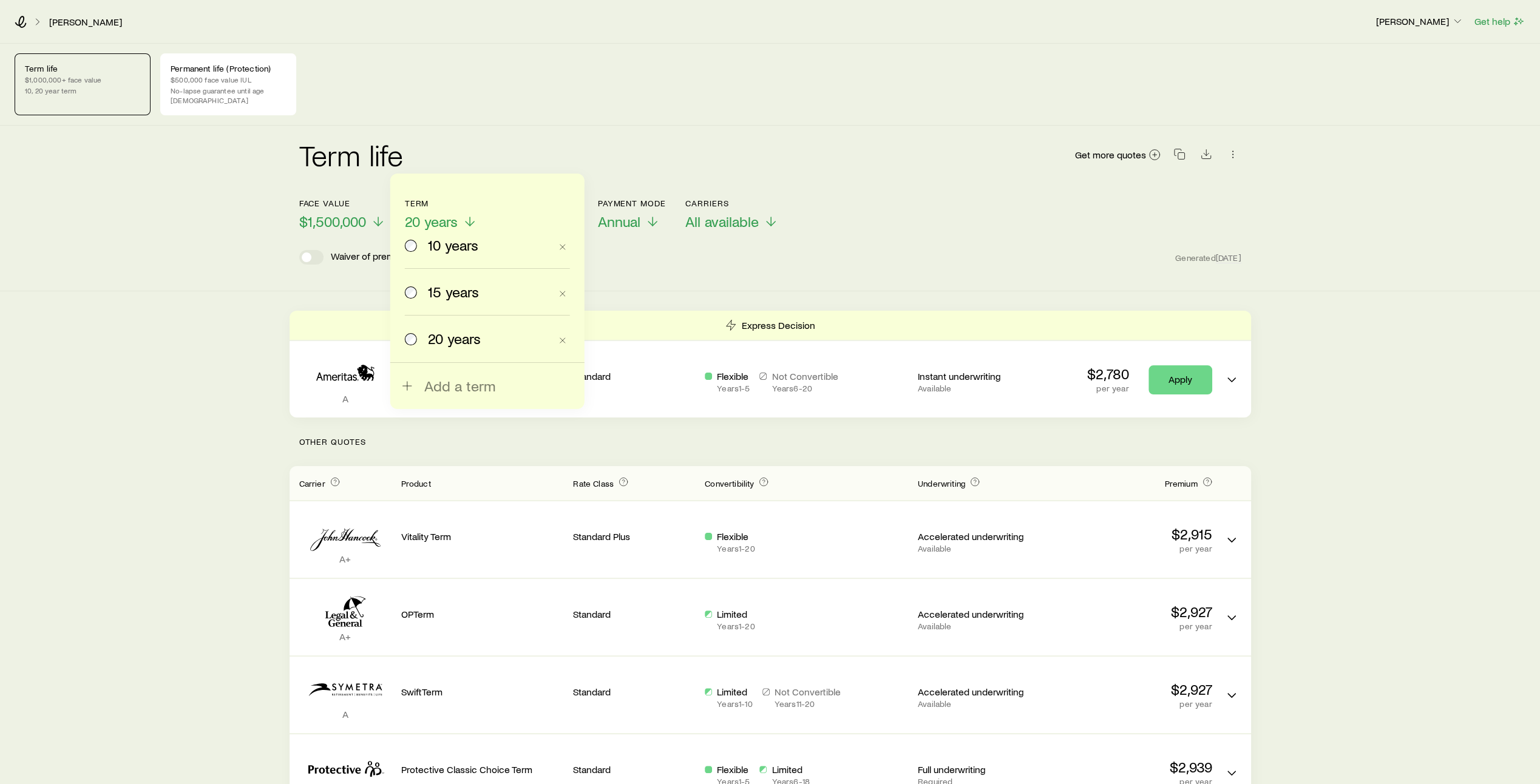
click at [463, 296] on span "15 years" at bounding box center [453, 292] width 51 height 17
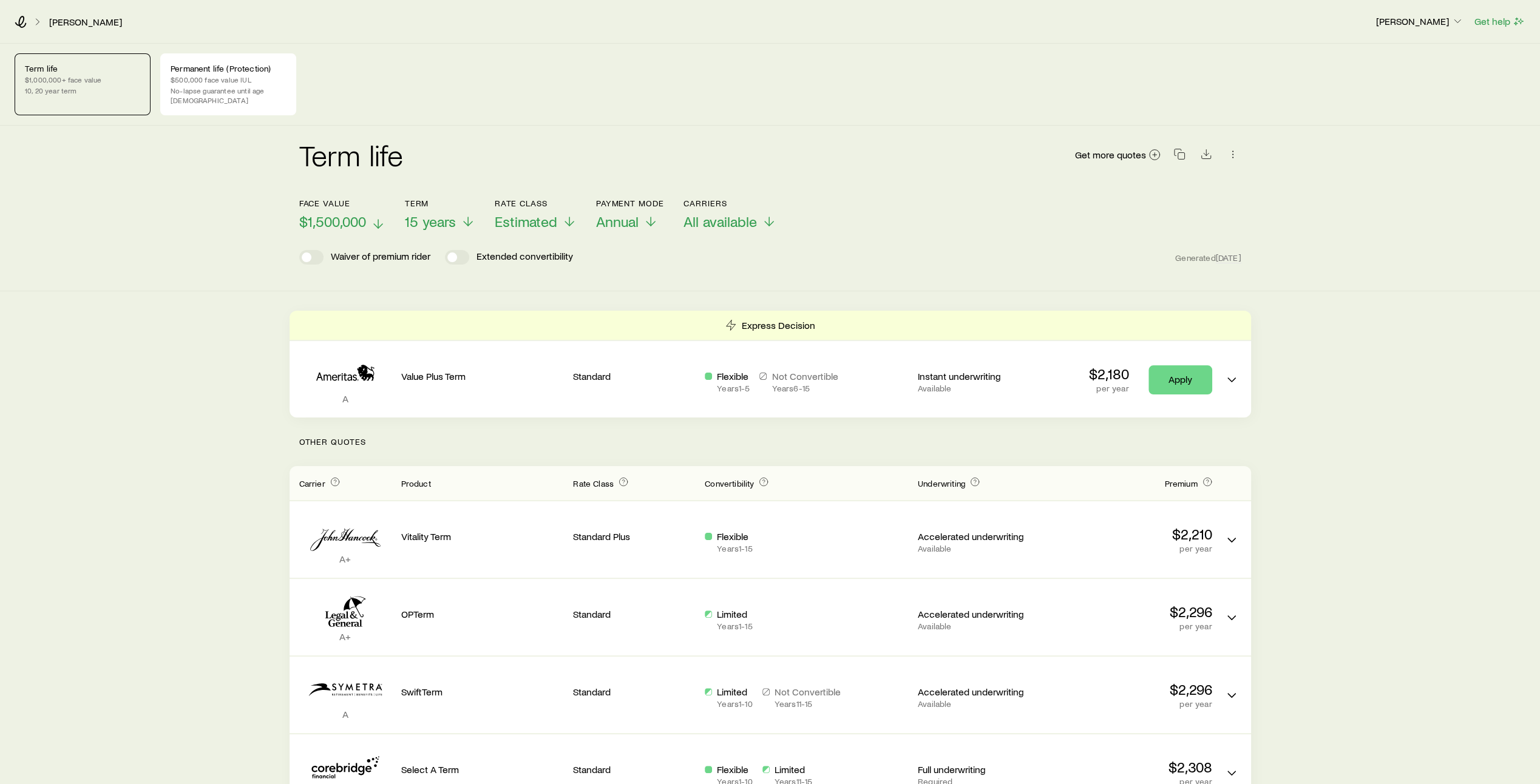
click at [379, 217] on icon at bounding box center [378, 224] width 15 height 15
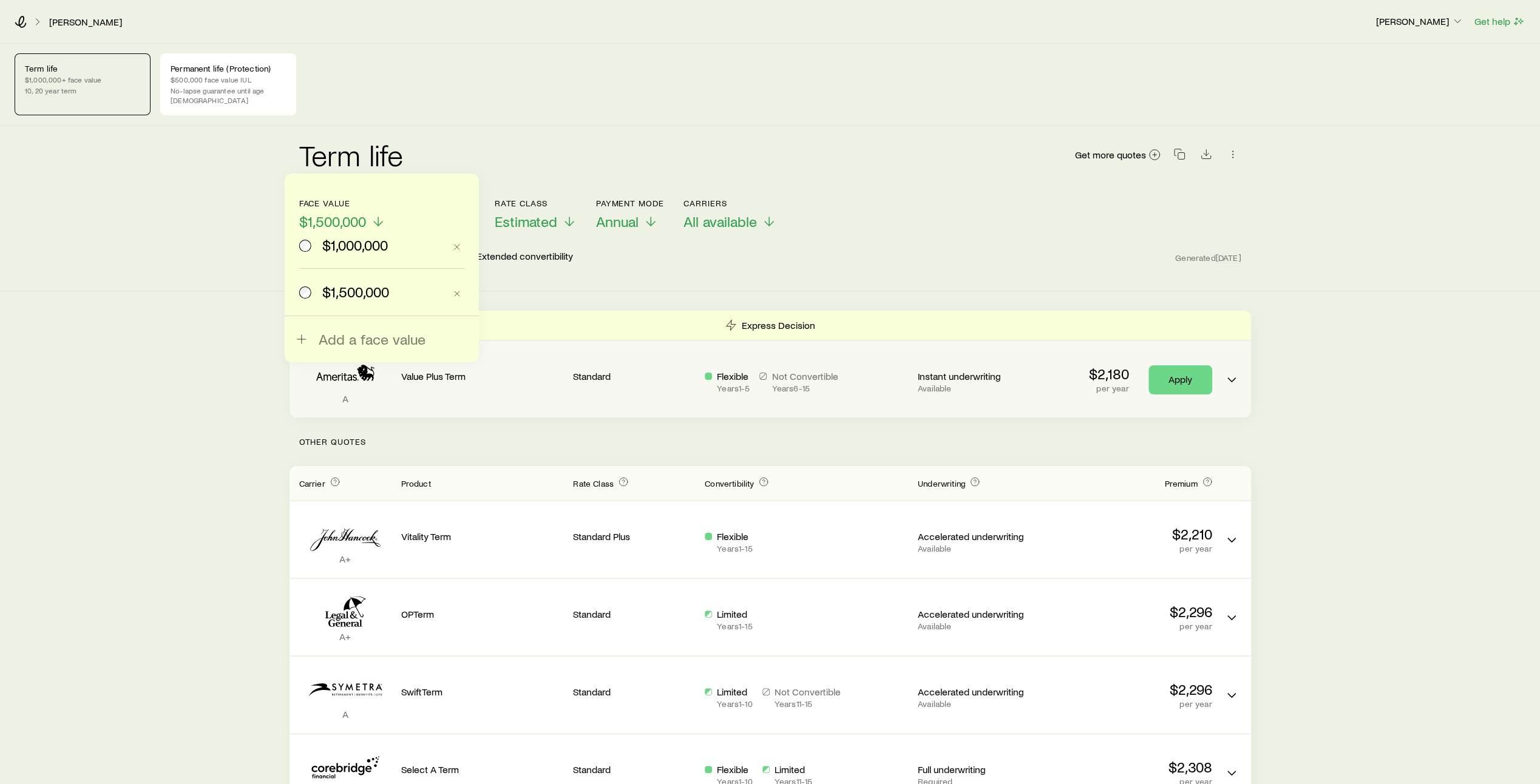
click at [335, 342] on span "Add a face value" at bounding box center [372, 339] width 107 height 17
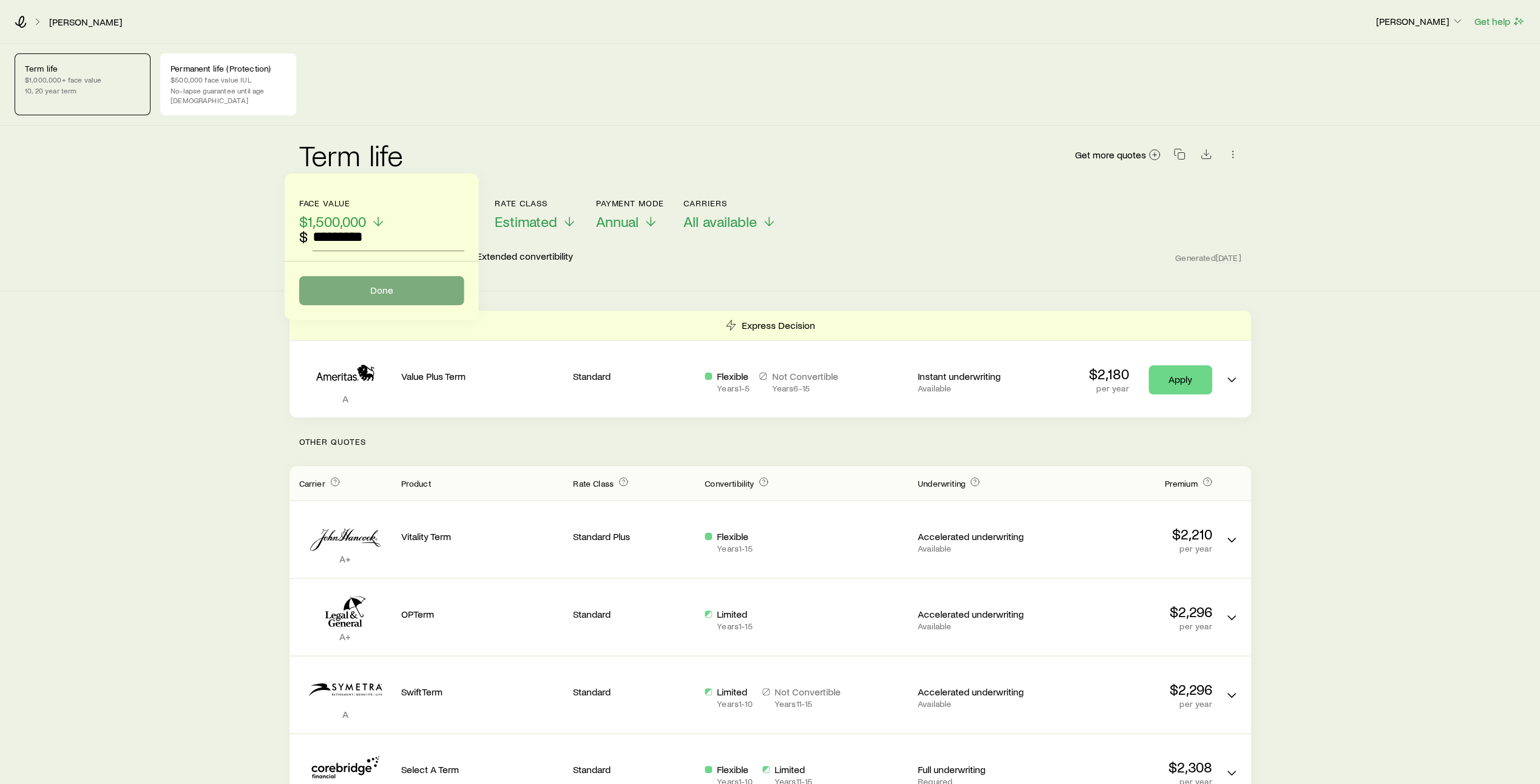
type input "*********"
click at [375, 296] on button "Done" at bounding box center [381, 291] width 165 height 29
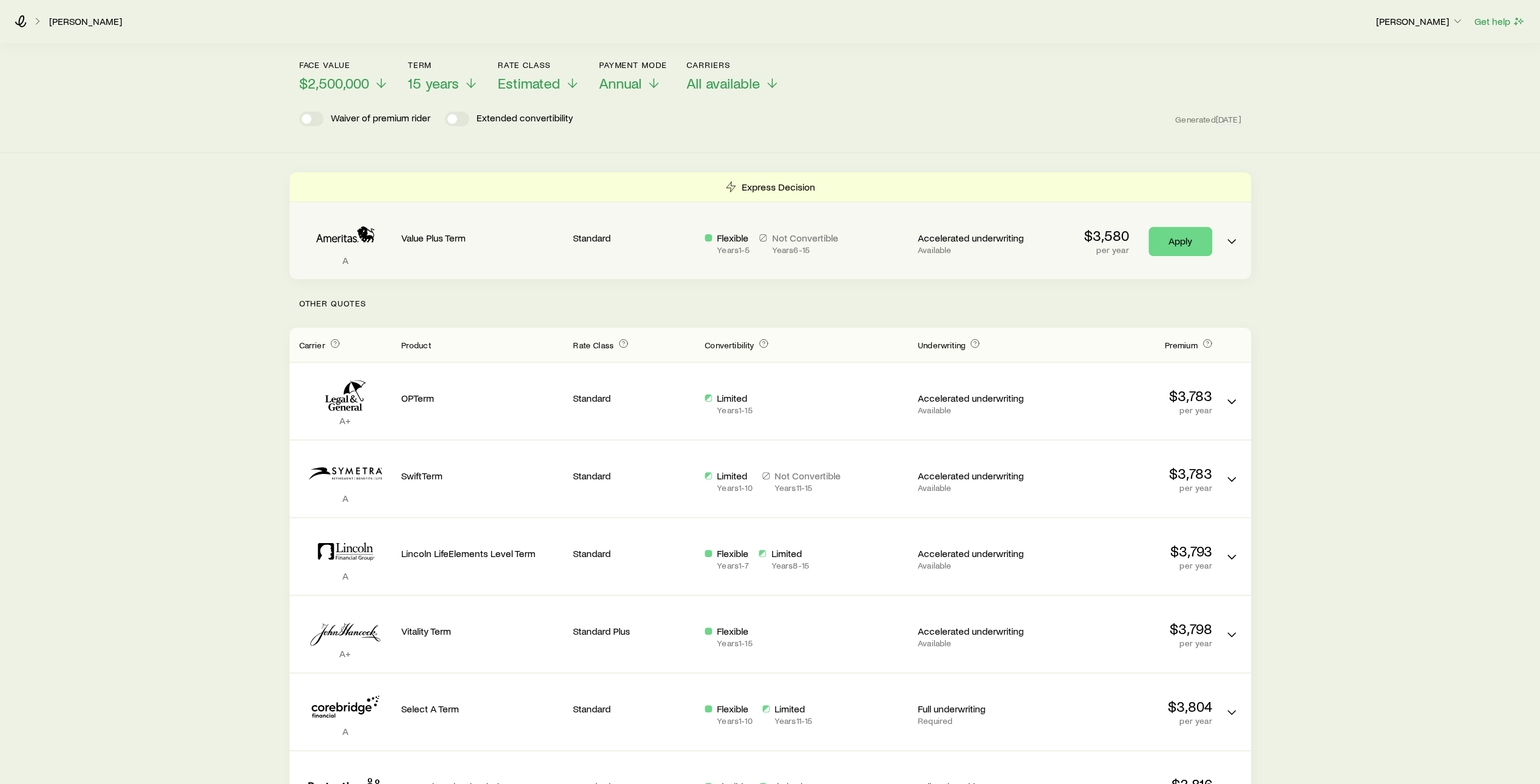
scroll to position [140, 0]
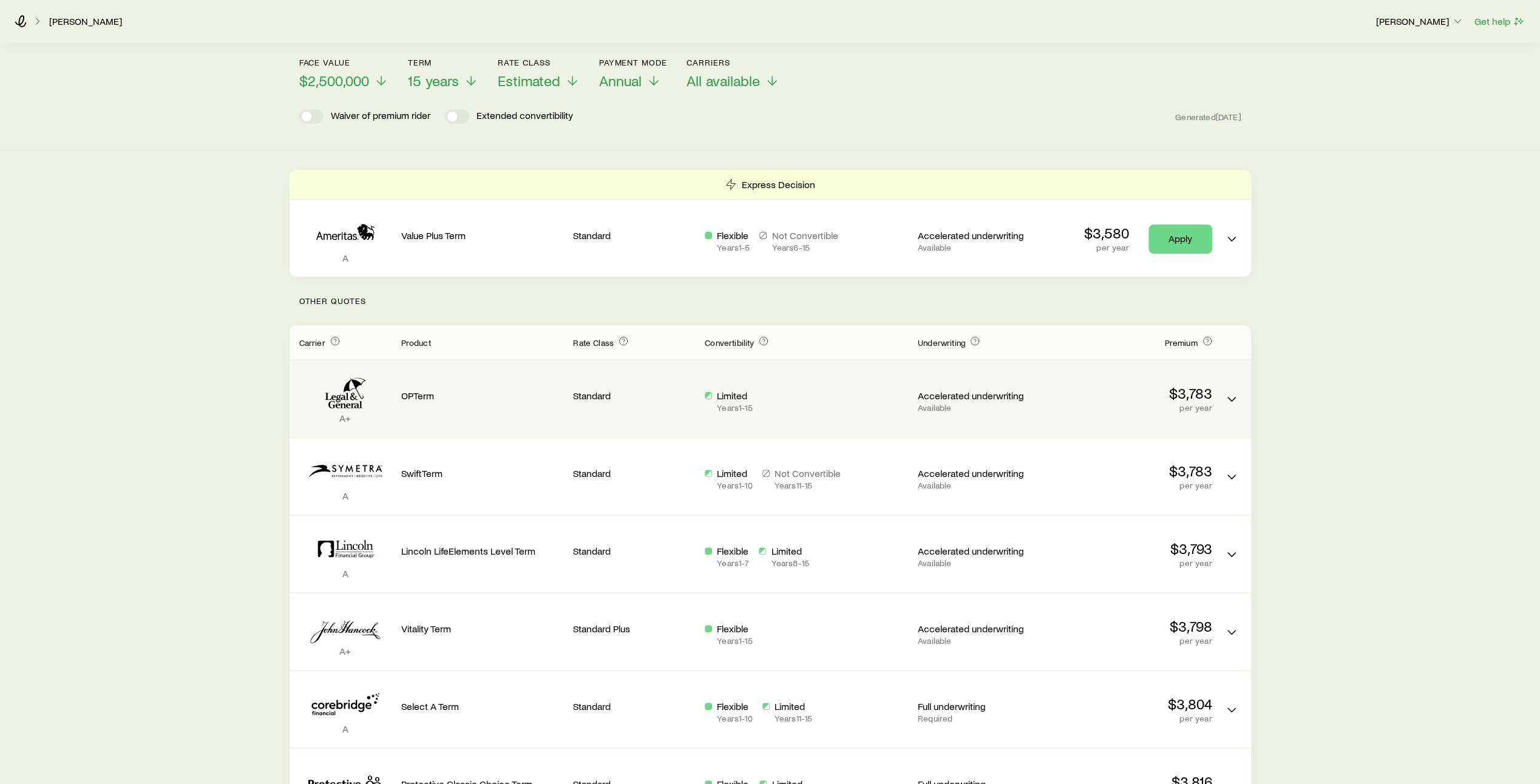
click at [492, 390] on p "OPTerm" at bounding box center [482, 396] width 162 height 12
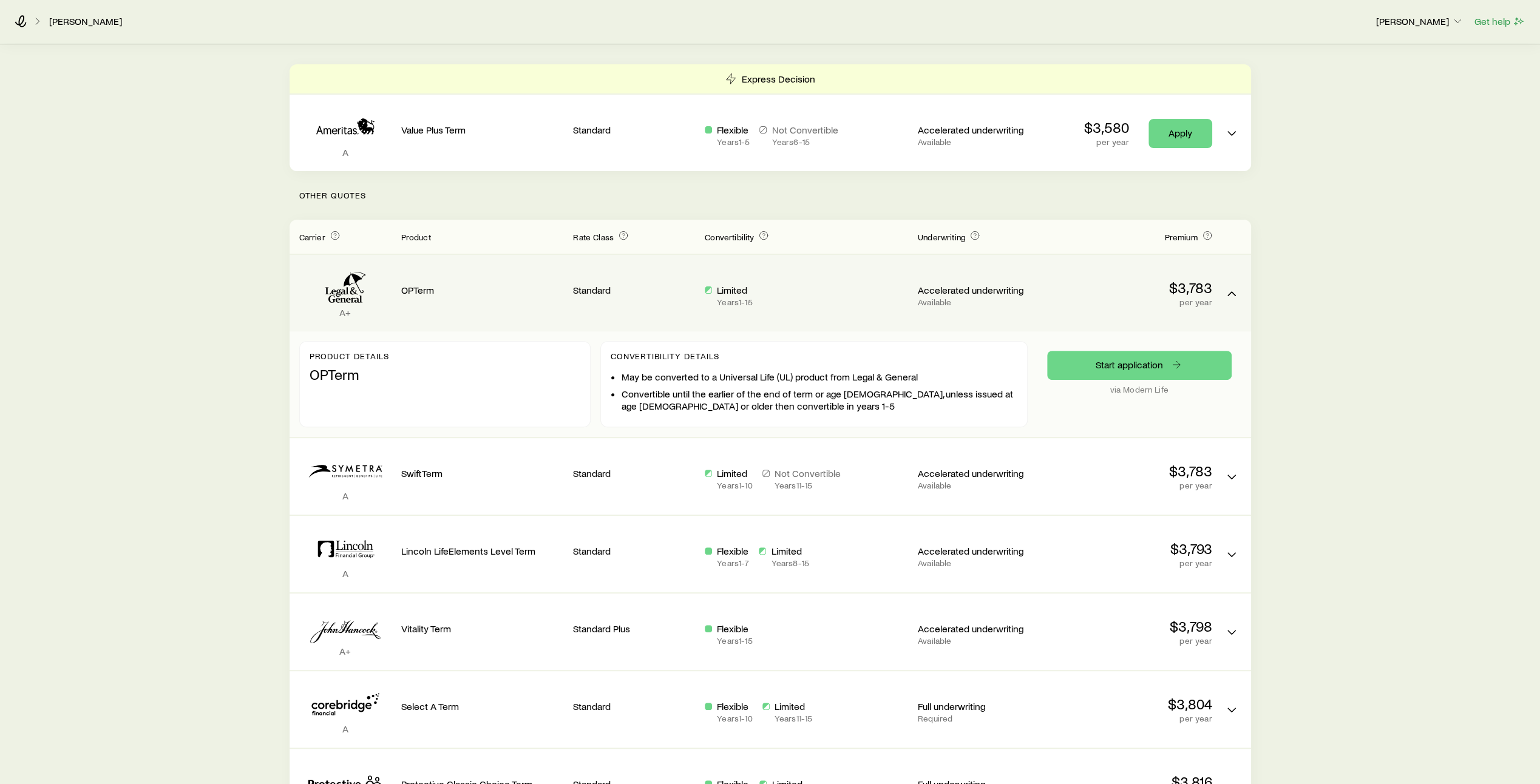
scroll to position [248, 0]
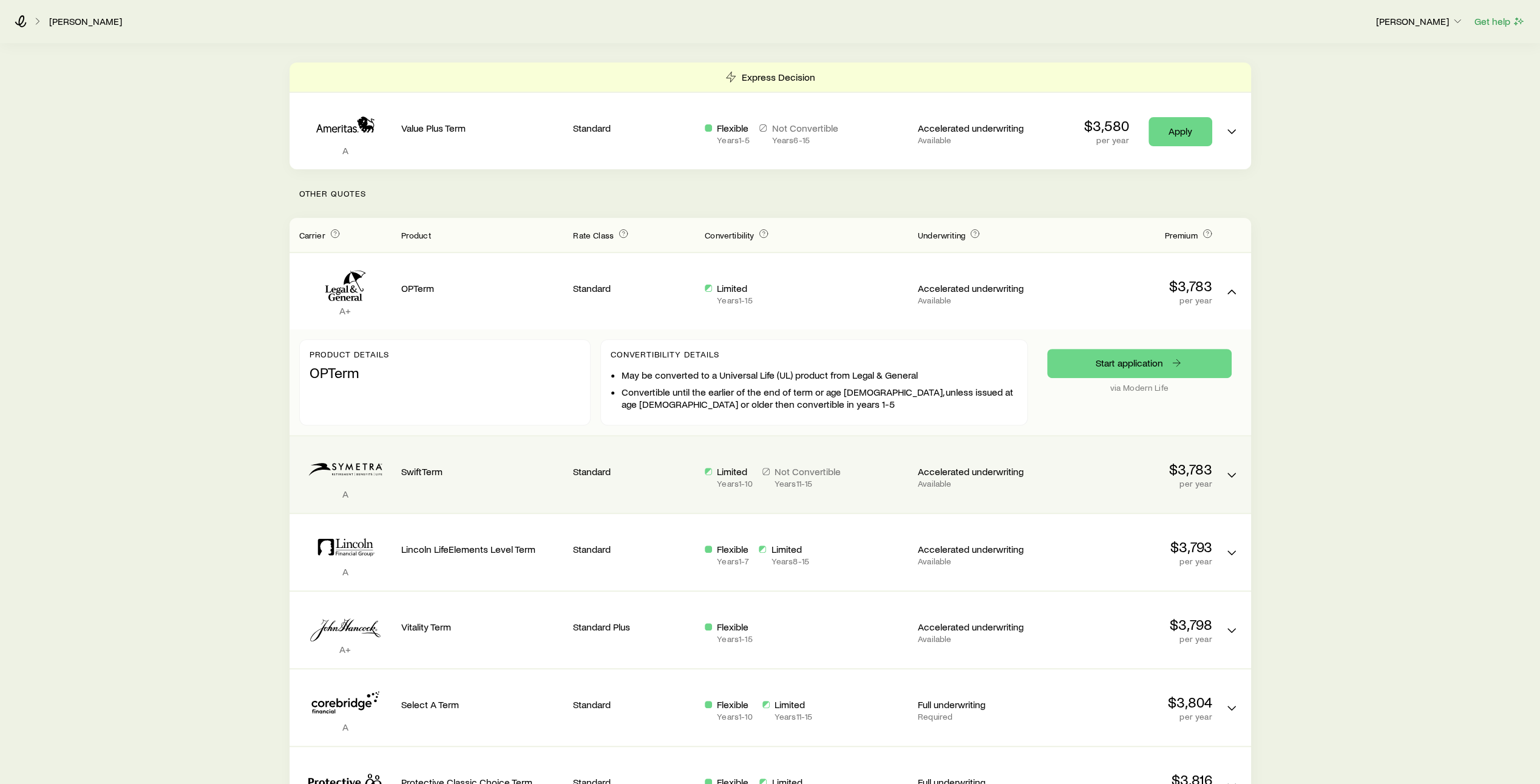
click at [1082, 478] on p "per year" at bounding box center [1130, 483] width 162 height 10
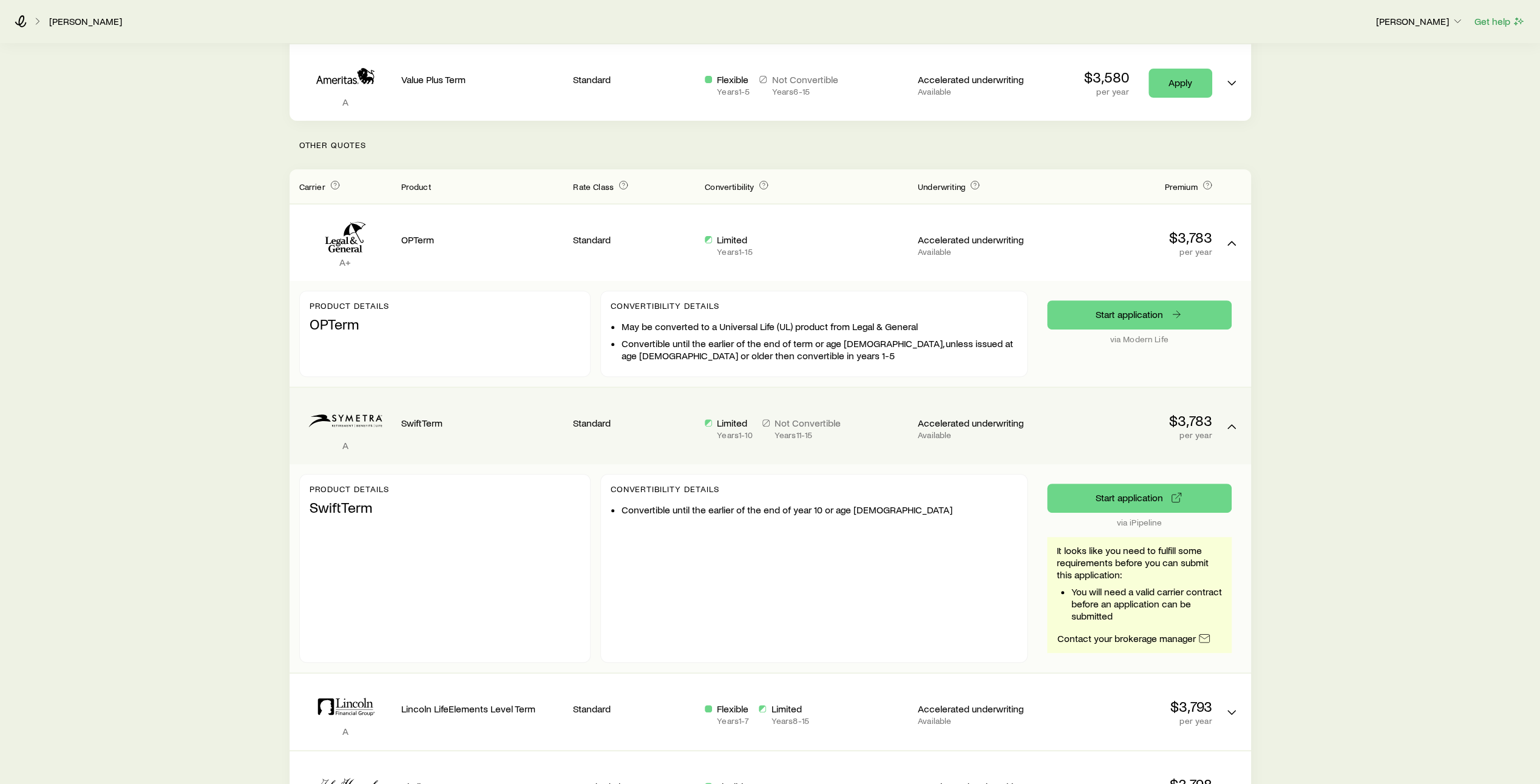
scroll to position [311, 0]
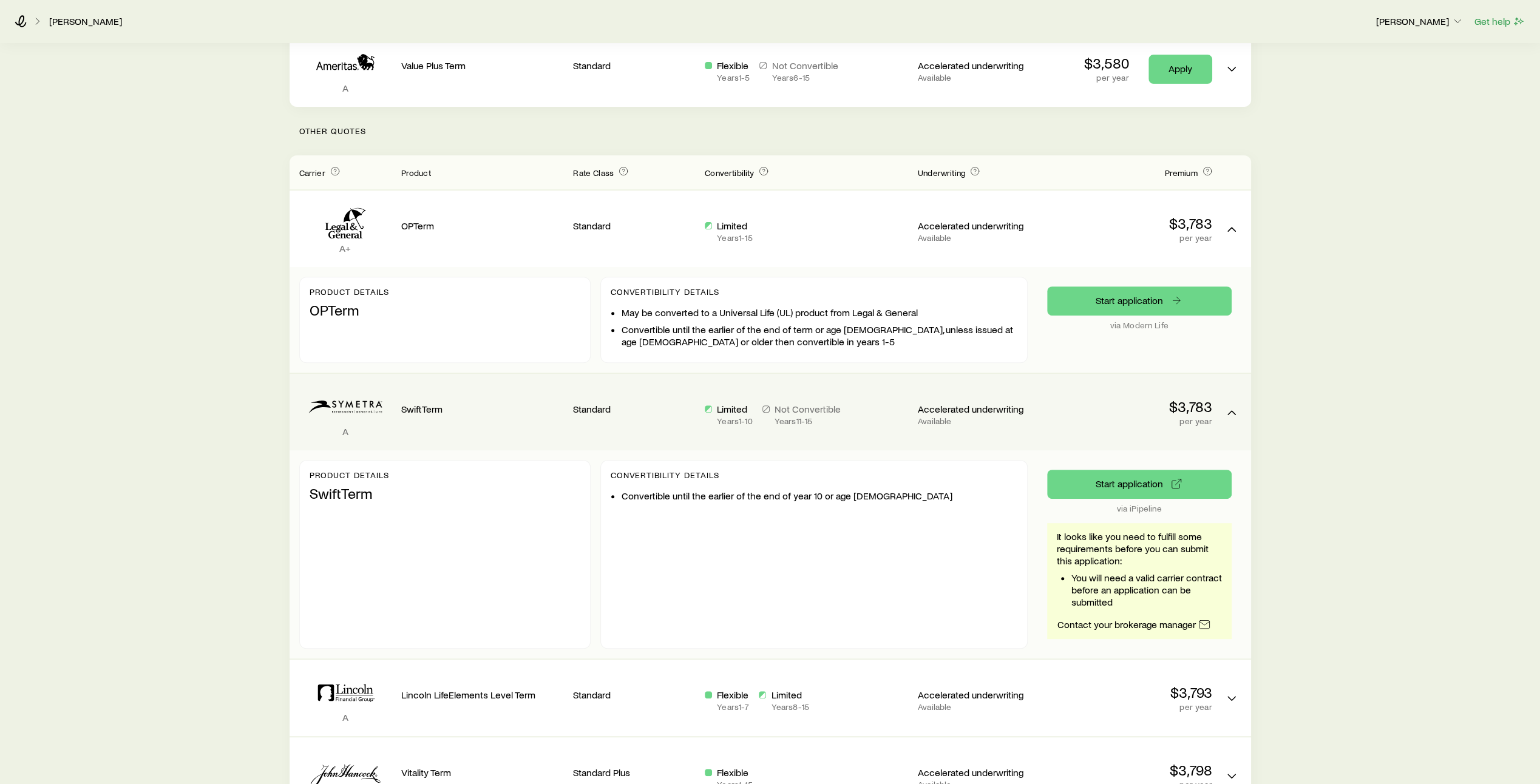
click at [1074, 398] on p "$3,783" at bounding box center [1130, 407] width 162 height 17
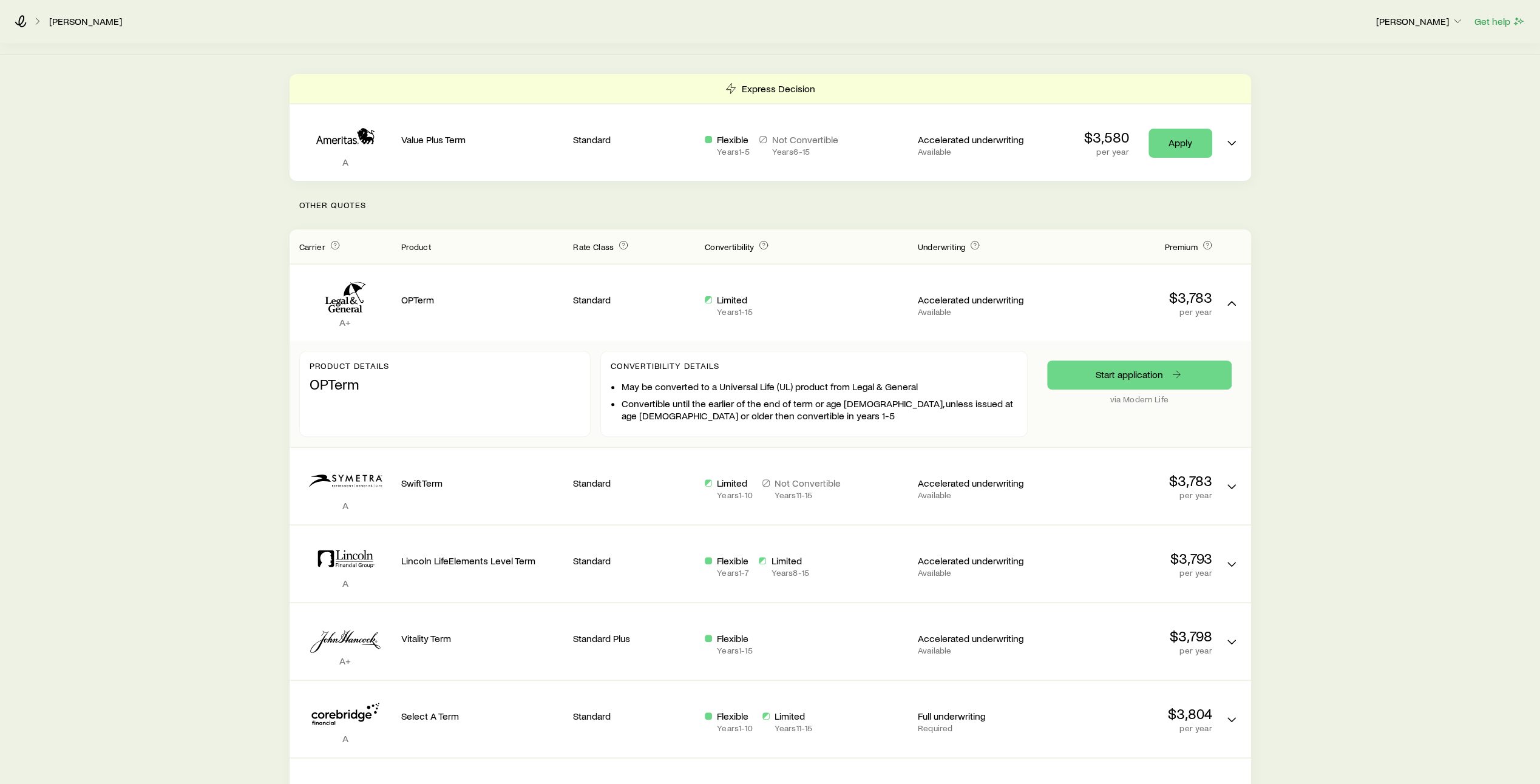
scroll to position [237, 0]
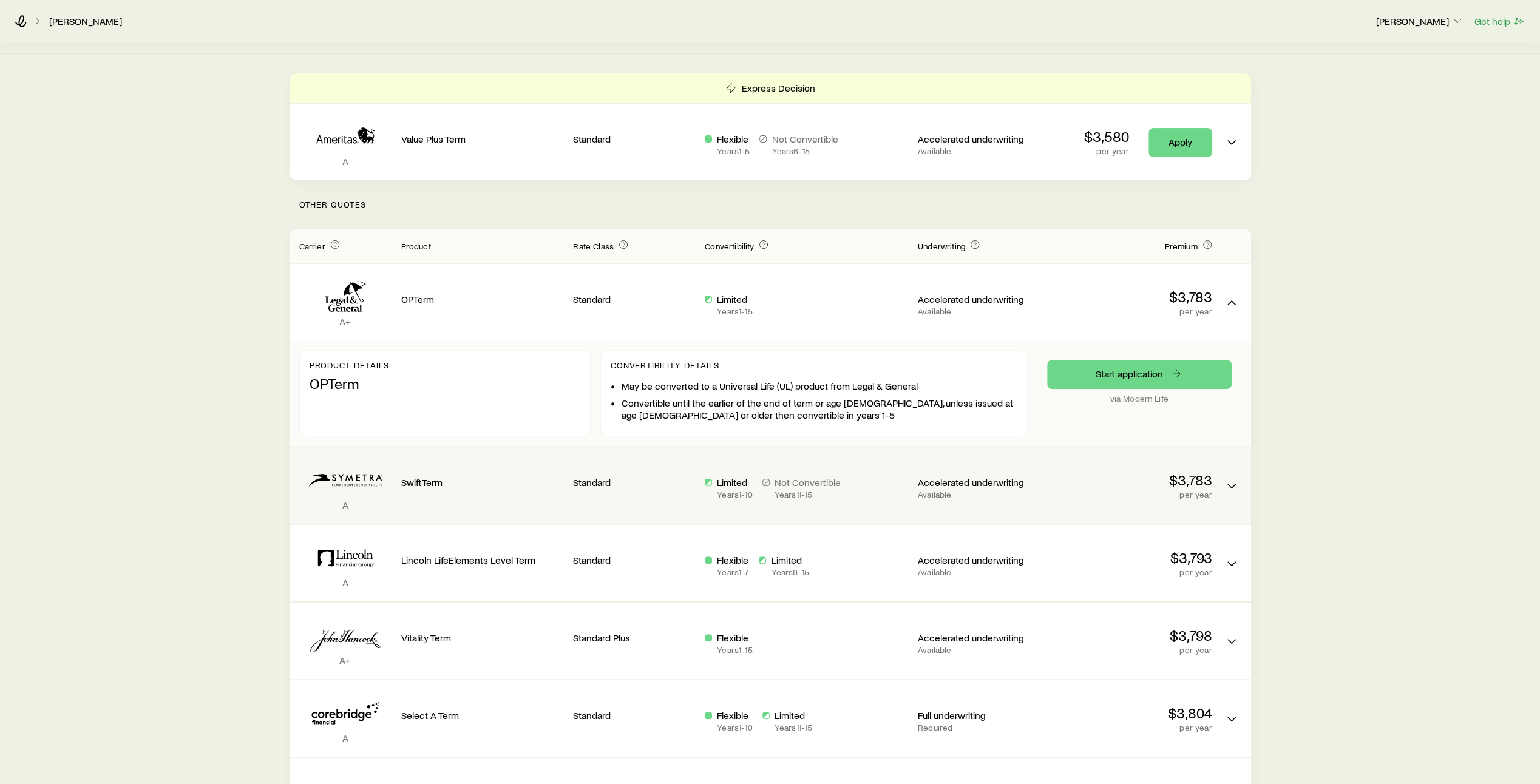
click at [506, 476] on p "SwiftTerm" at bounding box center [482, 482] width 162 height 12
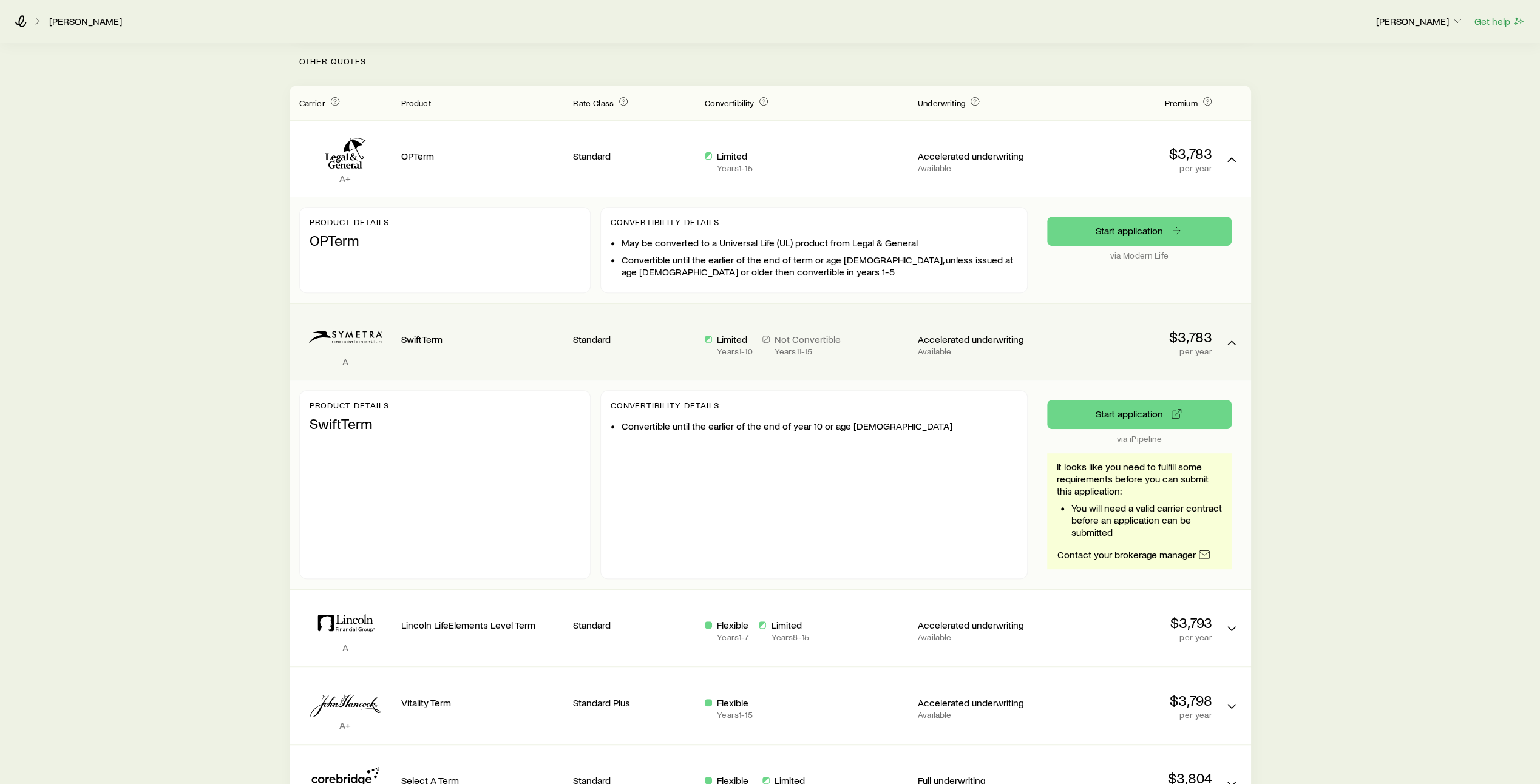
scroll to position [382, 0]
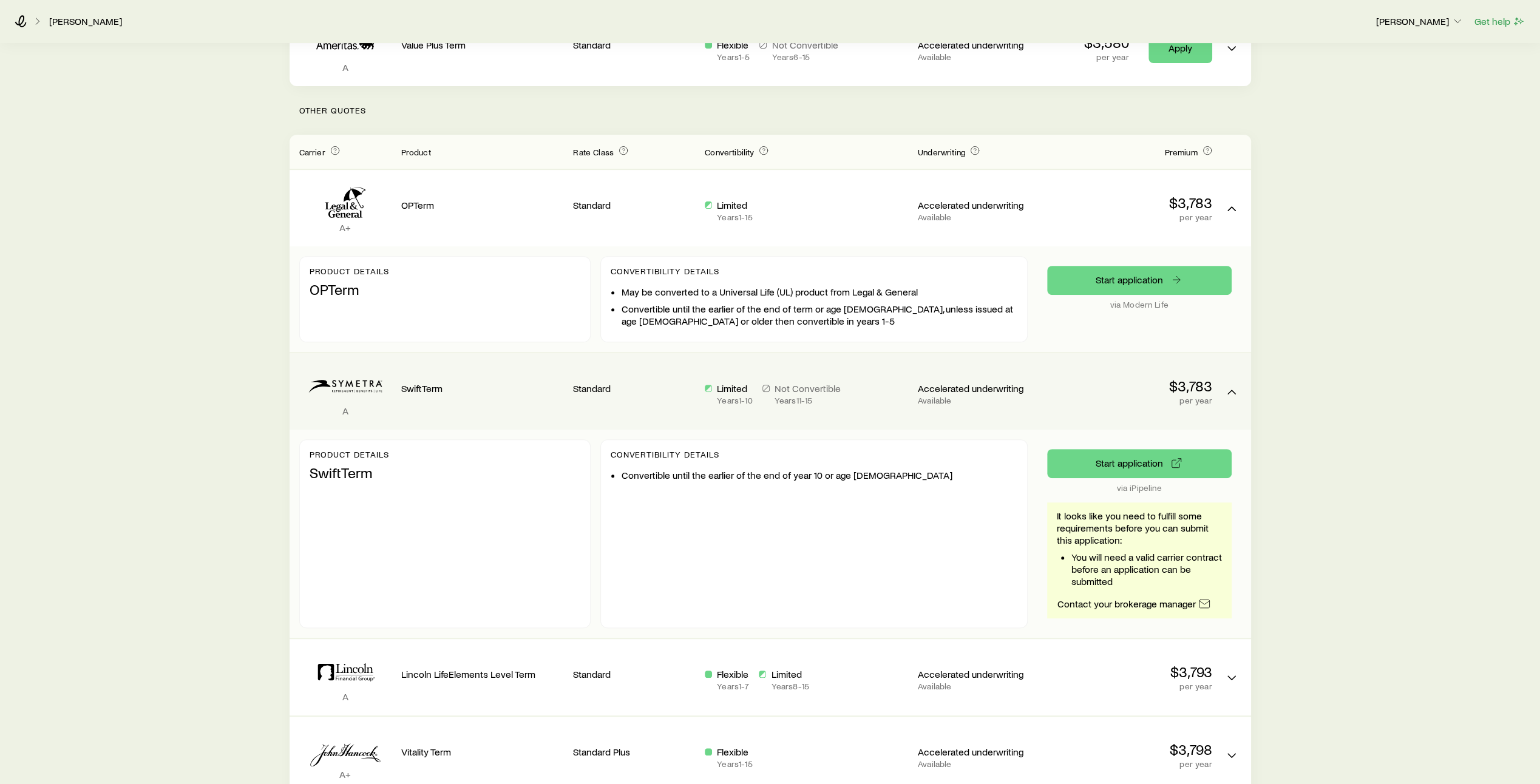
click at [506, 473] on div "Product details SwiftTerm" at bounding box center [444, 533] width 291 height 189
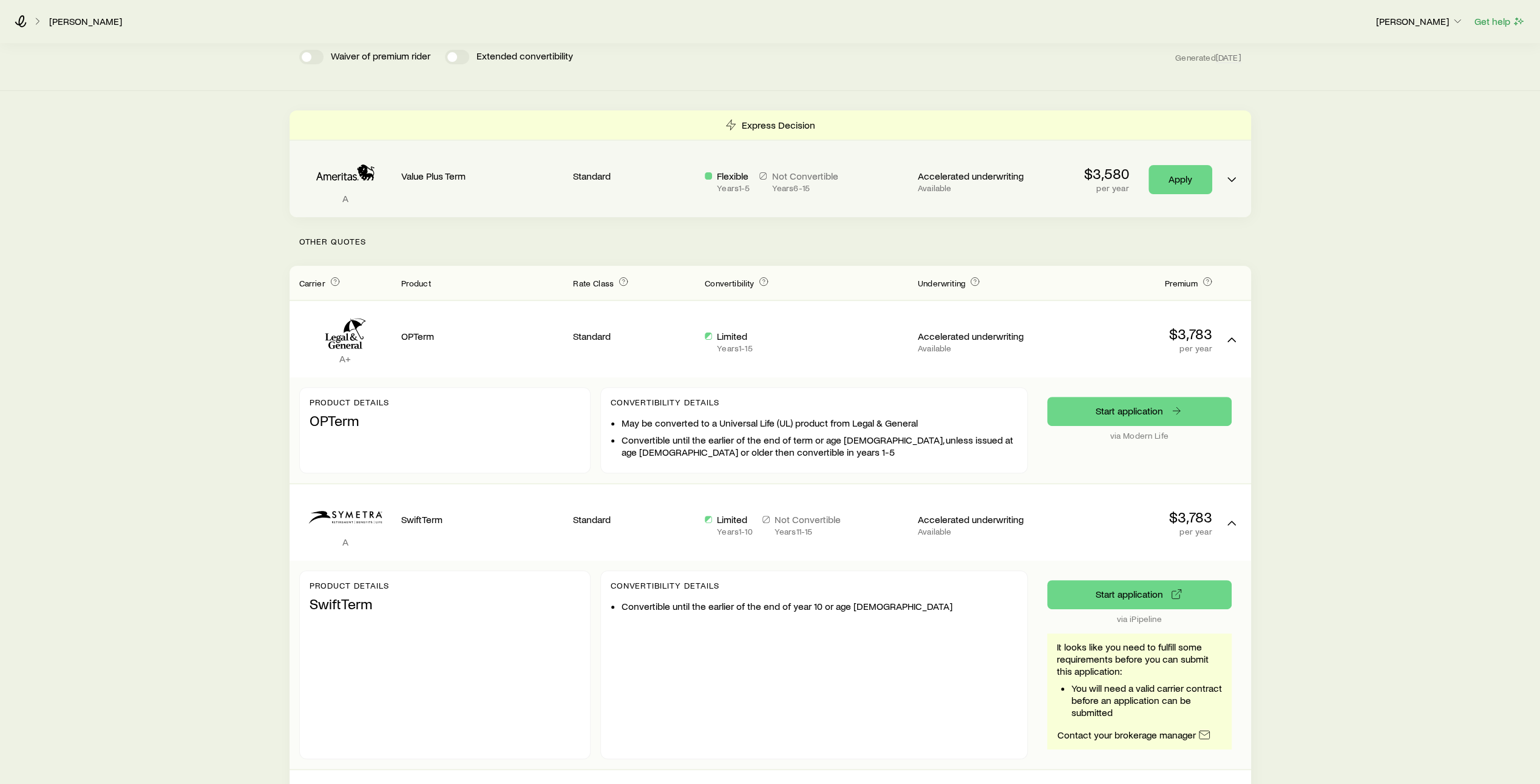
scroll to position [199, 0]
click at [547, 176] on div "Value Plus Term" at bounding box center [482, 180] width 162 height 57
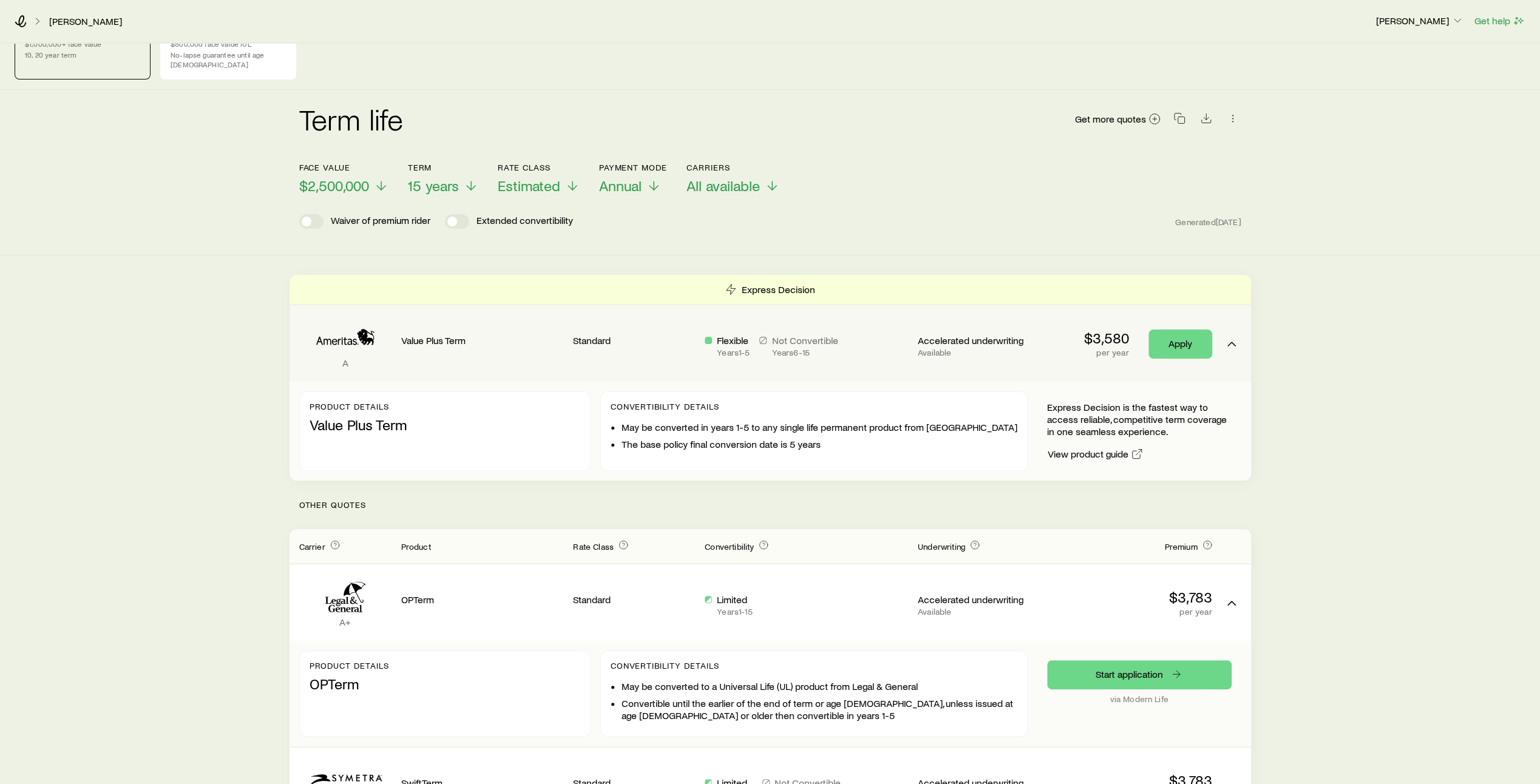
scroll to position [0, 0]
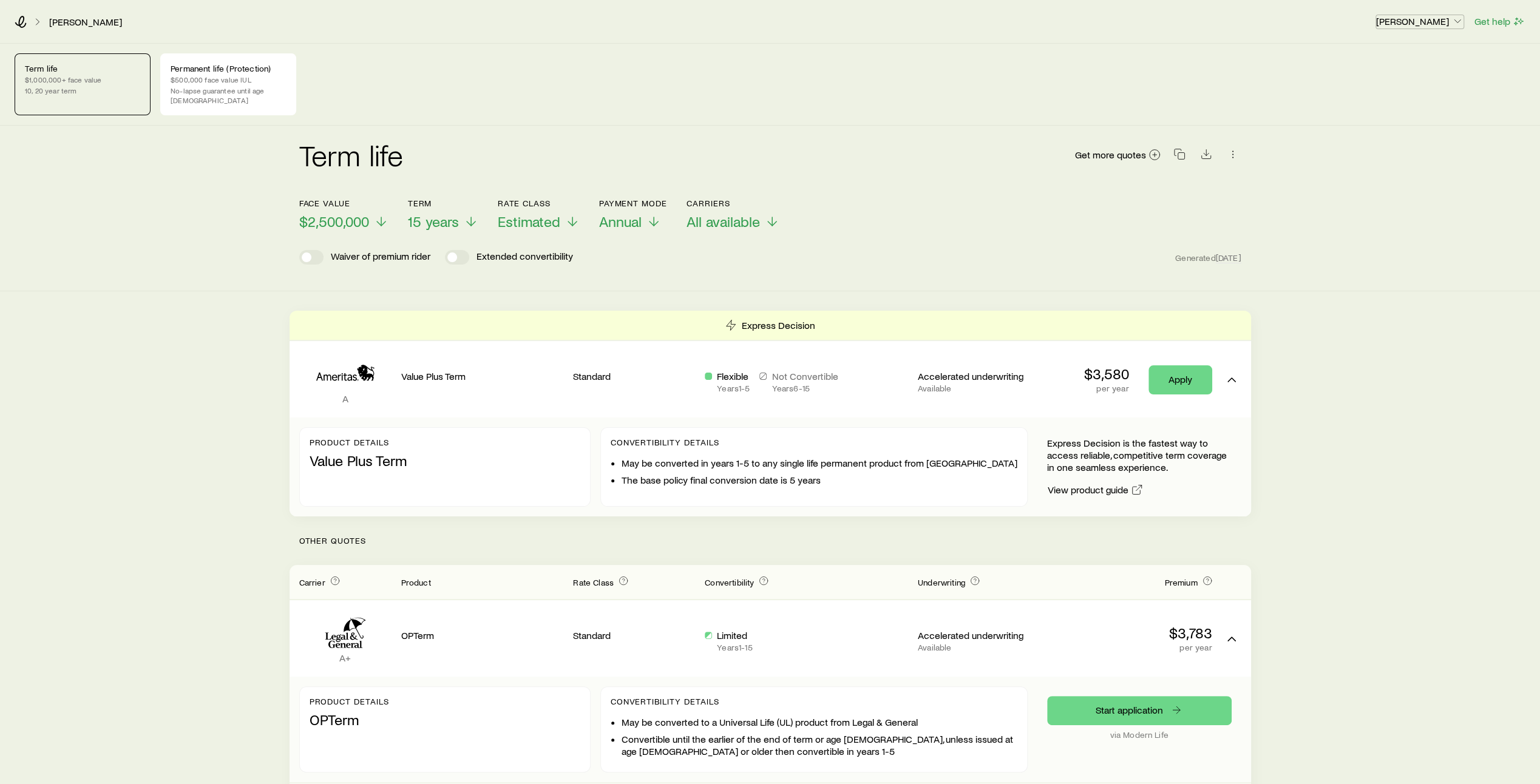
click at [1455, 23] on icon "button" at bounding box center [1457, 21] width 12 height 12
click at [1377, 119] on button "Sign out" at bounding box center [1392, 113] width 136 height 22
